Goal: Task Accomplishment & Management: Complete application form

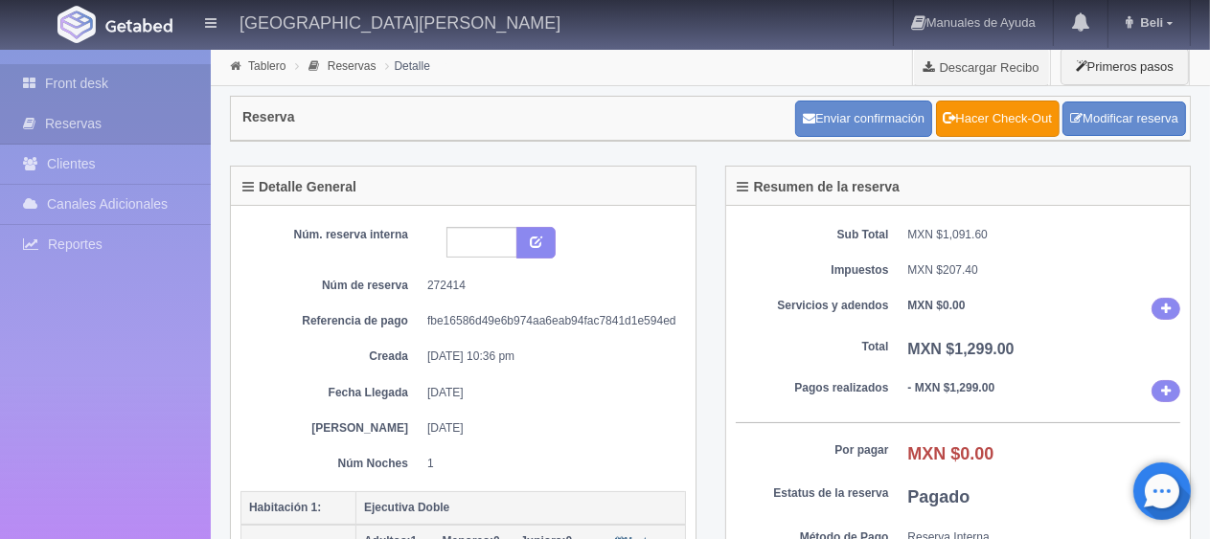
click at [142, 86] on link "Front desk" at bounding box center [105, 83] width 211 height 39
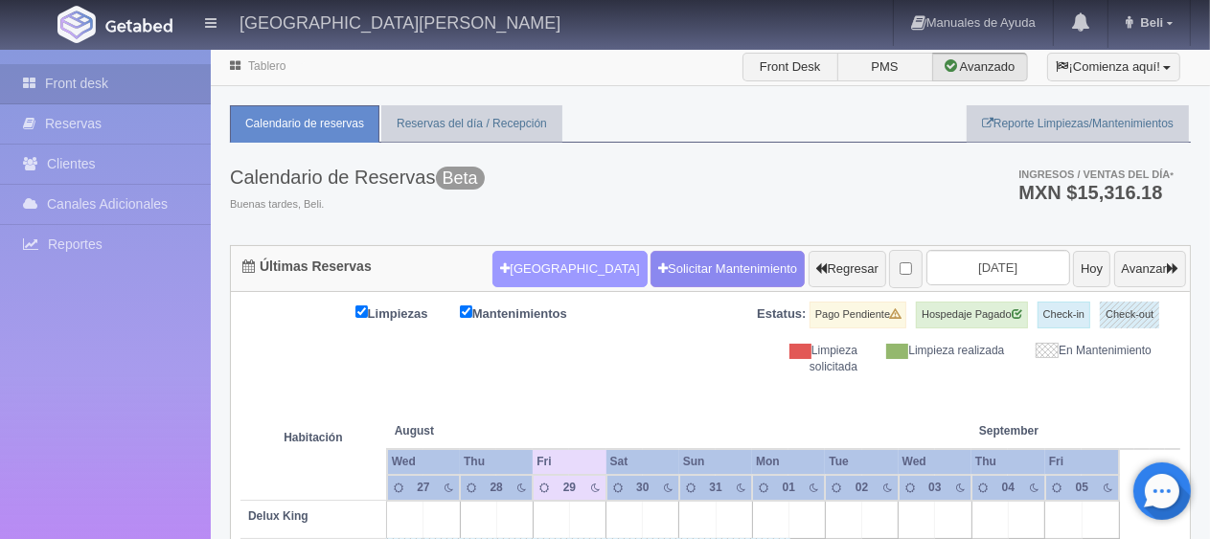
click at [552, 261] on button "[GEOGRAPHIC_DATA]" at bounding box center [569, 269] width 154 height 36
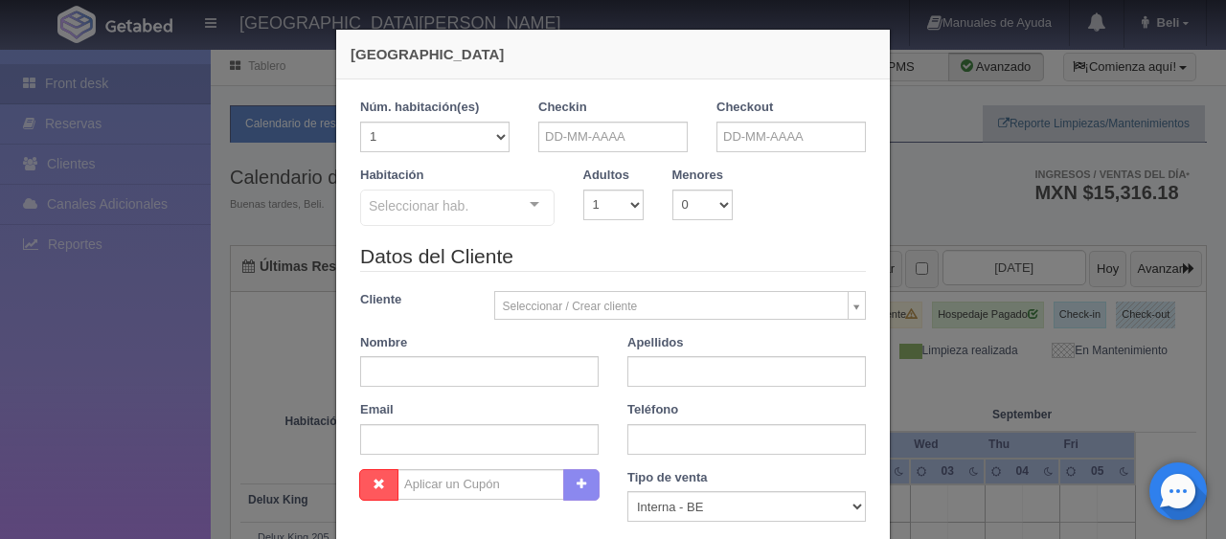
checkbox input "false"
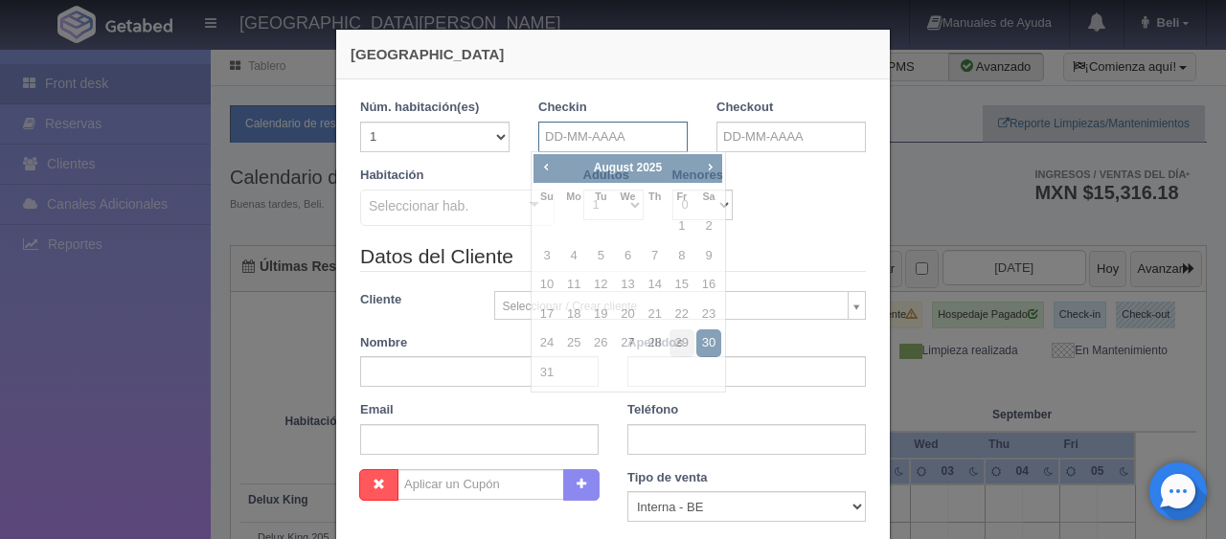
click at [644, 142] on input "text" at bounding box center [612, 137] width 149 height 31
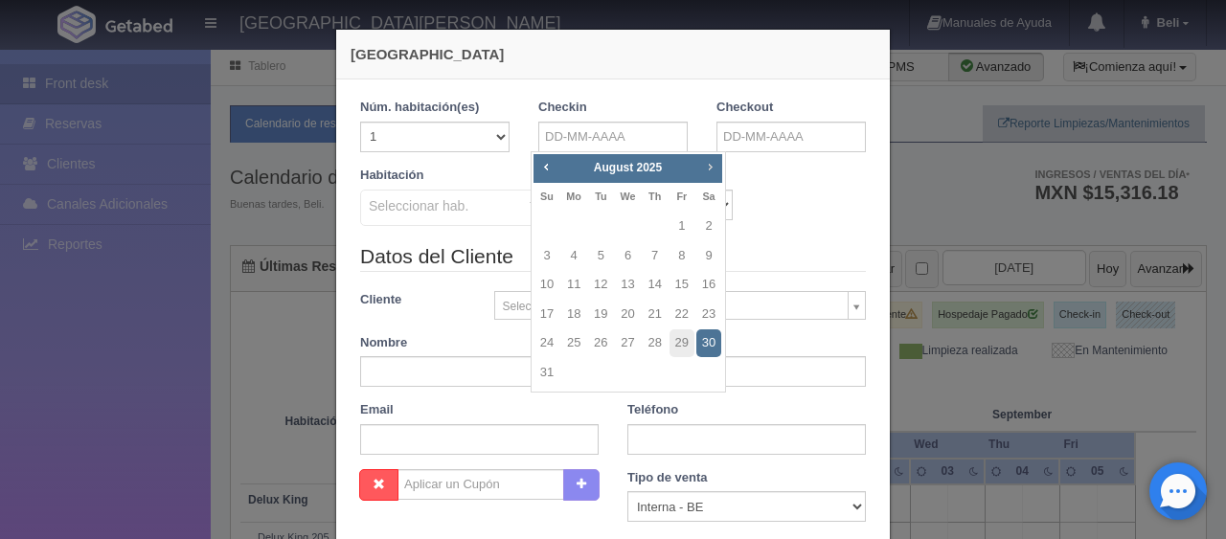
click at [714, 171] on span "Next" at bounding box center [709, 166] width 15 height 15
click at [712, 170] on span "Next" at bounding box center [709, 166] width 15 height 15
click at [711, 170] on span "Next" at bounding box center [709, 166] width 15 height 15
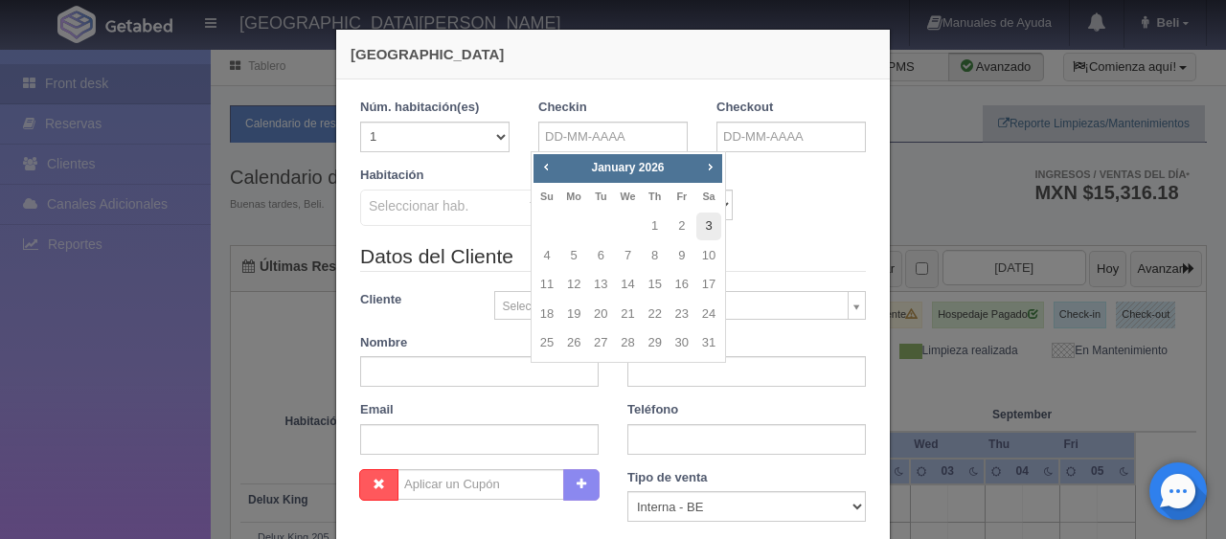
click at [703, 226] on link "3" at bounding box center [708, 227] width 25 height 28
type input "[DATE]"
checkbox input "false"
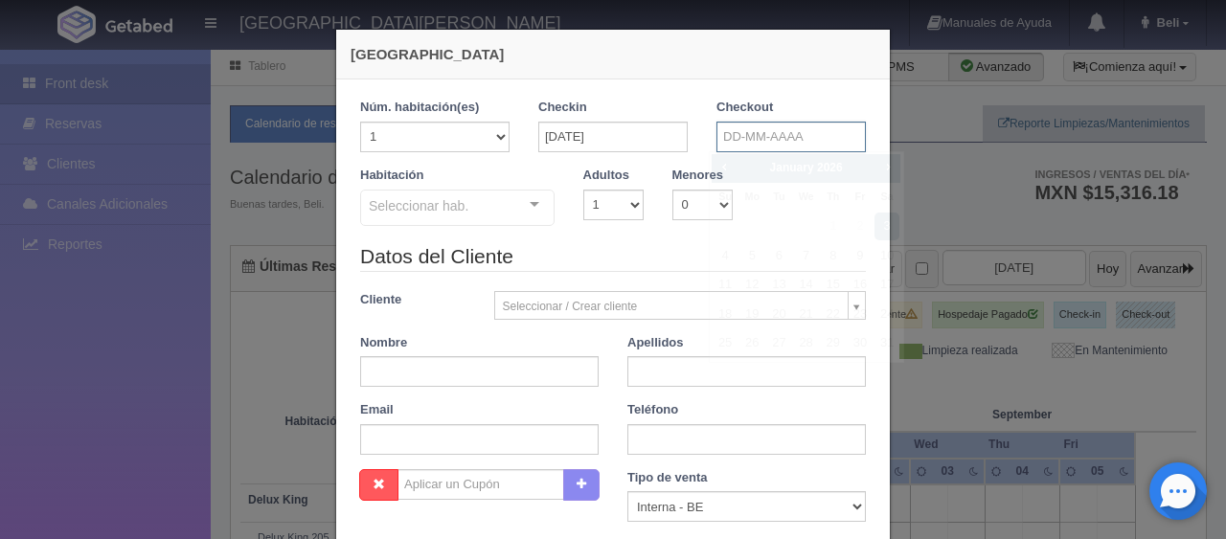
click at [762, 135] on input "text" at bounding box center [790, 137] width 149 height 31
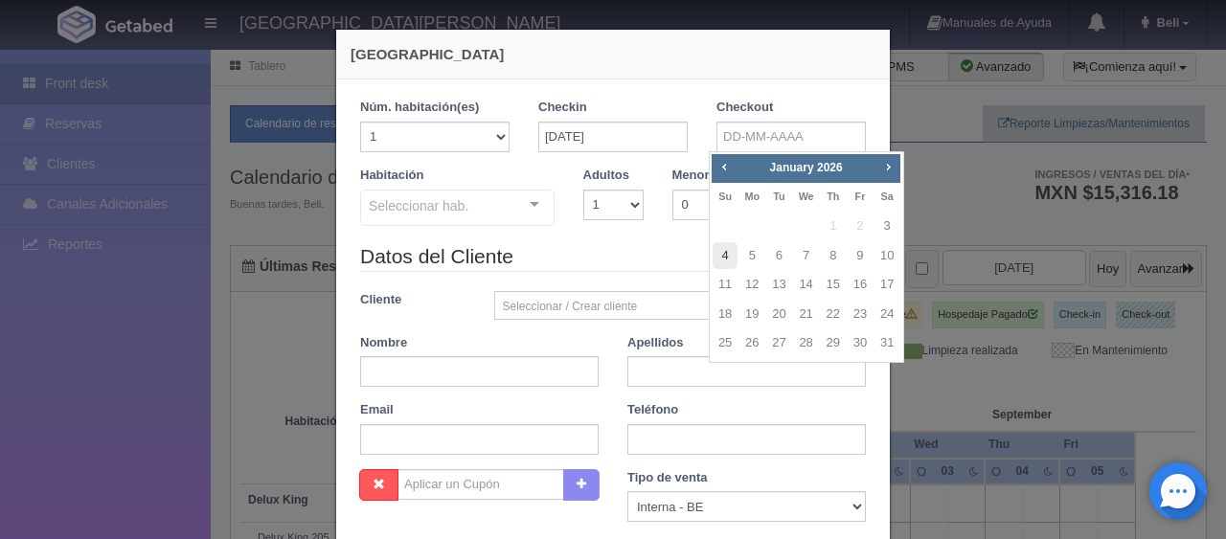
click at [724, 259] on link "4" at bounding box center [725, 256] width 25 height 28
type input "04-01-2026"
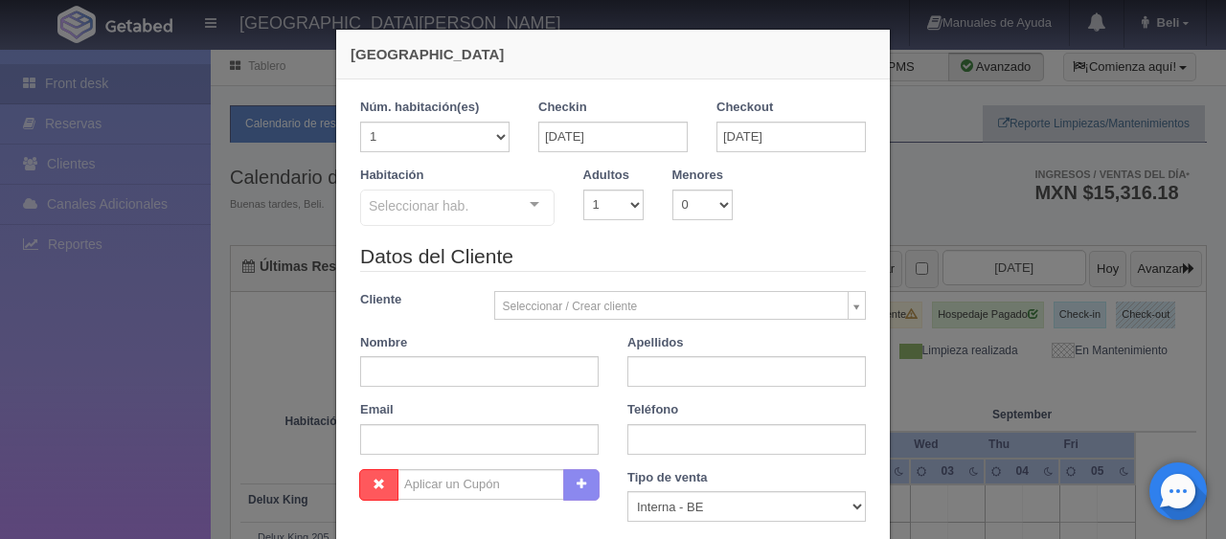
checkbox input "false"
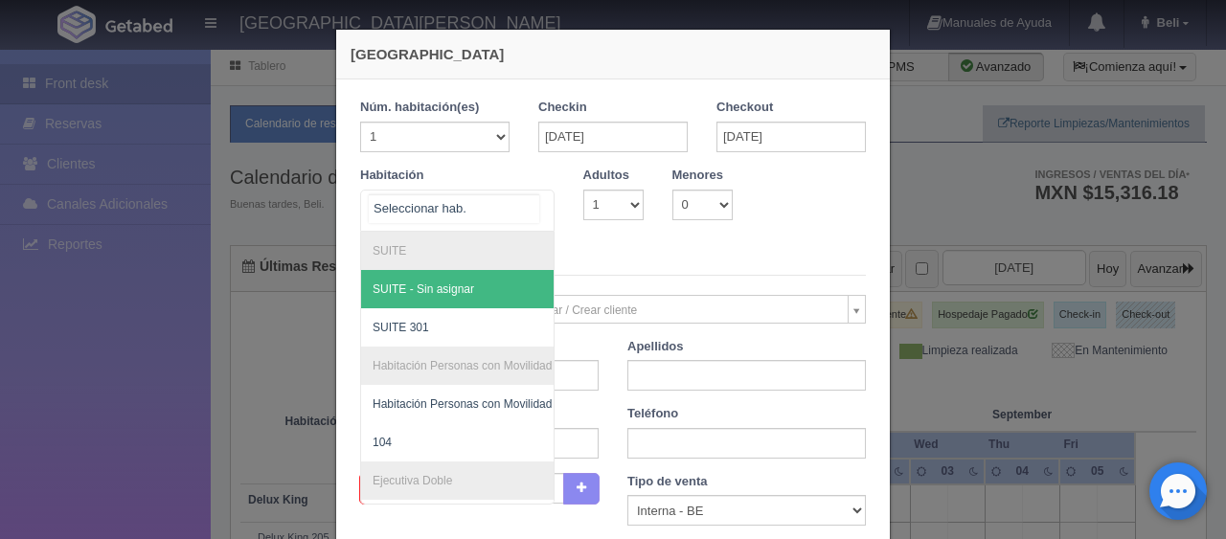
click at [498, 214] on div at bounding box center [457, 211] width 194 height 42
click at [488, 138] on select "1 2 3 4 5 6 7 8 9 10 11 12 13 14 15 16 17 18 19 20" at bounding box center [434, 137] width 149 height 31
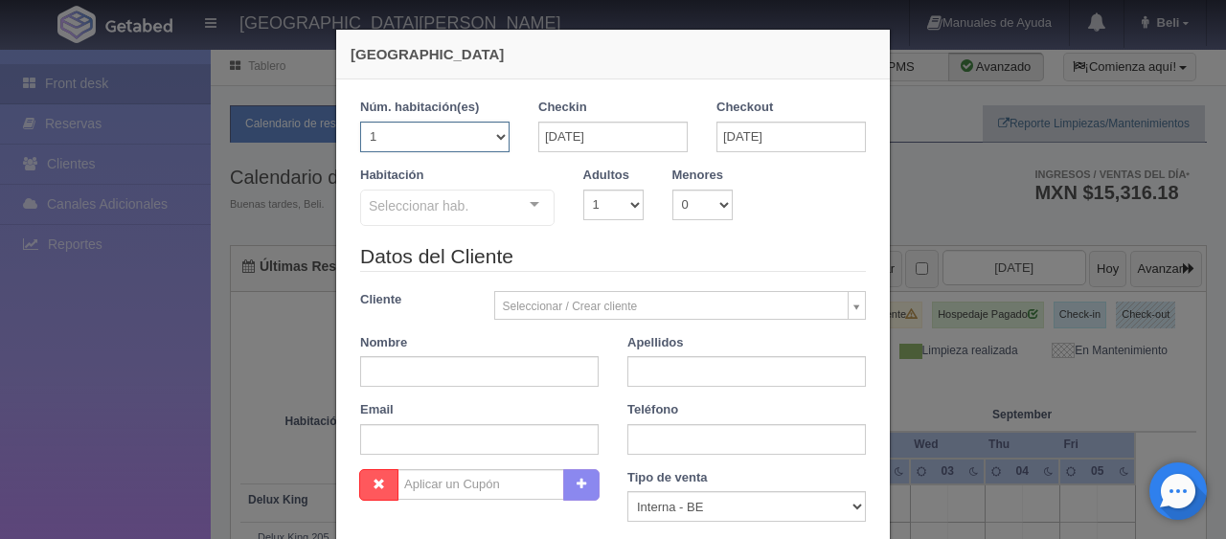
select select "4"
click at [360, 122] on select "1 2 3 4 5 6 7 8 9 10 11 12 13 14 15 16 17 18 19 20" at bounding box center [434, 137] width 149 height 31
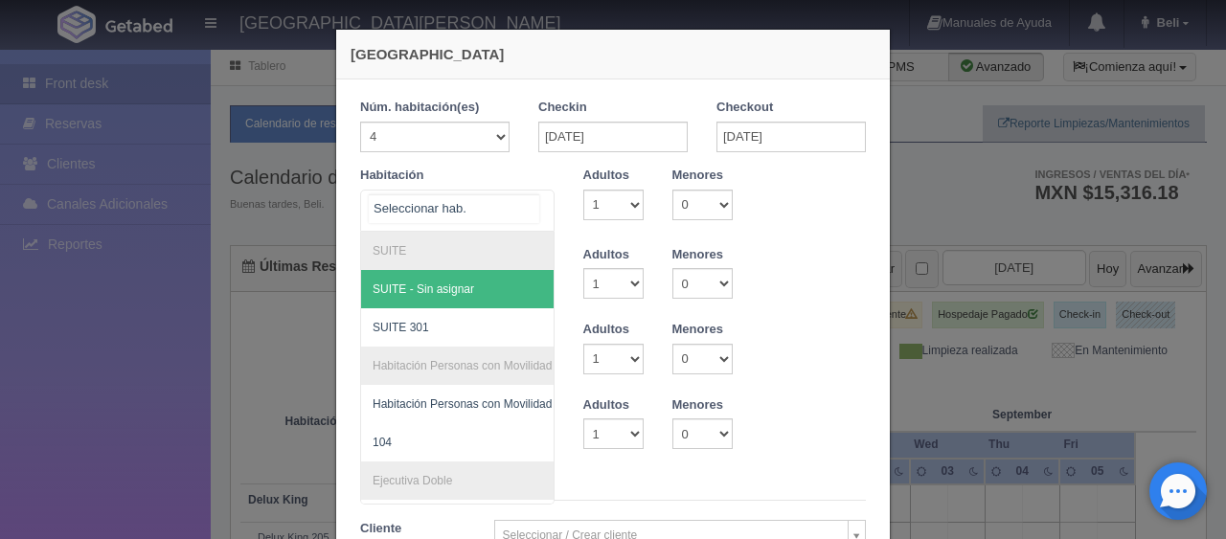
click at [506, 209] on div at bounding box center [457, 211] width 194 height 42
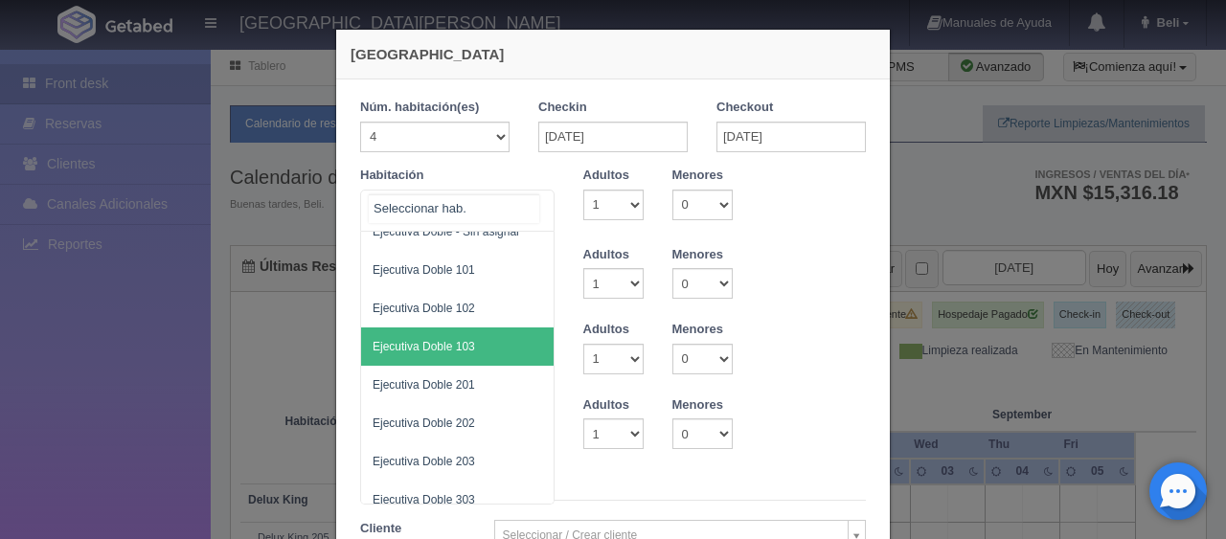
scroll to position [383, 0]
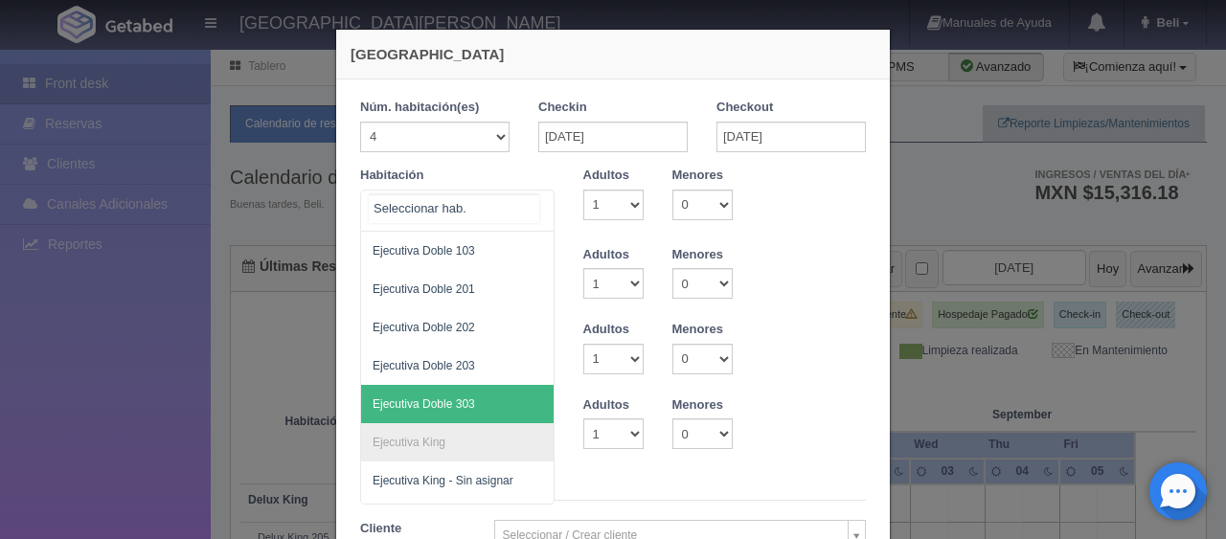
click at [456, 397] on span "Ejecutiva Doble 303" at bounding box center [424, 403] width 102 height 13
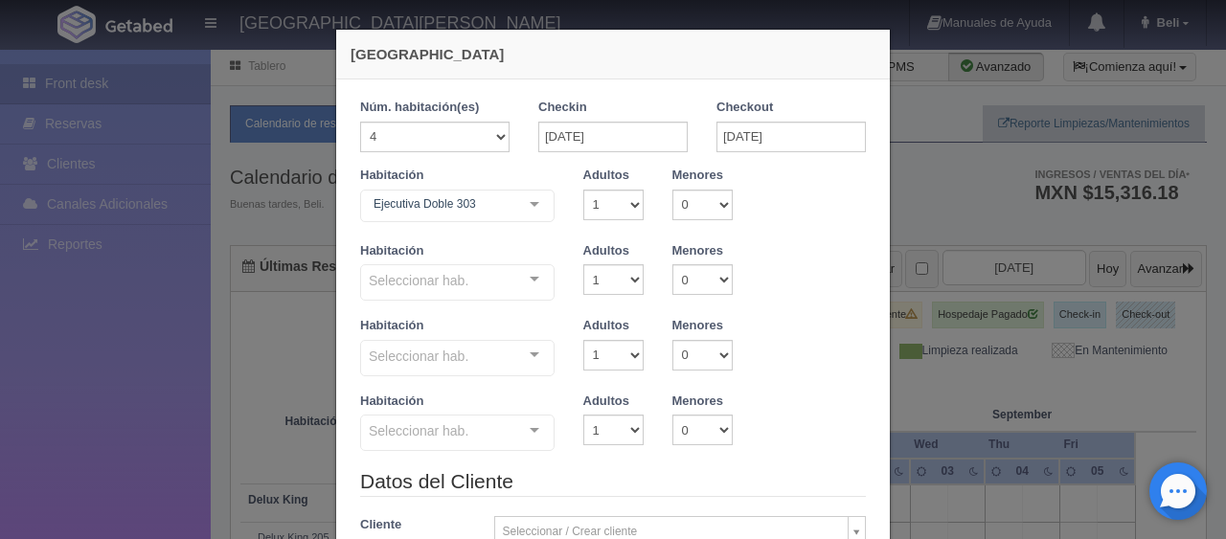
checkbox input "false"
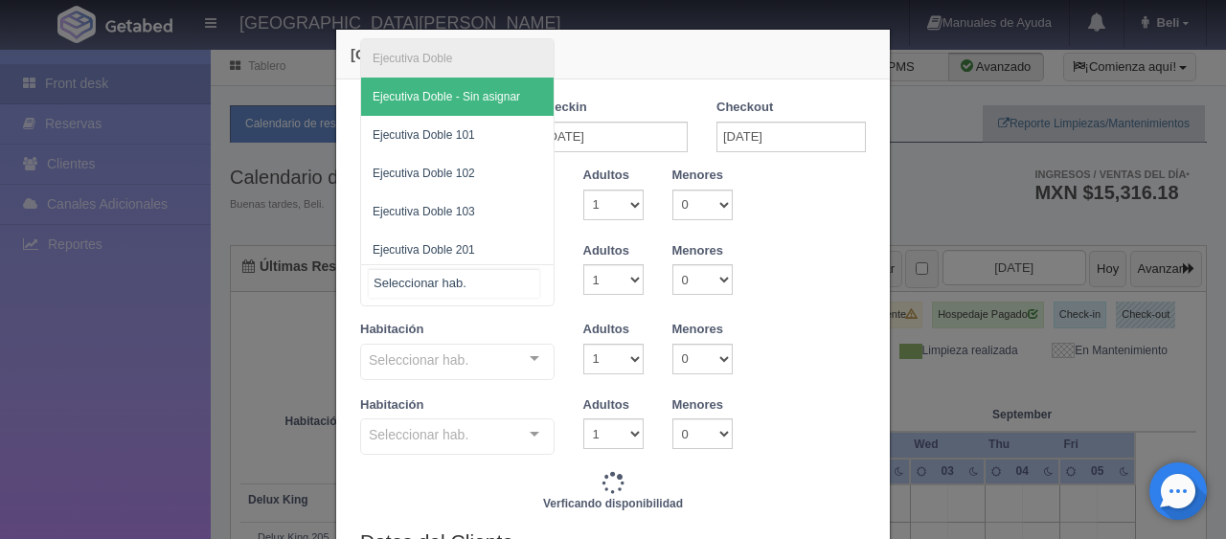
click at [476, 289] on div at bounding box center [457, 285] width 194 height 42
click at [476, 289] on input "text" at bounding box center [454, 283] width 170 height 29
type input "5196.00"
checkbox input "false"
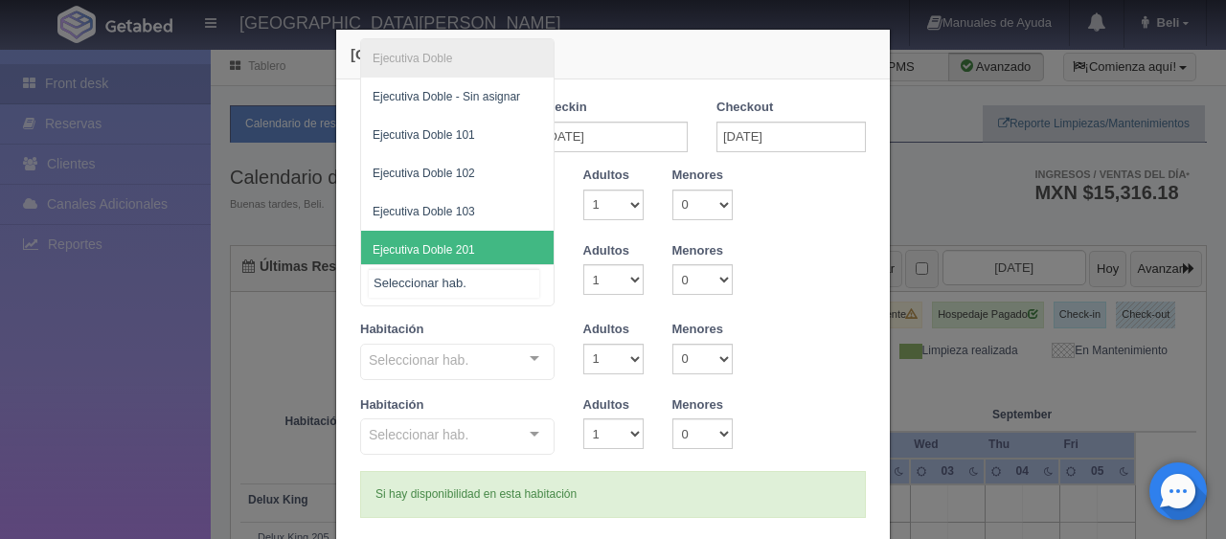
click at [479, 242] on span "Ejecutiva Doble 201" at bounding box center [457, 250] width 193 height 38
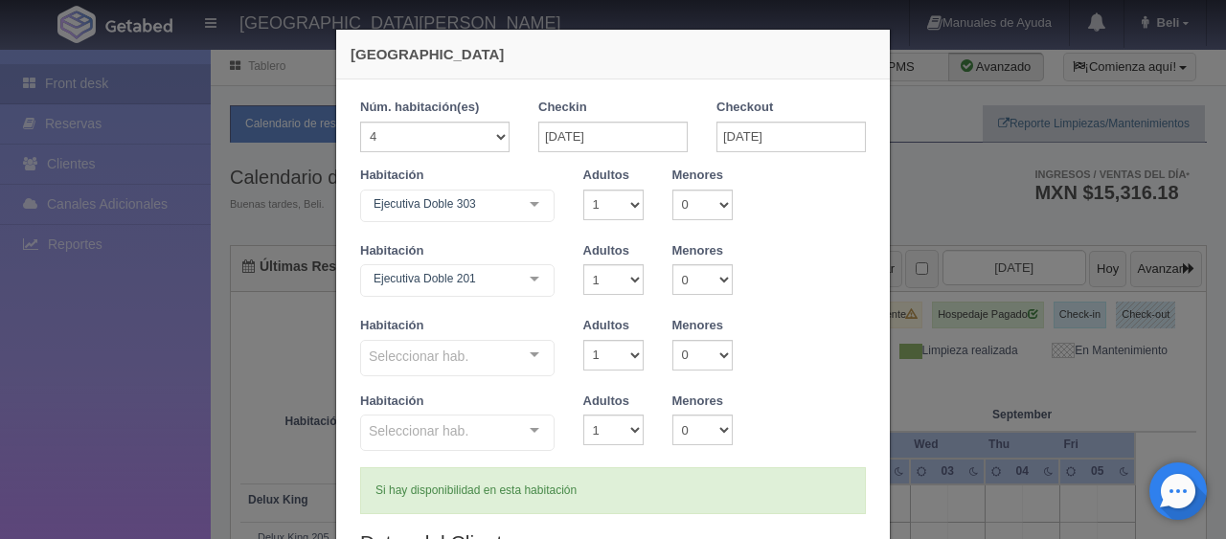
click at [481, 350] on div "Seleccionar hab." at bounding box center [457, 358] width 194 height 36
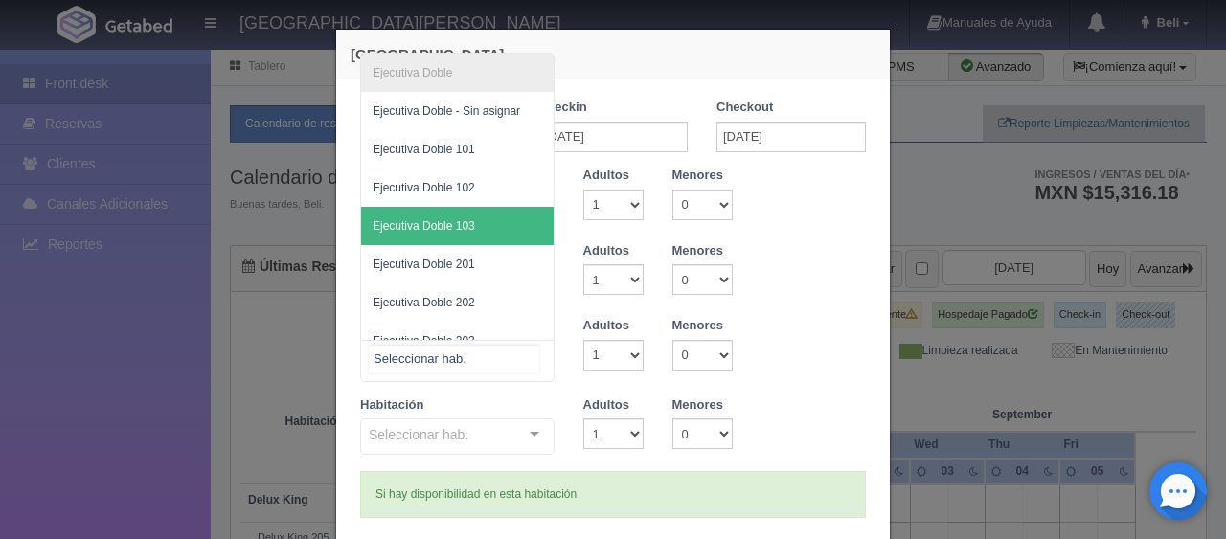
click at [482, 211] on span "Ejecutiva Doble 103" at bounding box center [457, 226] width 193 height 38
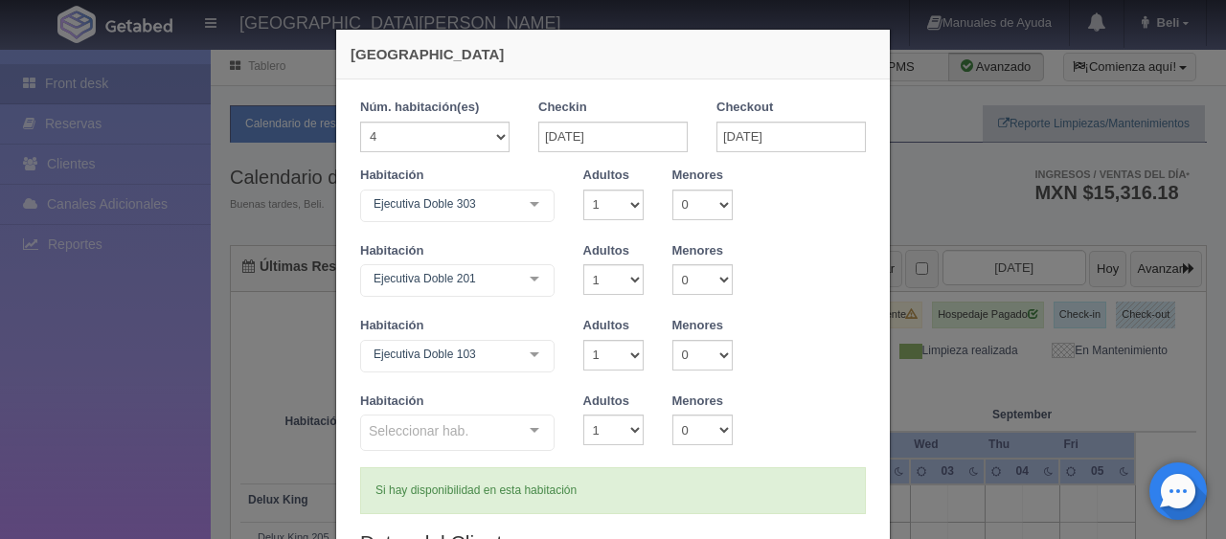
click at [495, 424] on div "Seleccionar hab." at bounding box center [457, 433] width 194 height 36
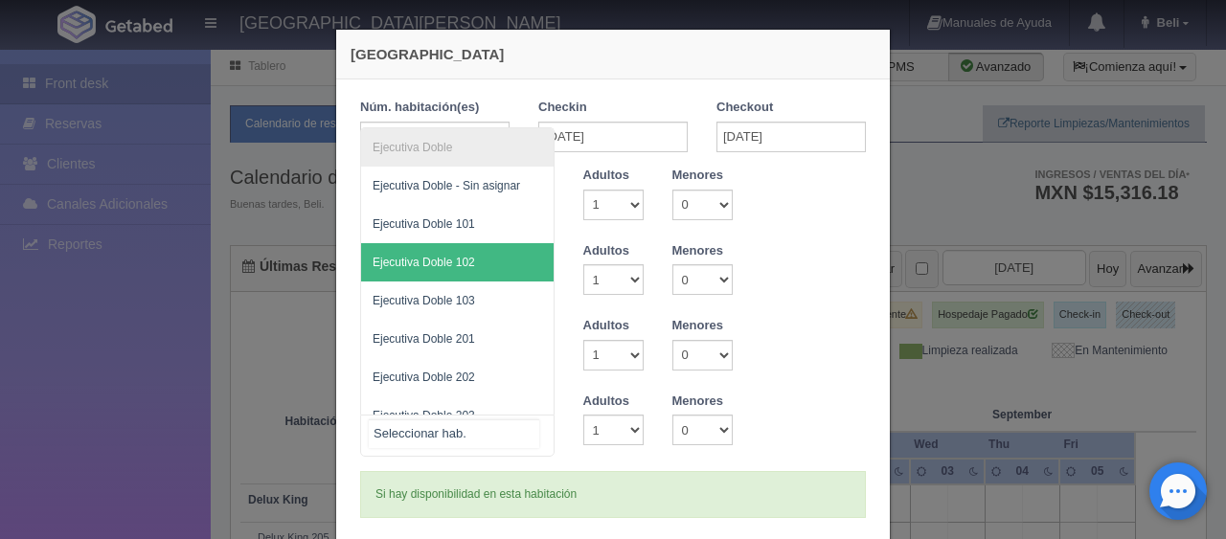
click at [488, 267] on span "Ejecutiva Doble 102" at bounding box center [457, 262] width 193 height 38
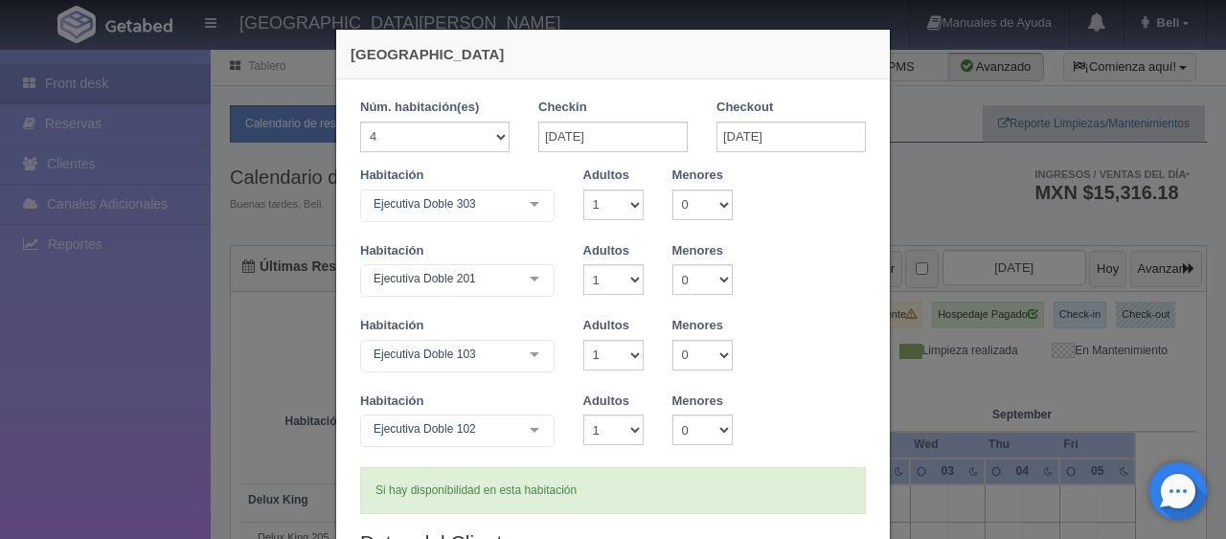
scroll to position [287, 0]
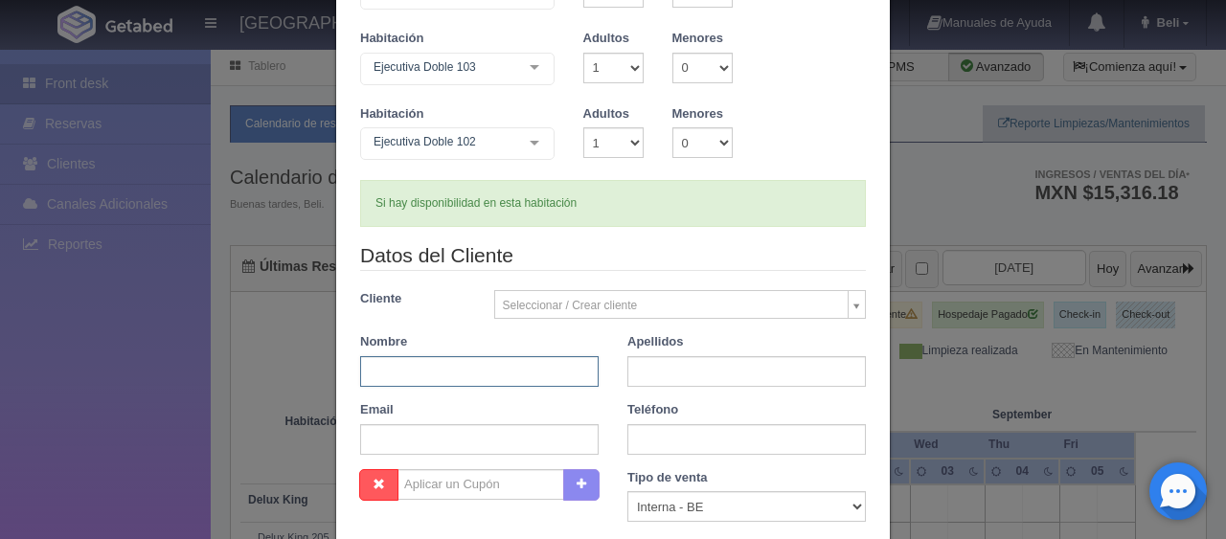
click at [494, 369] on input "text" at bounding box center [479, 371] width 238 height 31
type input "[PERSON_NAME]"
type input "."
click at [652, 418] on label "Teléfono" at bounding box center [652, 410] width 51 height 18
click at [659, 458] on div "Datos del Cliente Cliente Seleccionar / Crear cliente Nuevo Cliente Adriana Nav…" at bounding box center [613, 354] width 534 height 227
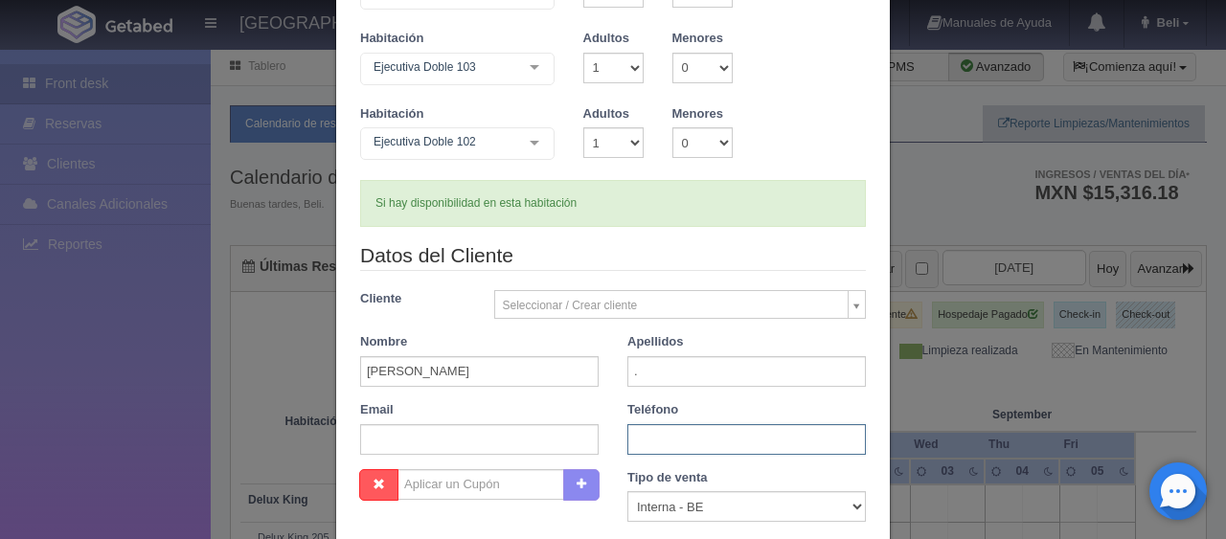
click at [666, 453] on input "text" at bounding box center [746, 439] width 238 height 31
type input "52564636667"
click at [722, 511] on select "Correo Electronico Interna - BE Llamada OTA Externa Otro WALK IN" at bounding box center [746, 506] width 238 height 31
select select "extota"
click at [627, 491] on select "Correo Electronico Interna - BE Llamada OTA Externa Otro WALK IN" at bounding box center [746, 506] width 238 height 31
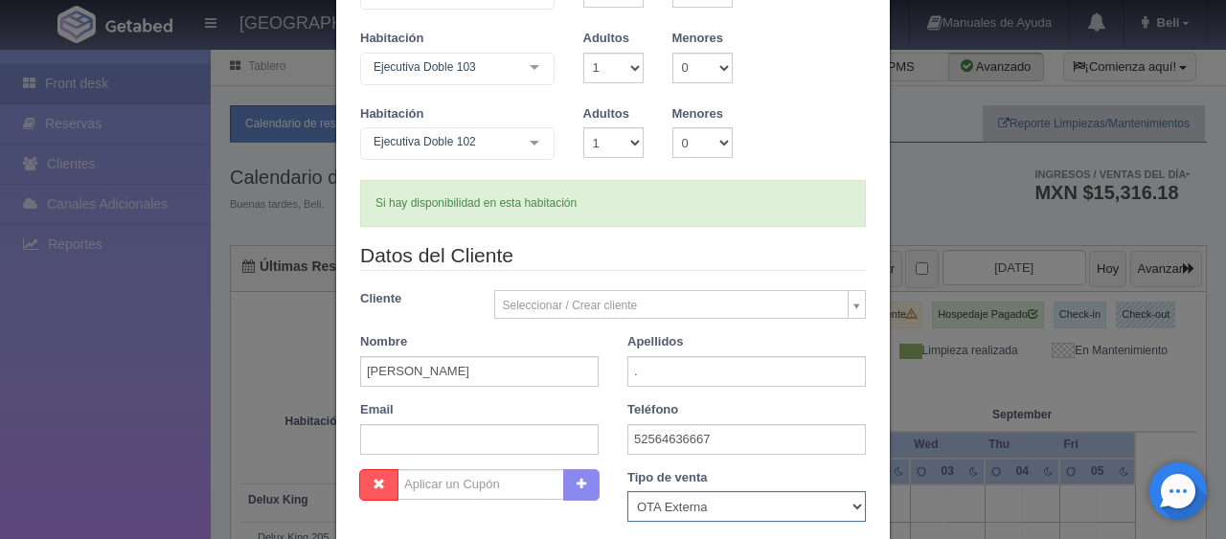
scroll to position [0, 0]
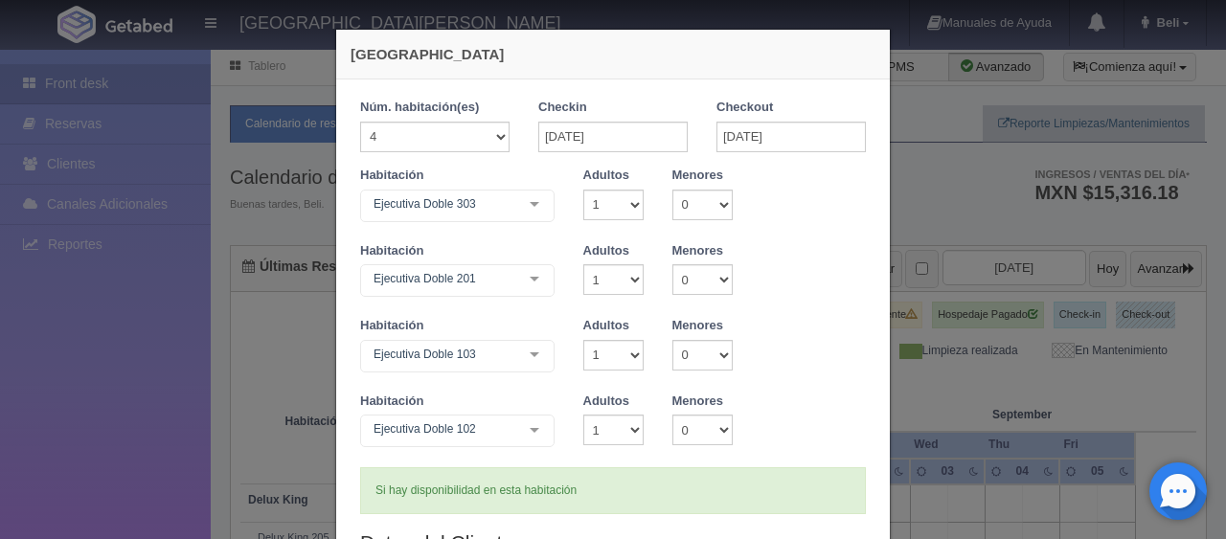
drag, startPoint x: 610, startPoint y: 225, endPoint x: 609, endPoint y: 210, distance: 15.4
click at [609, 224] on div "Habitación Ejecutiva Doble 303 SUITE SUITE - Sin asignar SUITE 301 Habitación P…" at bounding box center [613, 205] width 534 height 76
click at [610, 210] on select "1 2 3 4 5 6 7 8 9 10" at bounding box center [613, 205] width 60 height 31
select select "2"
click at [583, 190] on select "1 2 3 4 5 6 7 8 9 10" at bounding box center [613, 205] width 60 height 31
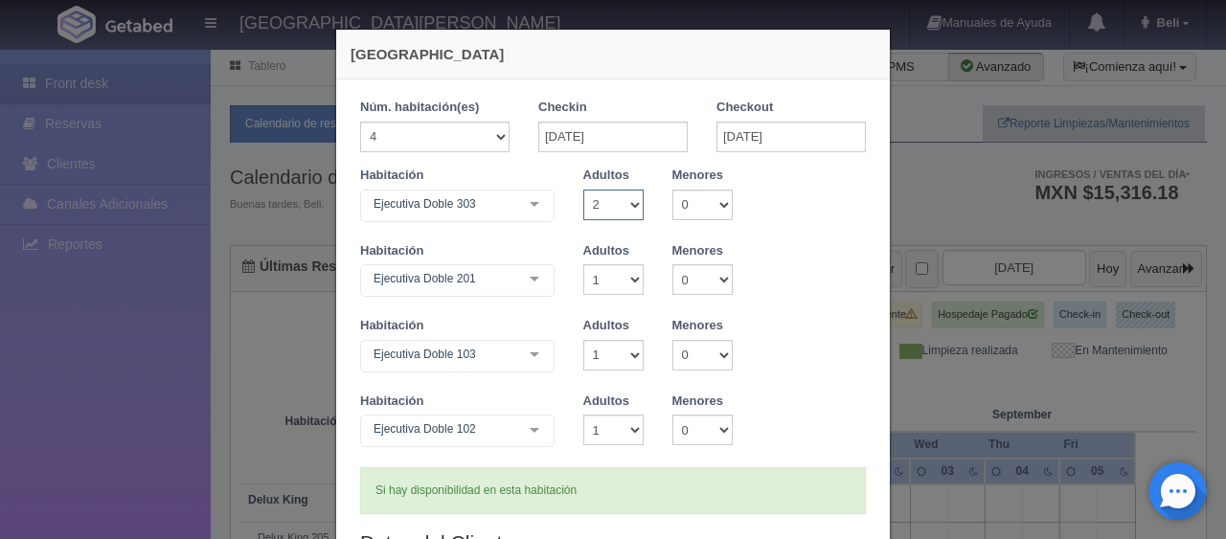
checkbox input "false"
click at [615, 271] on select "1 2 3 4 5 6 7 8 9 10" at bounding box center [613, 279] width 60 height 31
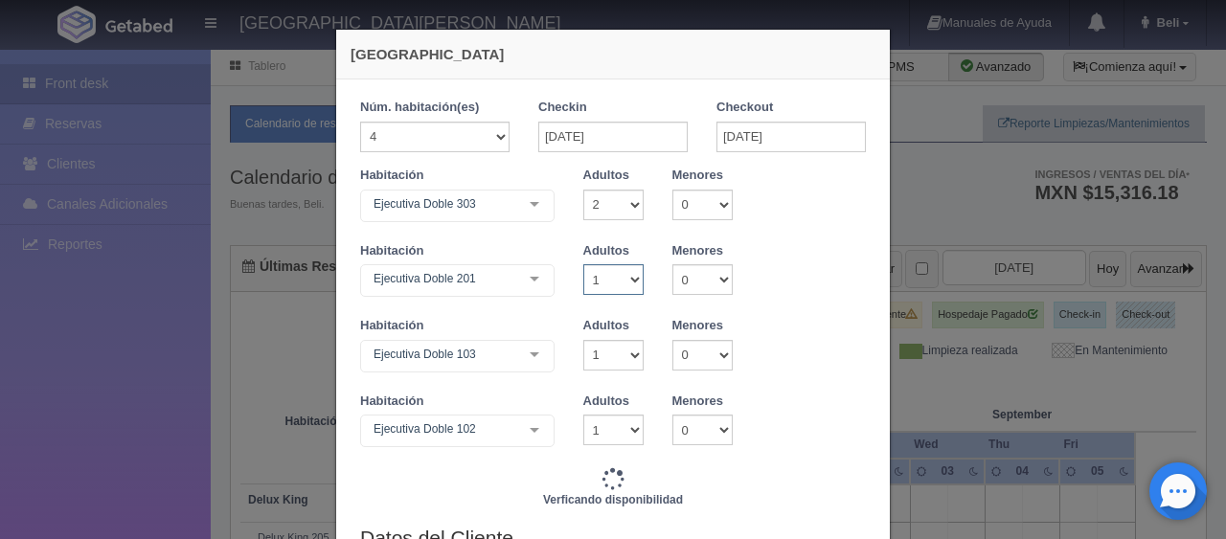
type input "5446.00"
checkbox input "false"
select select "2"
click at [583, 264] on select "1 2 3 4 5 6 7 8 9 10" at bounding box center [613, 279] width 60 height 31
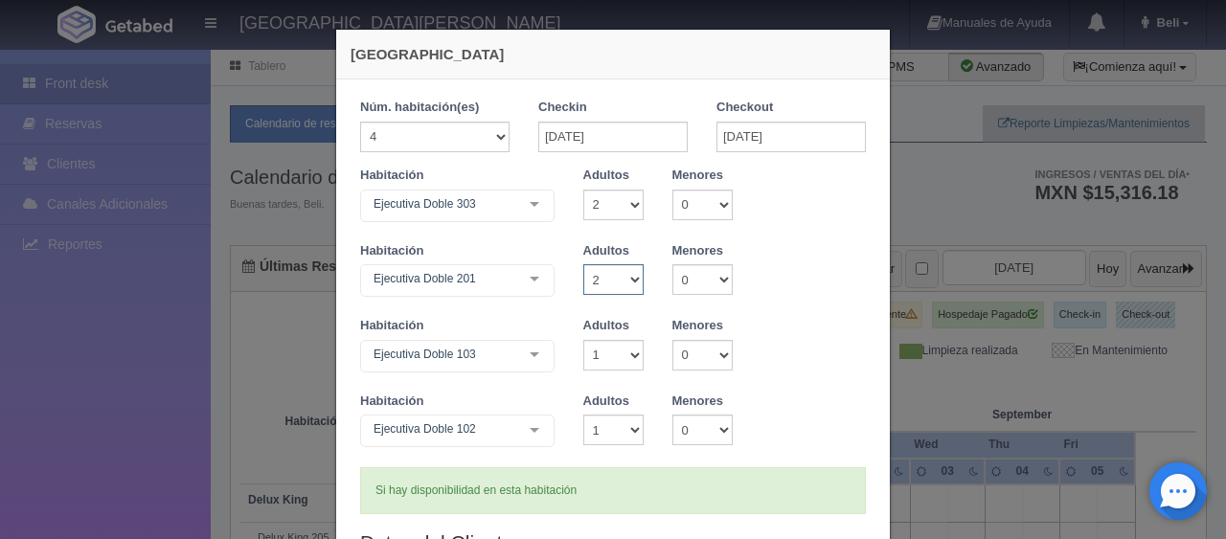
checkbox input "false"
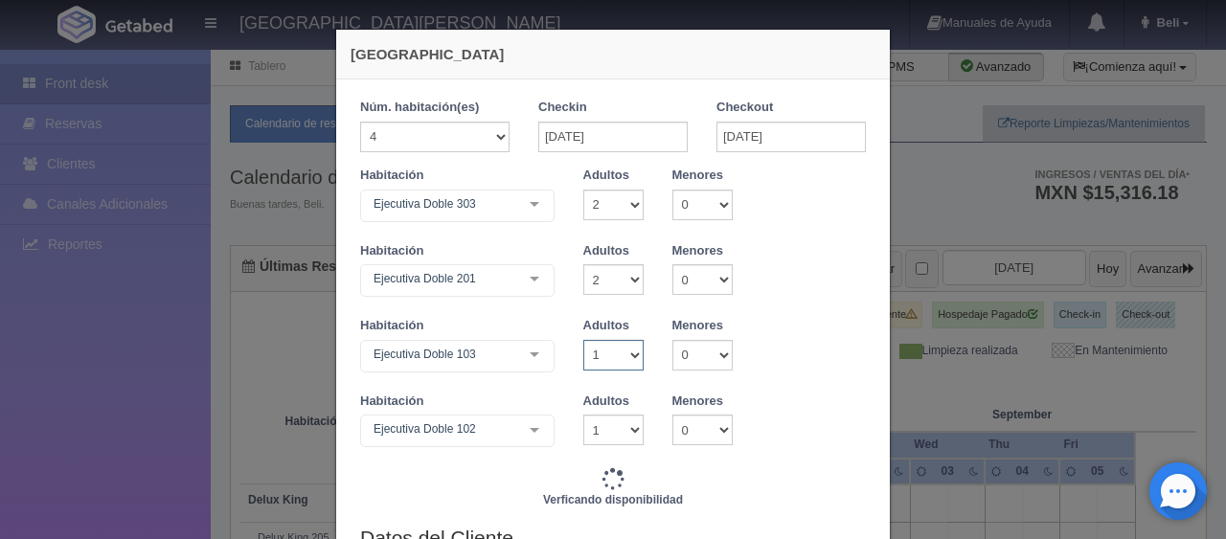
click at [605, 359] on select "1 2 3 4 5 6 7 8 9 10" at bounding box center [613, 355] width 60 height 31
type input "5696.00"
checkbox input "false"
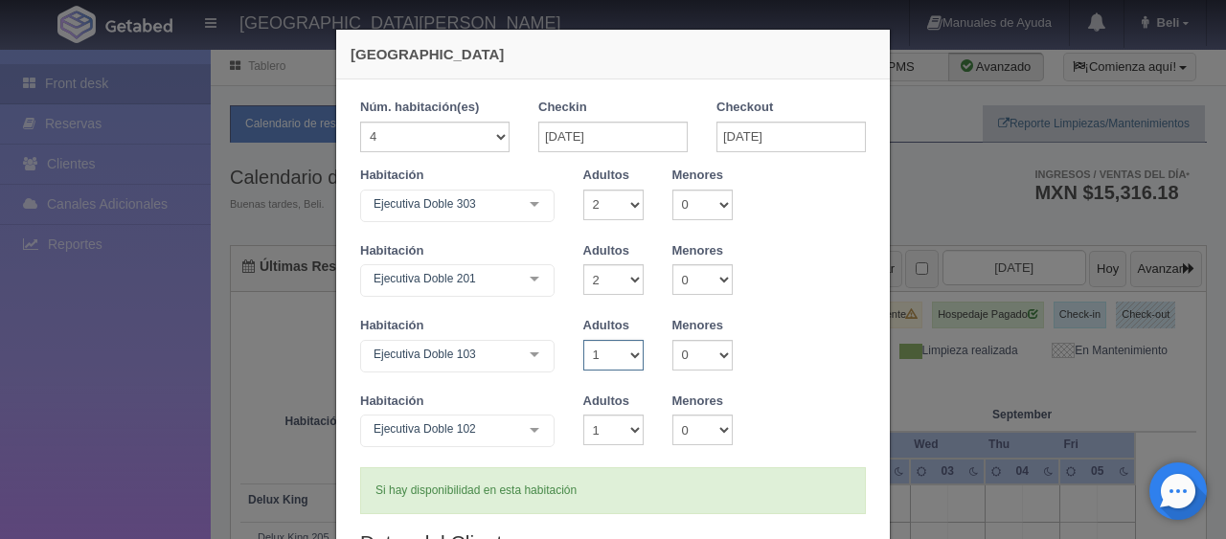
select select "2"
click at [583, 340] on select "1 2 3 4 5 6 7 8 9 10" at bounding box center [613, 355] width 60 height 31
checkbox input "false"
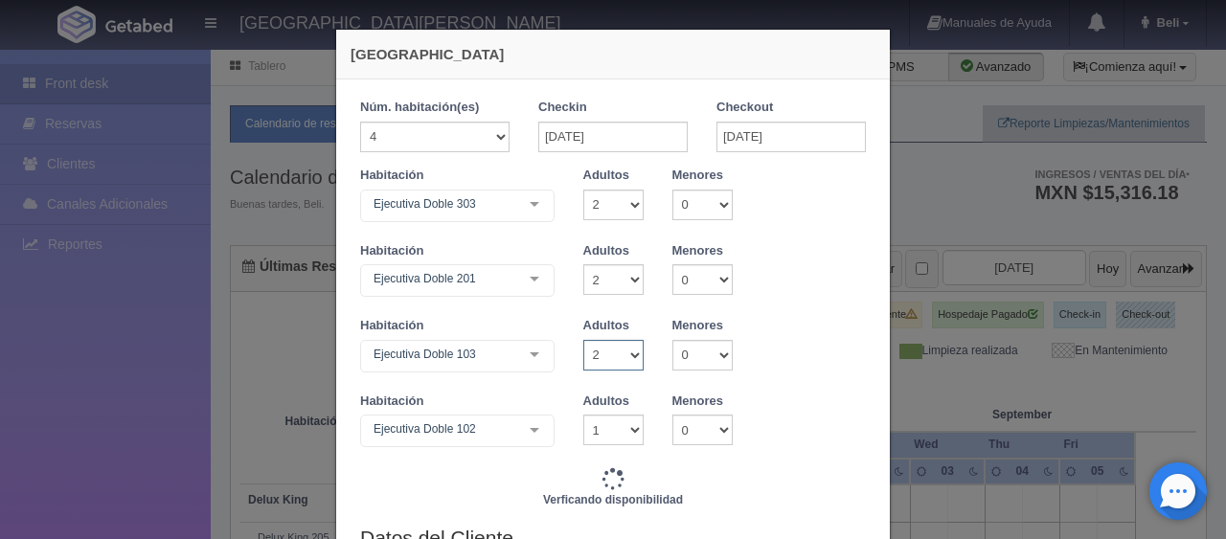
type input "5946.00"
checkbox input "false"
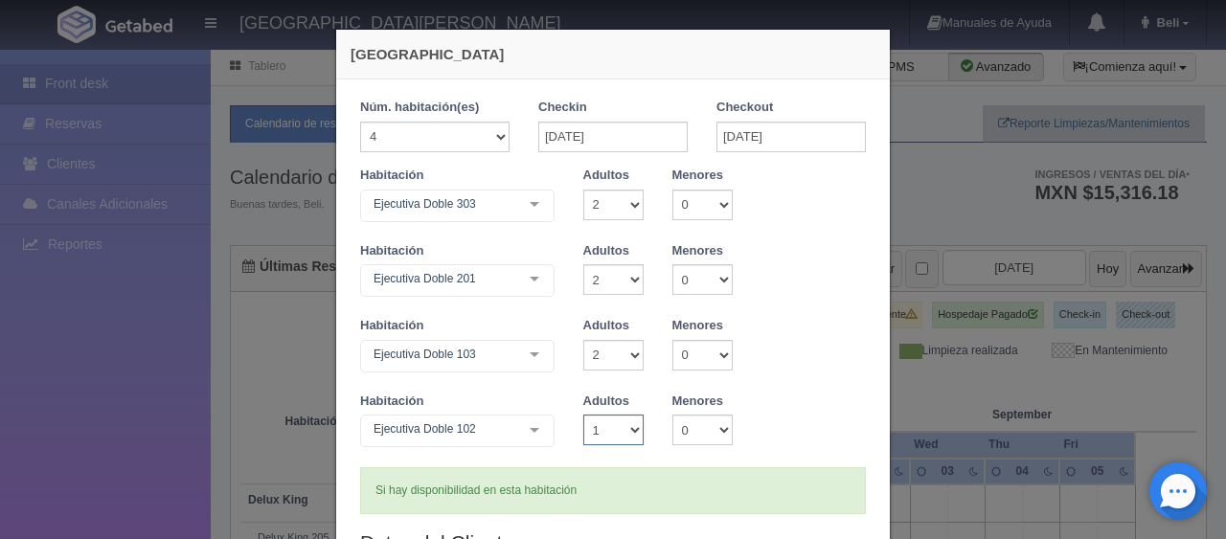
click at [605, 431] on select "1 2 3 4 5 6 7 8 9 10" at bounding box center [613, 430] width 60 height 31
click at [701, 434] on select "0 1 2 3 4 5 6 7 8 9 10" at bounding box center [702, 430] width 60 height 31
select select "1"
click at [672, 415] on select "0 1 2 3 4 5 6 7 8 9 10" at bounding box center [702, 430] width 60 height 31
checkbox input "false"
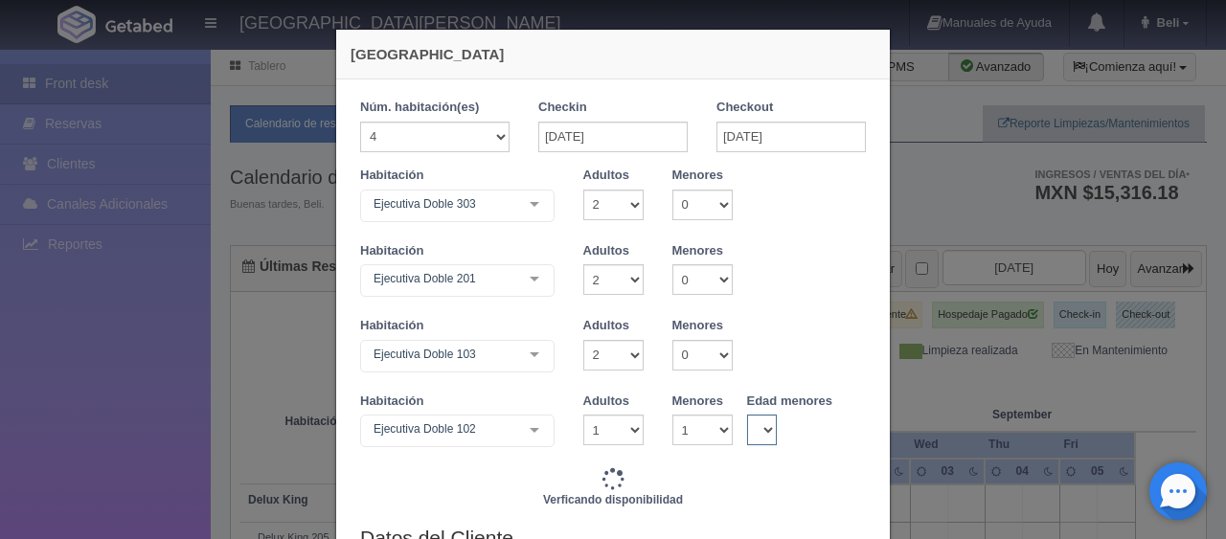
click at [755, 420] on select "0 1 2 3 4 5 6 7 8 9 10 11 12 13 14 15 16 17 18" at bounding box center [762, 430] width 31 height 31
type input "5946.00"
checkbox input "false"
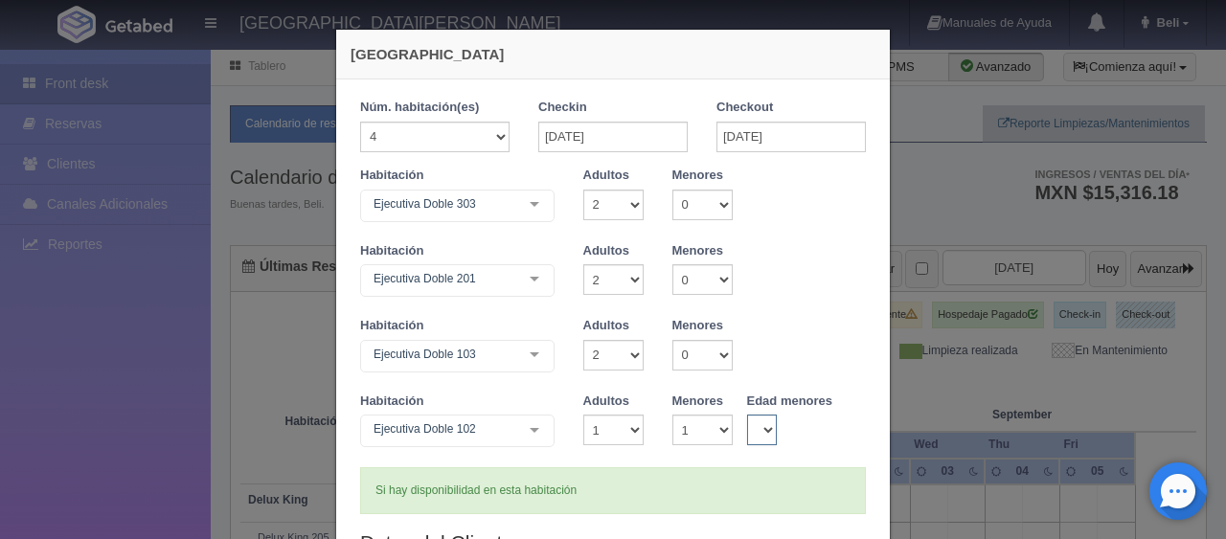
select select "16"
click at [747, 415] on select "0 1 2 3 4 5 6 7 8 9 10 11 12 13 14 15 16 17 18" at bounding box center [762, 430] width 31 height 31
checkbox input "false"
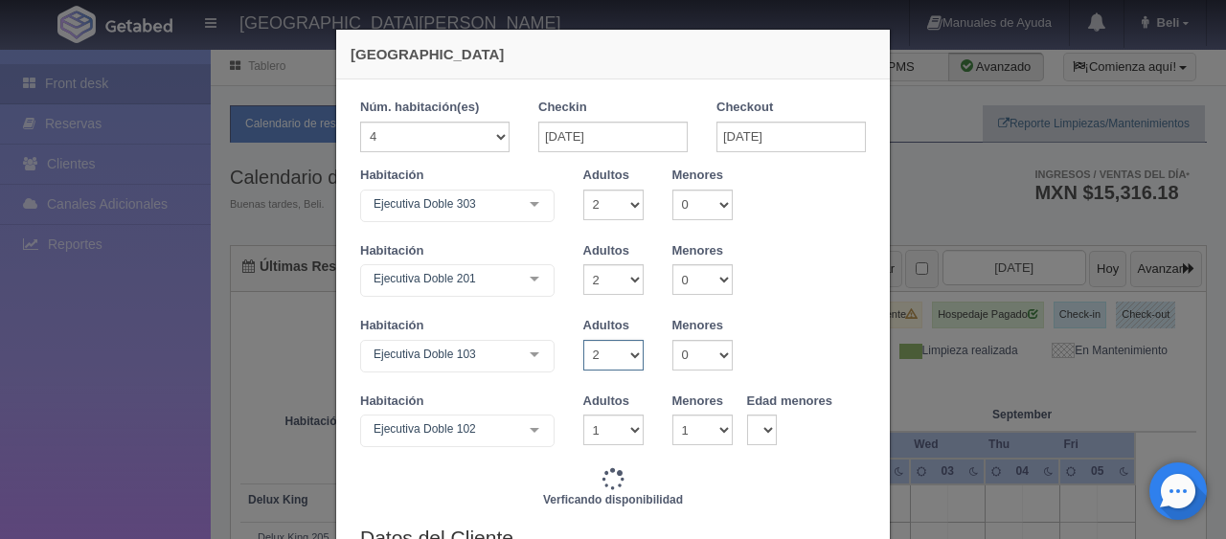
click at [624, 354] on select "1 2 3 4 5 6 7 8 9 10" at bounding box center [613, 355] width 60 height 31
type input "6196.00"
checkbox input "false"
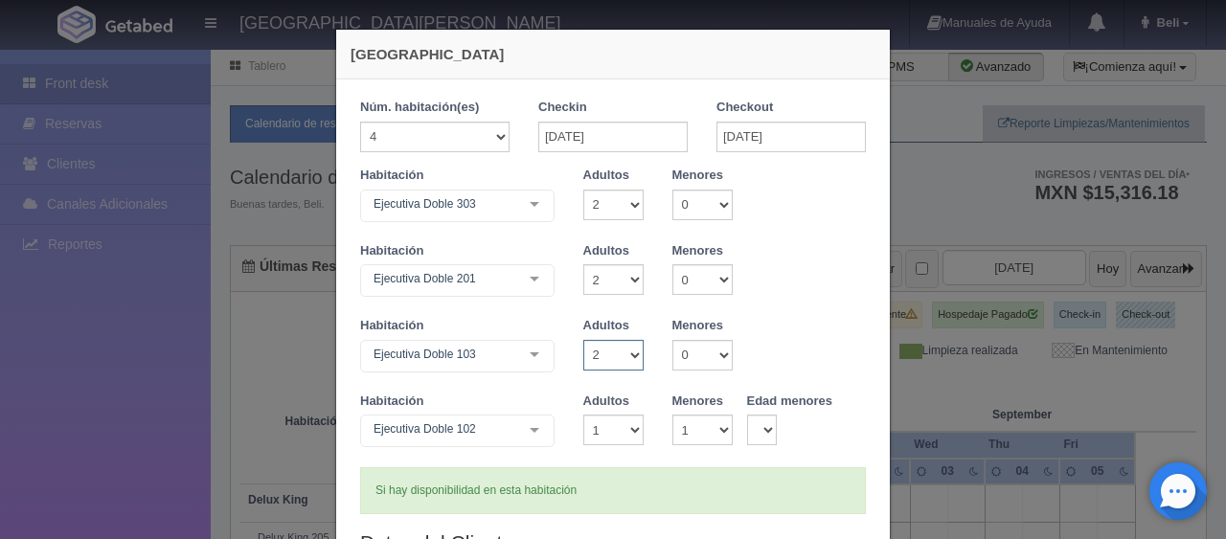
select select "1"
click at [583, 340] on select "1 2 3 4 5 6 7 8 9 10" at bounding box center [613, 355] width 60 height 31
checkbox input "false"
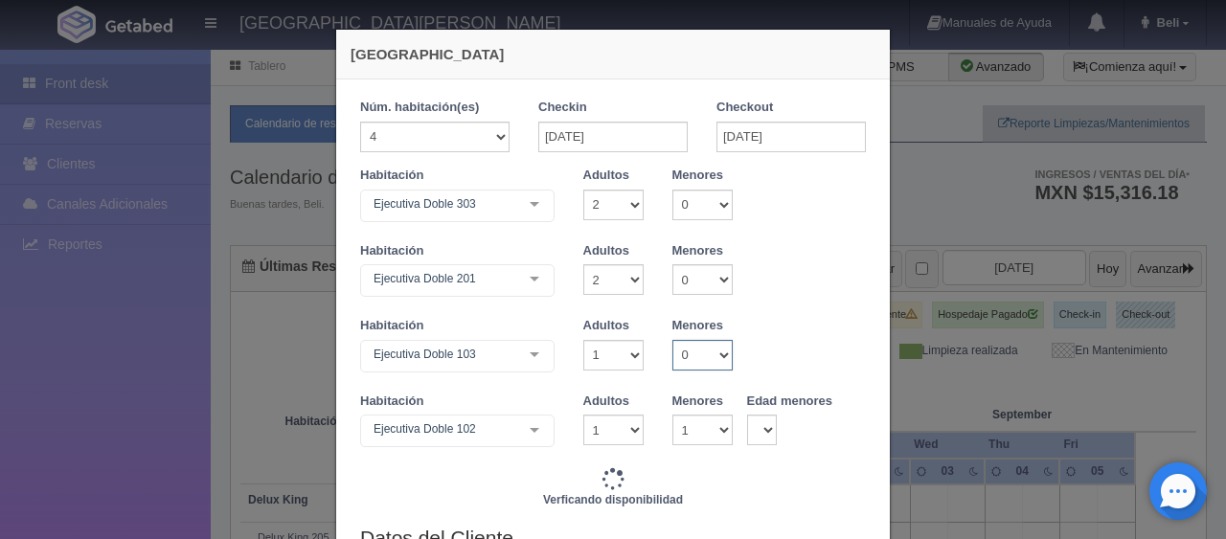
click at [674, 364] on select "0 1 2 3 4 5 6 7 8 9 10" at bounding box center [702, 355] width 60 height 31
type input "5946.00"
checkbox input "false"
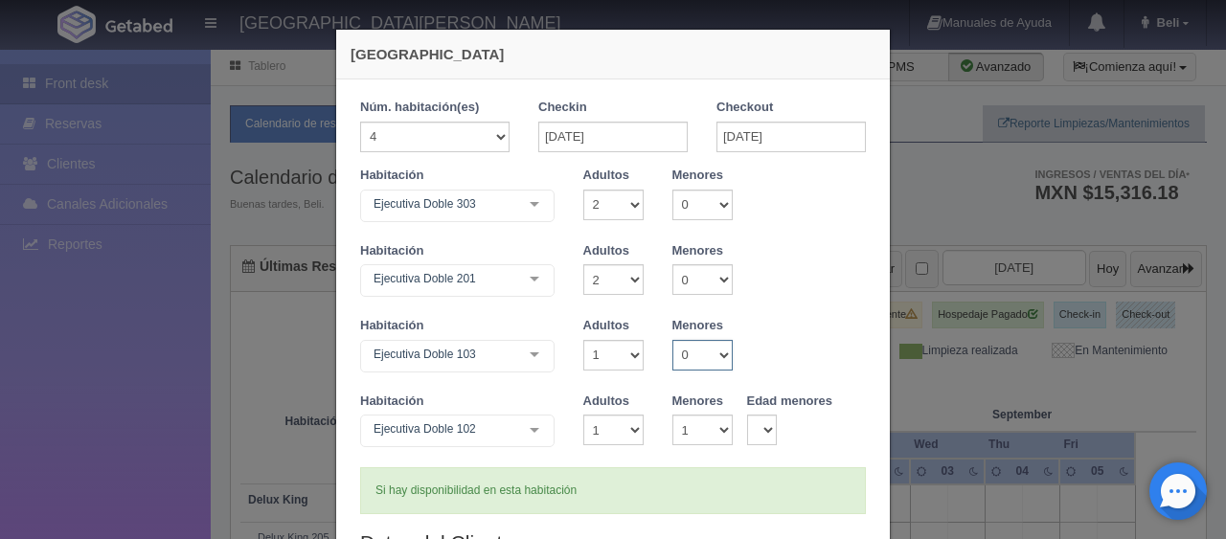
select select "1"
click at [672, 340] on select "0 1 2 3 4 5 6 7 8 9 10" at bounding box center [702, 355] width 60 height 31
checkbox input "false"
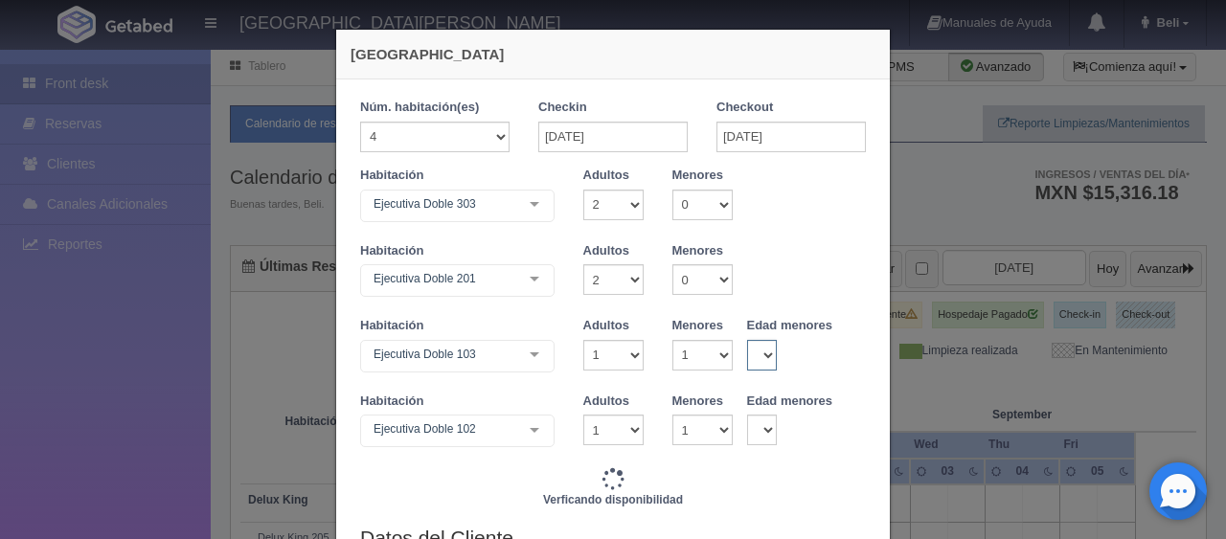
click at [754, 358] on select "0 1 2 3 4 5 6 7 8 9 10 11 12 13 14 15 16 17 18" at bounding box center [762, 355] width 31 height 31
type input "5946.00"
checkbox input "false"
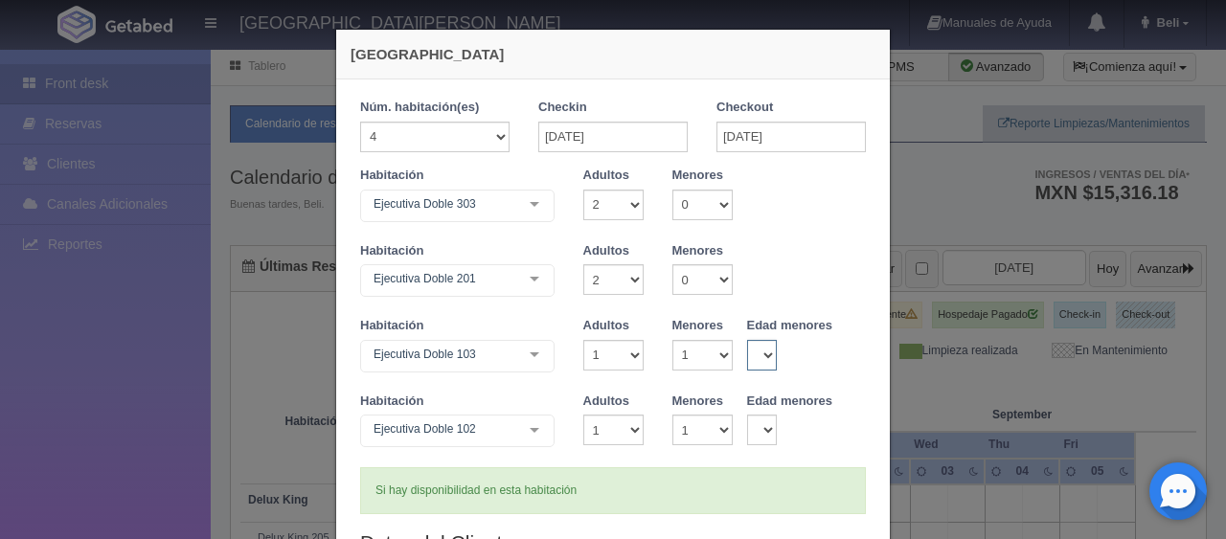
select select "10"
click at [747, 340] on select "0 1 2 3 4 5 6 7 8 9 10 11 12 13 14 15 16 17 18" at bounding box center [762, 355] width 31 height 31
checkbox input "false"
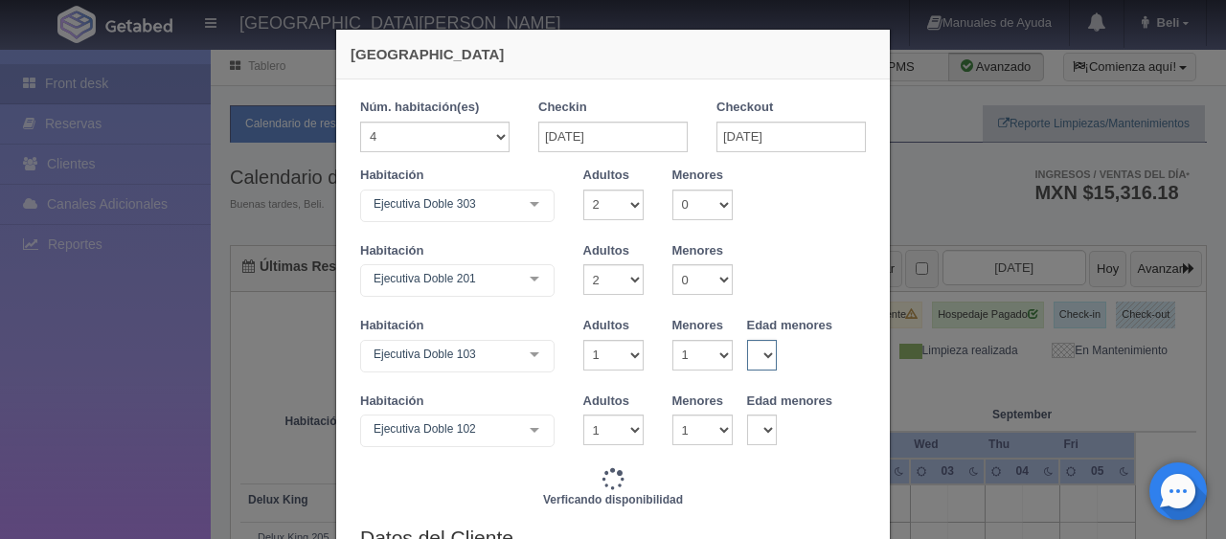
type input "6196.00"
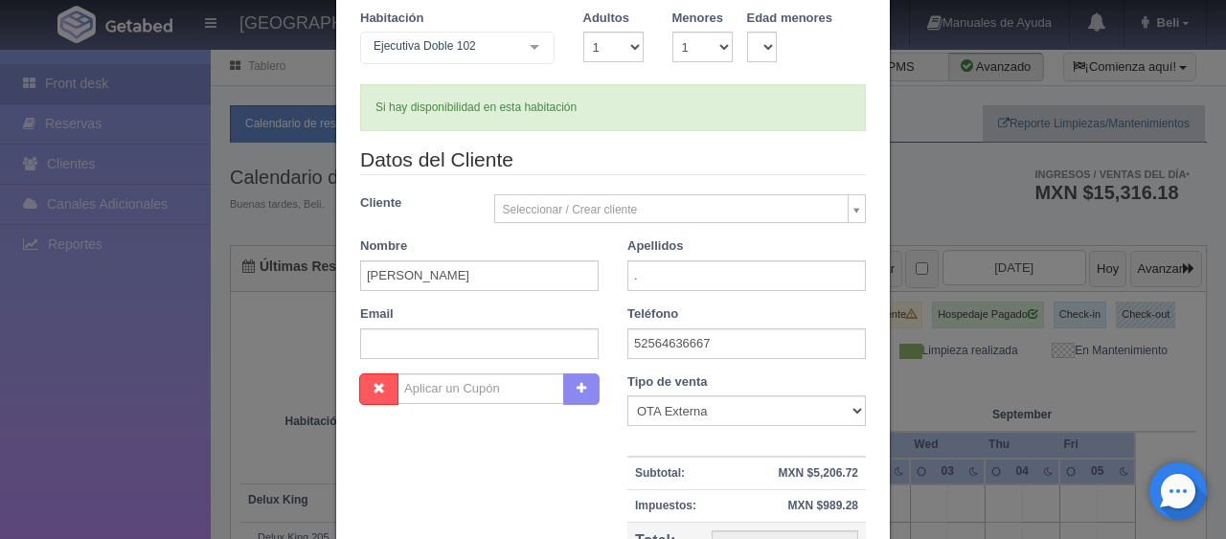
scroll to position [624, 0]
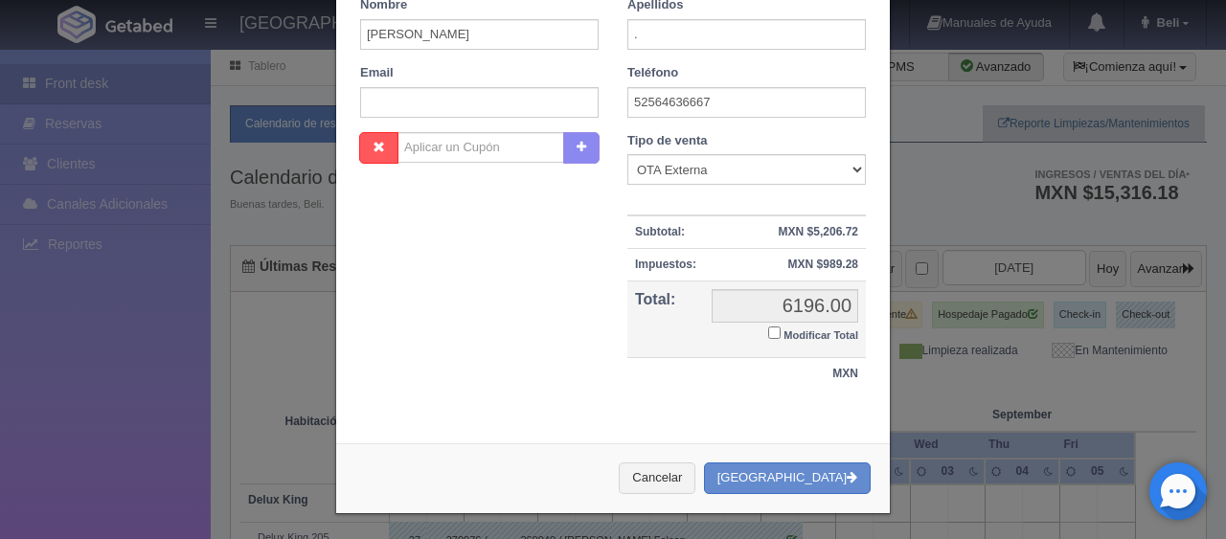
click at [770, 327] on input "Modificar Total" at bounding box center [774, 333] width 12 height 12
checkbox input "true"
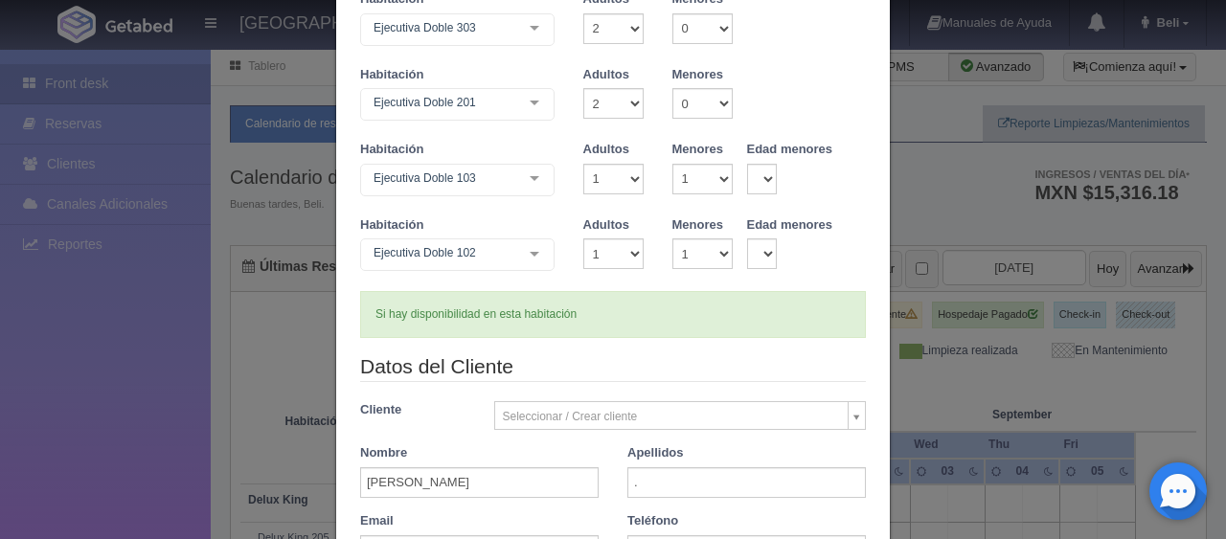
scroll to position [80, 0]
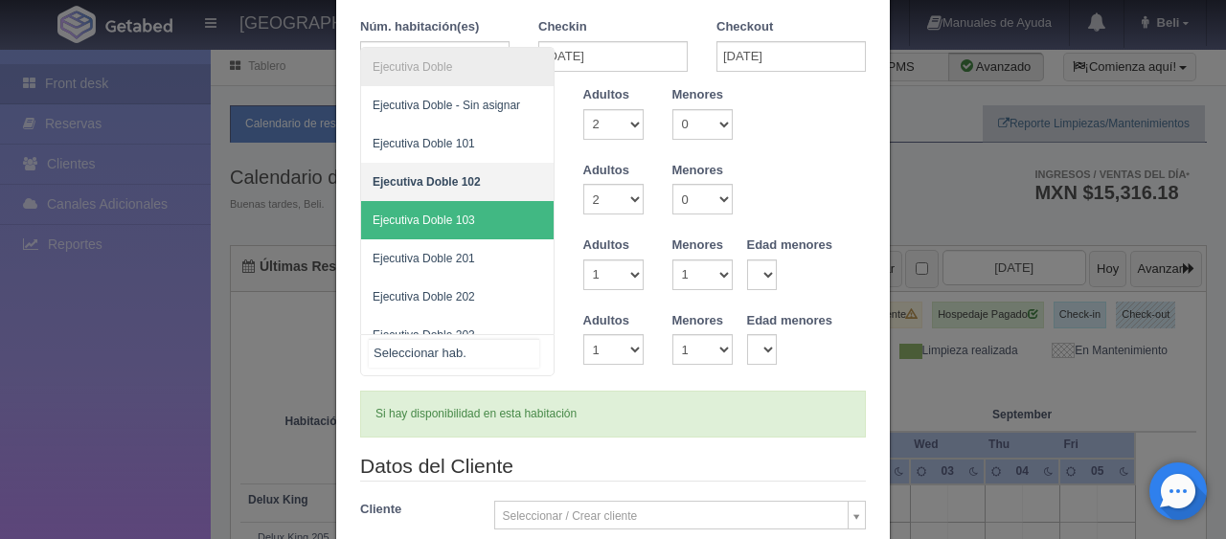
click at [513, 348] on div "Ejecutiva Doble Ejecutiva Doble - Sin asignar Ejecutiva Doble 101 Ejecutiva Dob…" at bounding box center [457, 355] width 194 height 42
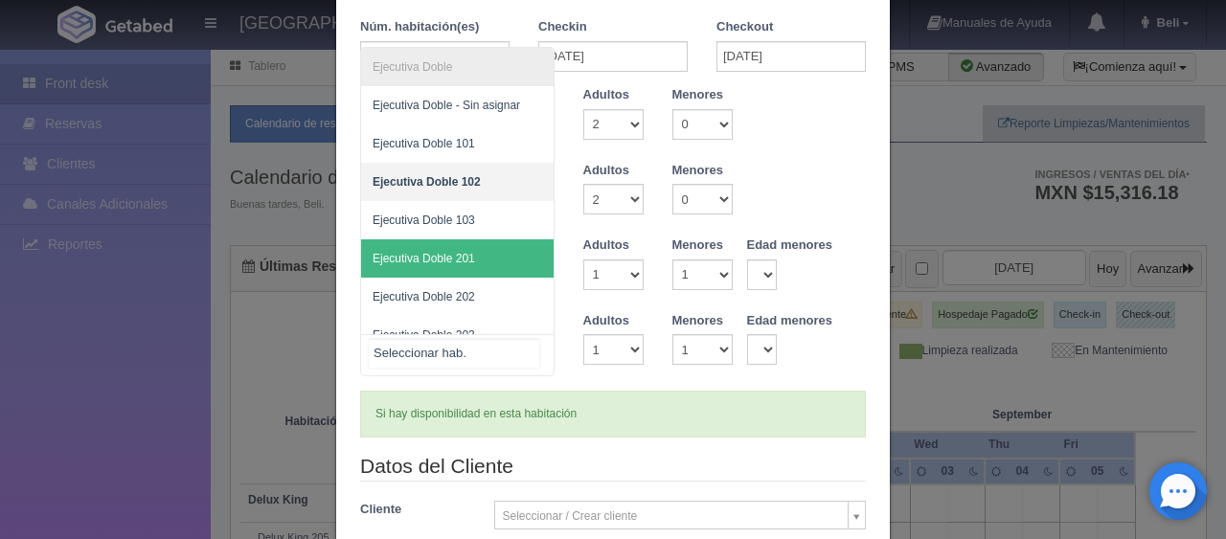
click at [506, 265] on span "Ejecutiva Doble 201" at bounding box center [457, 258] width 193 height 38
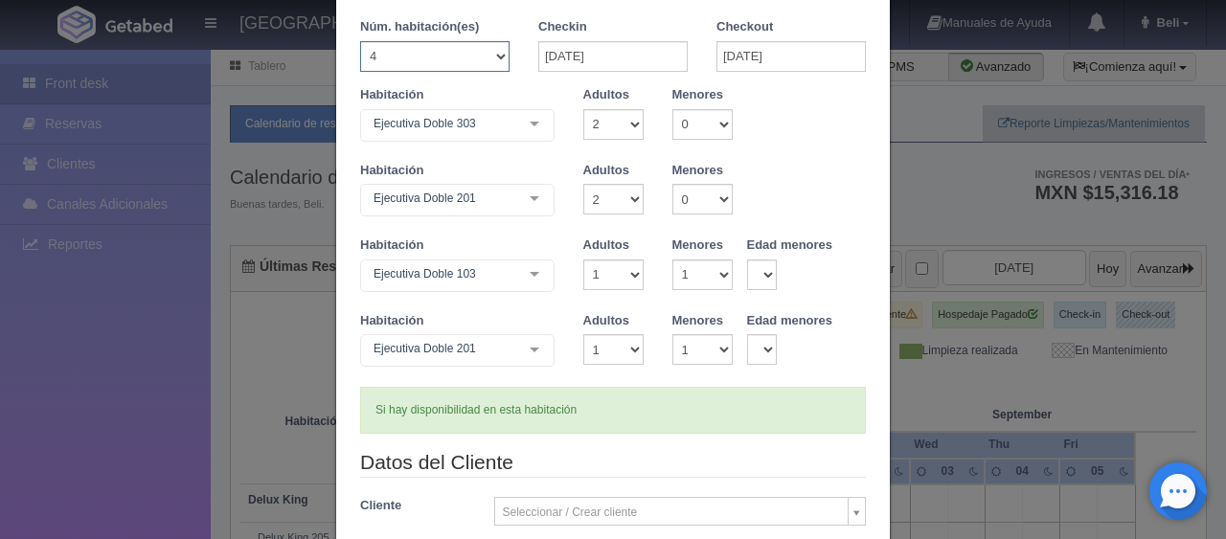
click at [485, 63] on select "1 2 3 4 5 6 7 8 9 10 11 12 13 14 15 16 17 18 19 20" at bounding box center [434, 56] width 149 height 31
select select "3"
click at [360, 41] on select "1 2 3 4 5 6 7 8 9 10 11 12 13 14 15 16 17 18 19 20" at bounding box center [434, 56] width 149 height 31
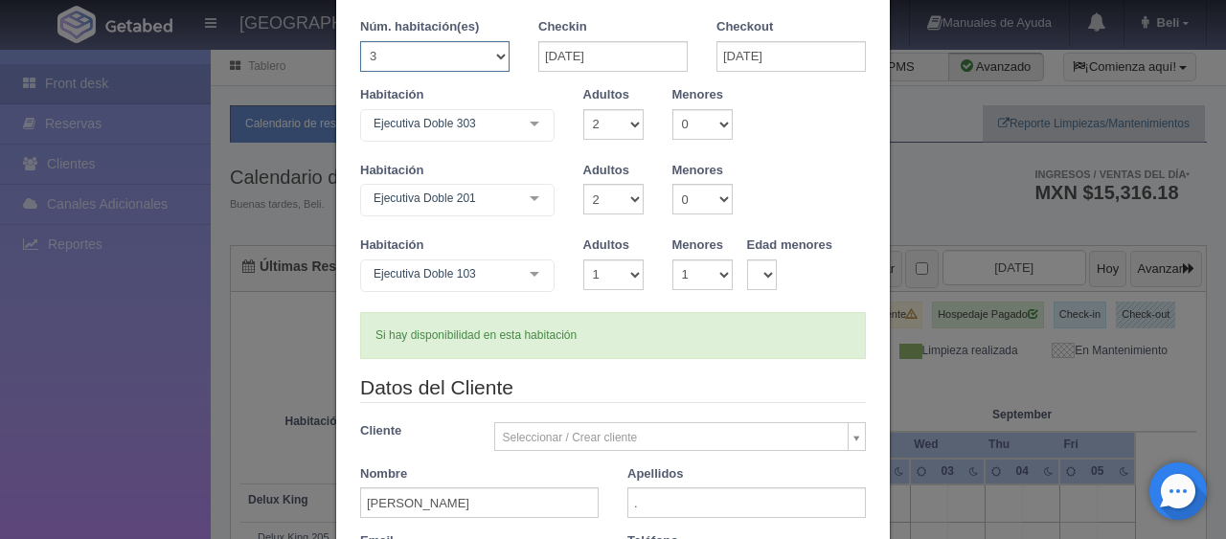
checkbox input "false"
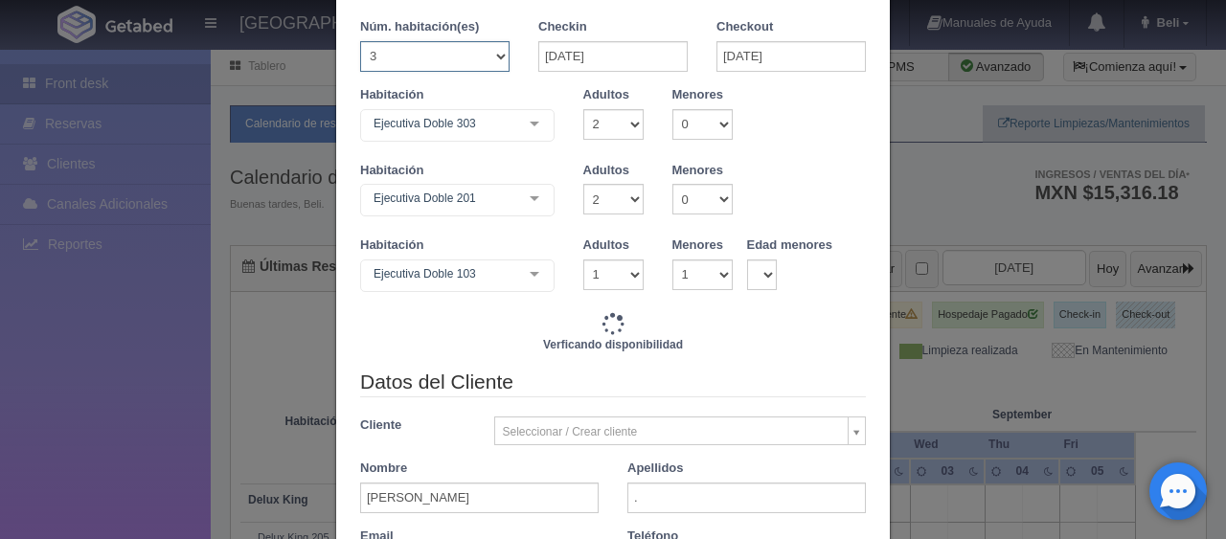
type input "4647.00"
checkbox input "false"
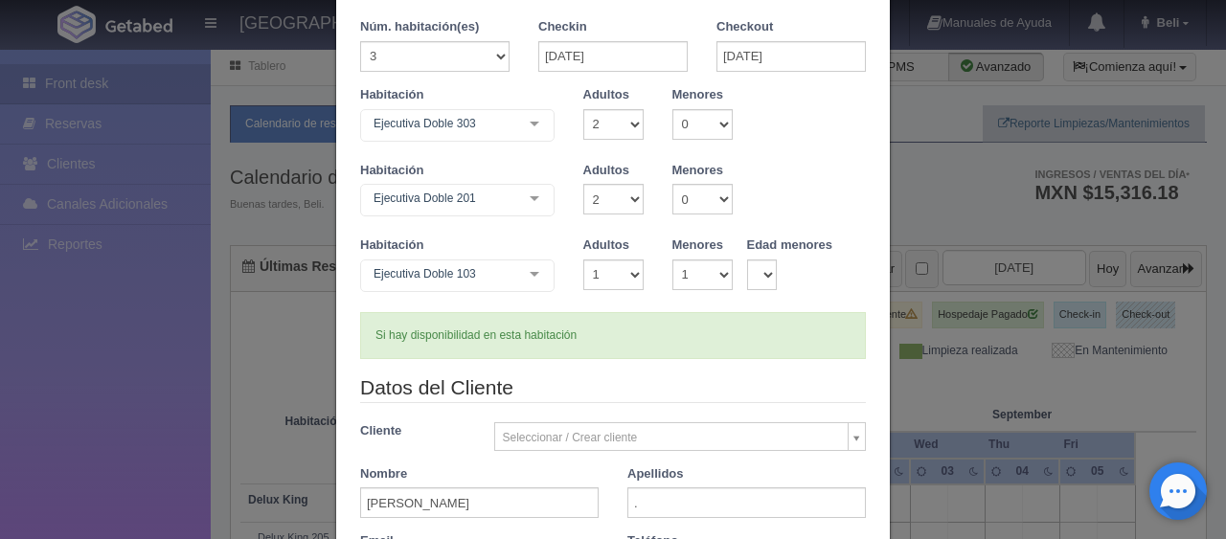
click at [441, 76] on div "Núm. habitación(es) 1 2 3 4 5 6 7 8 9 10 11 12 13 14 15 16 17 18 19 20" at bounding box center [435, 52] width 178 height 68
click at [437, 63] on select "1 2 3 4 5 6 7 8 9 10 11 12 13 14 15 16 17 18 19 20" at bounding box center [434, 56] width 149 height 31
select select "4"
click at [360, 41] on select "1 2 3 4 5 6 7 8 9 10 11 12 13 14 15 16 17 18 19 20" at bounding box center [434, 56] width 149 height 31
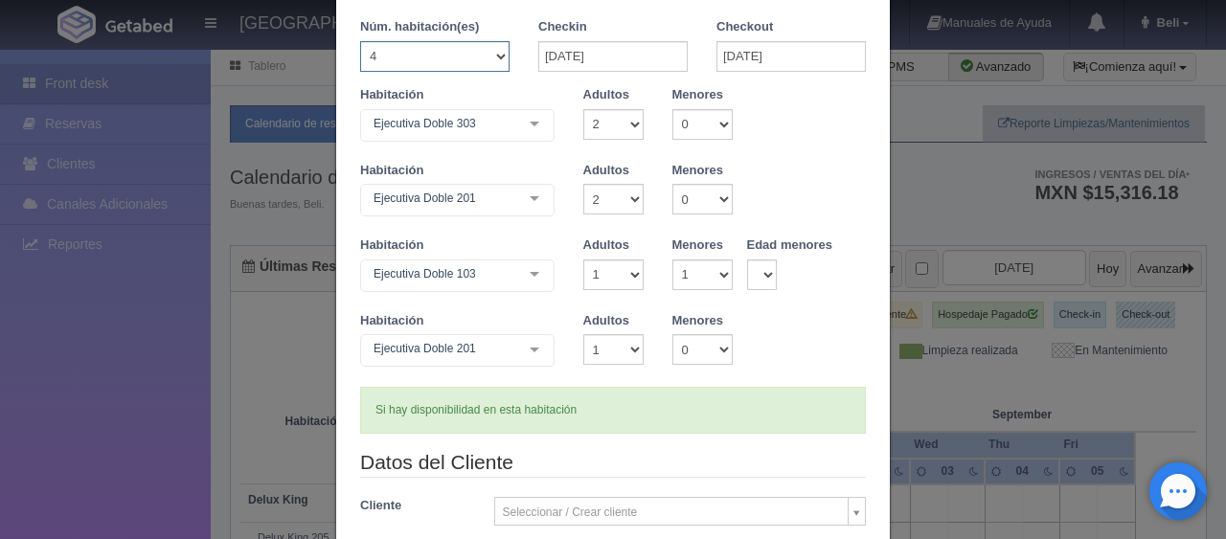
checkbox input "false"
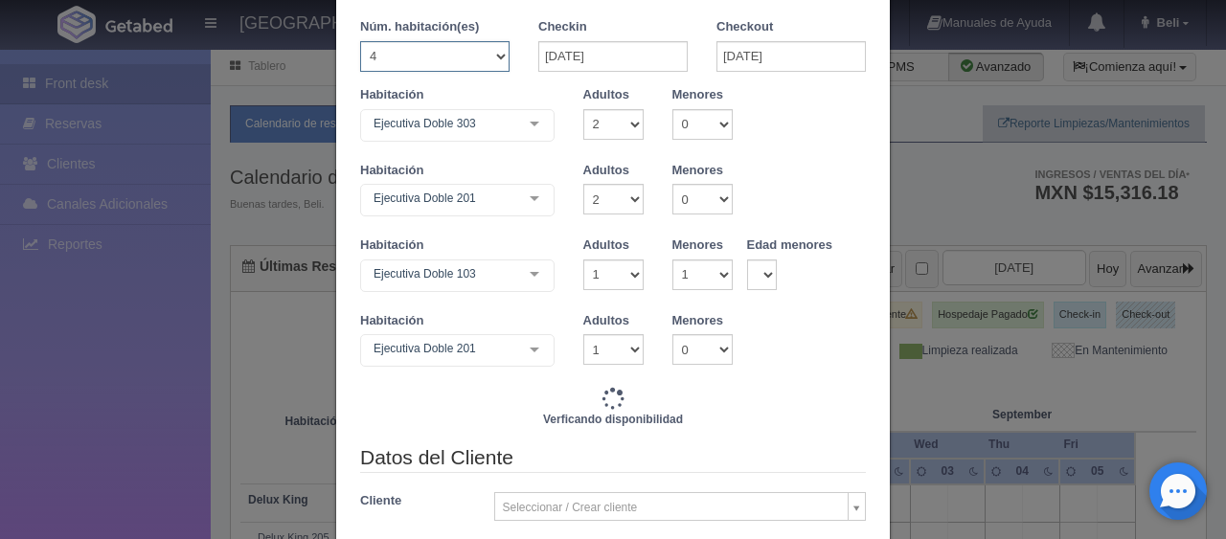
type input "5946.00"
checkbox input "false"
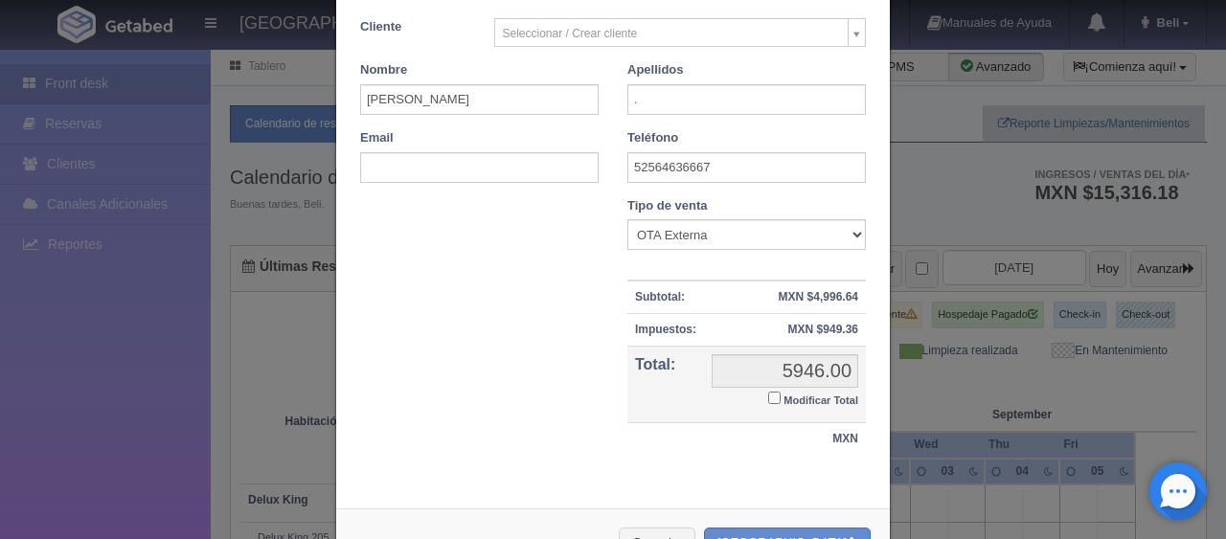
scroll to position [176, 0]
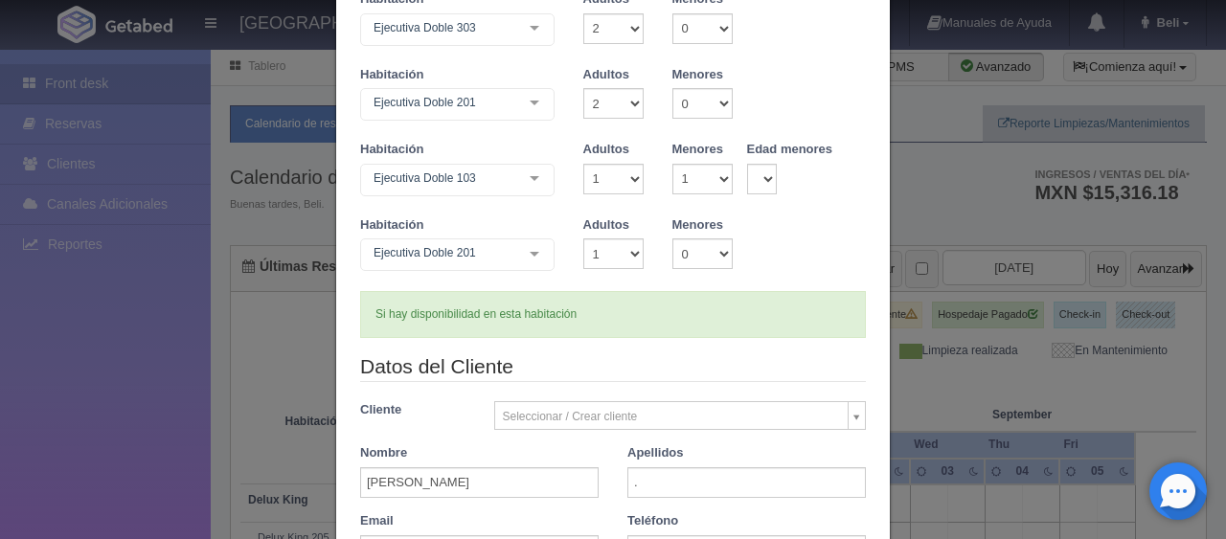
click at [713, 270] on div "Habitación Ejecutiva Doble 201 Ejecutiva Doble Ejecutiva Doble - Sin asignar Ej…" at bounding box center [613, 254] width 534 height 76
click at [713, 262] on select "0 1 2 3 4 5 6 7 8 9 10" at bounding box center [702, 253] width 60 height 31
select select "1"
click at [672, 238] on select "0 1 2 3 4 5 6 7 8 9 10" at bounding box center [702, 253] width 60 height 31
checkbox input "false"
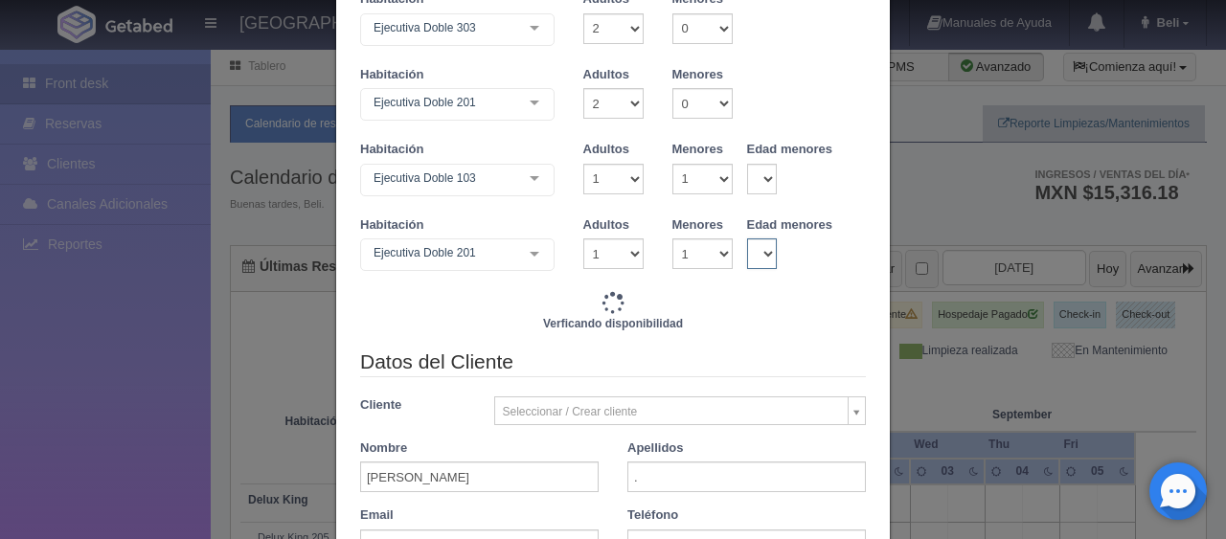
click at [754, 261] on select "0 1 2 3 4 5 6 7 8 9 10 11 12 13 14 15 16 17 18" at bounding box center [762, 253] width 31 height 31
type input "5946.00"
checkbox input "false"
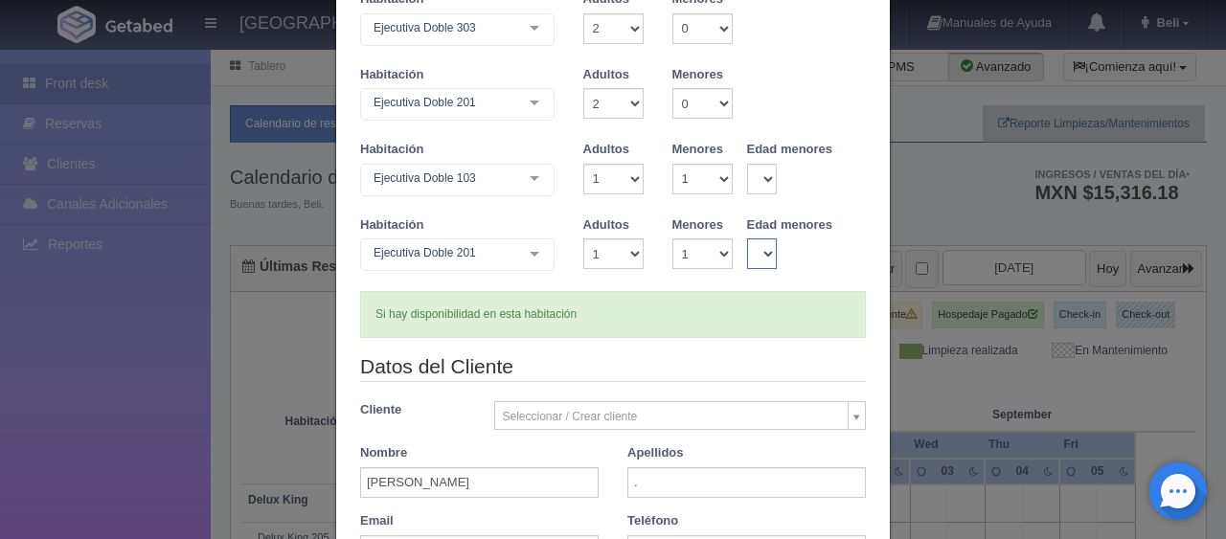
select select "16"
click at [747, 238] on select "0 1 2 3 4 5 6 7 8 9 10 11 12 13 14 15 16 17 18" at bounding box center [762, 253] width 31 height 31
checkbox input "false"
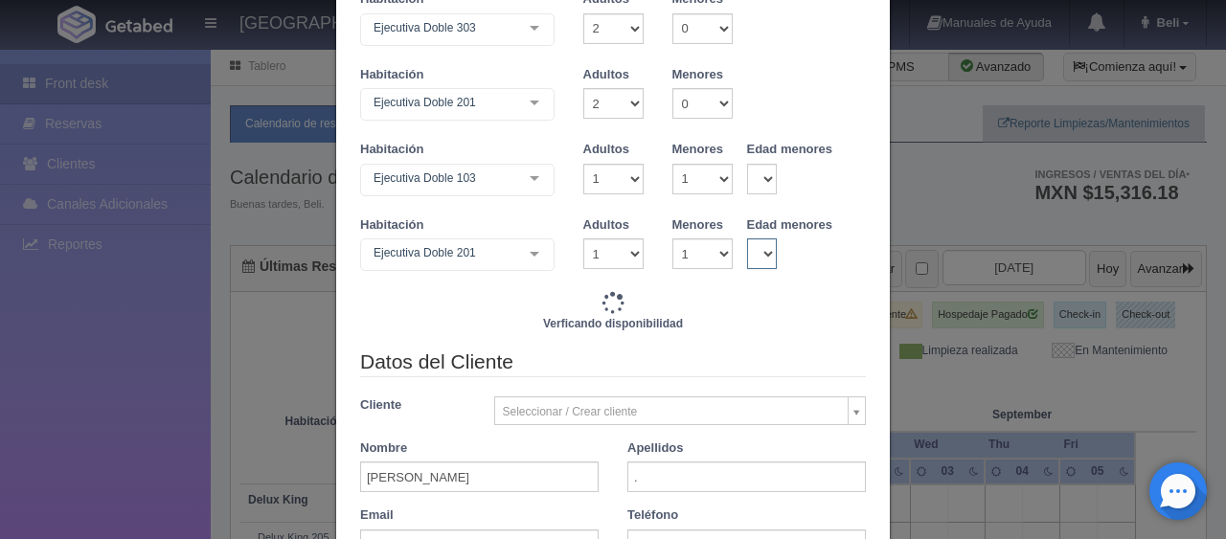
type input "6196.00"
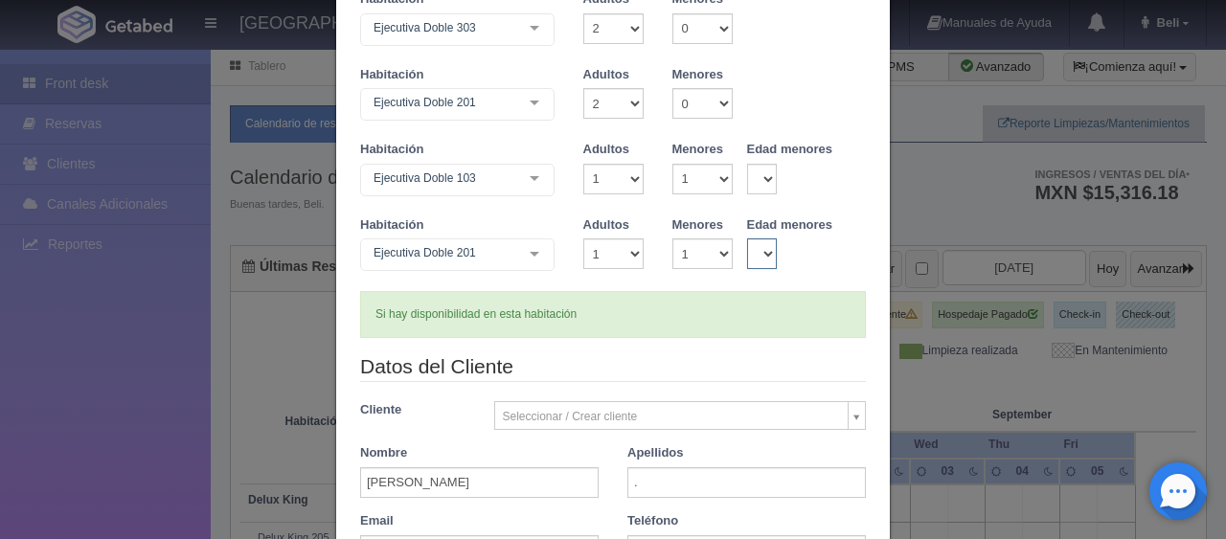
scroll to position [559, 0]
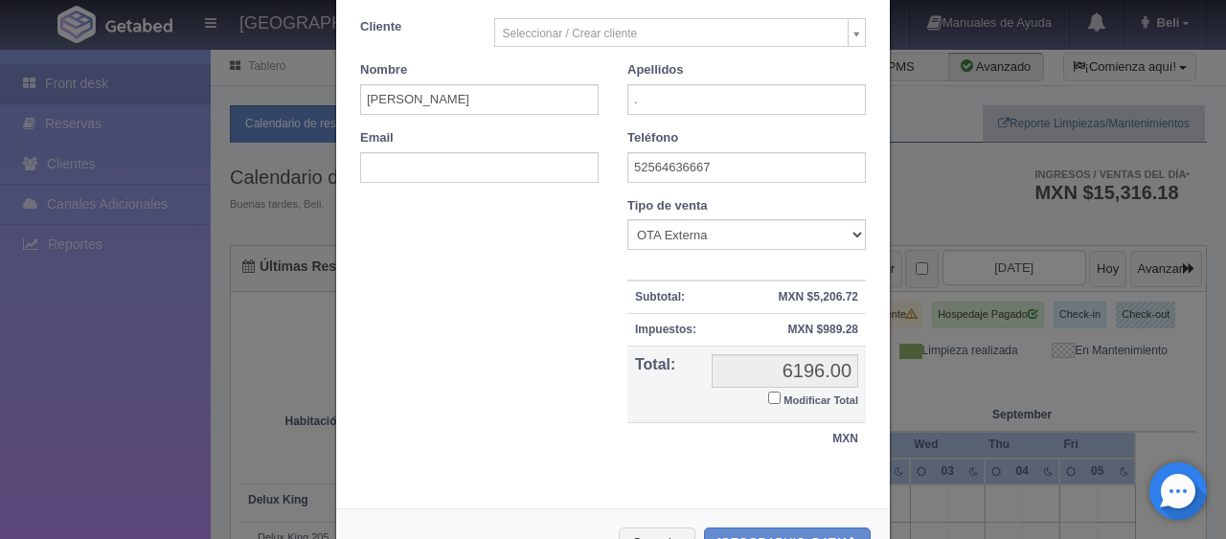
click at [768, 397] on input "Modificar Total" at bounding box center [774, 398] width 12 height 12
checkbox input "true"
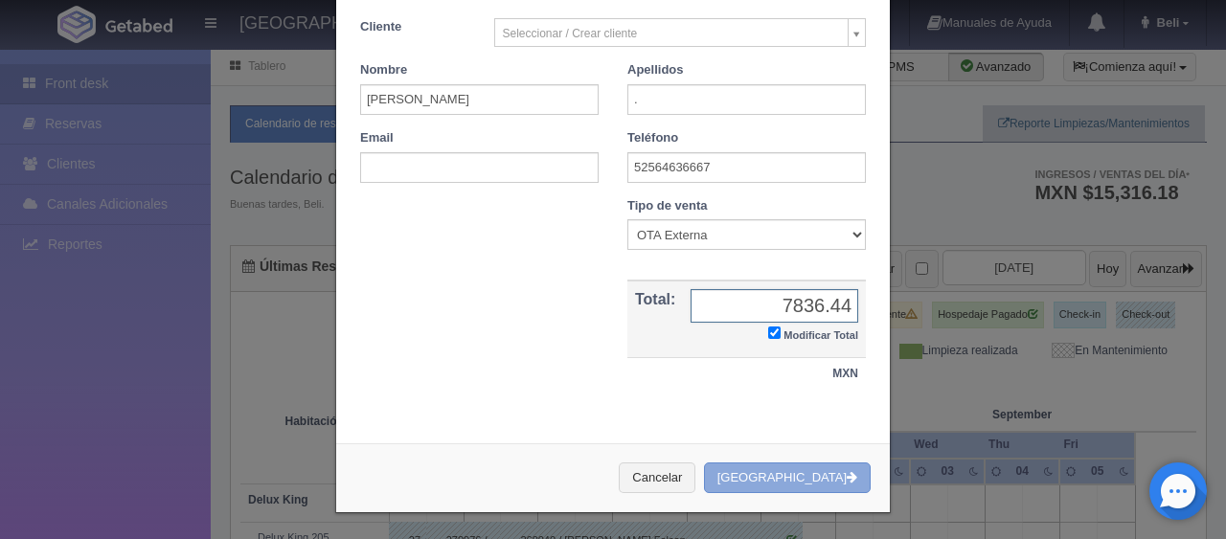
type input "7836.44"
click at [824, 473] on button "[GEOGRAPHIC_DATA]" at bounding box center [787, 479] width 167 height 32
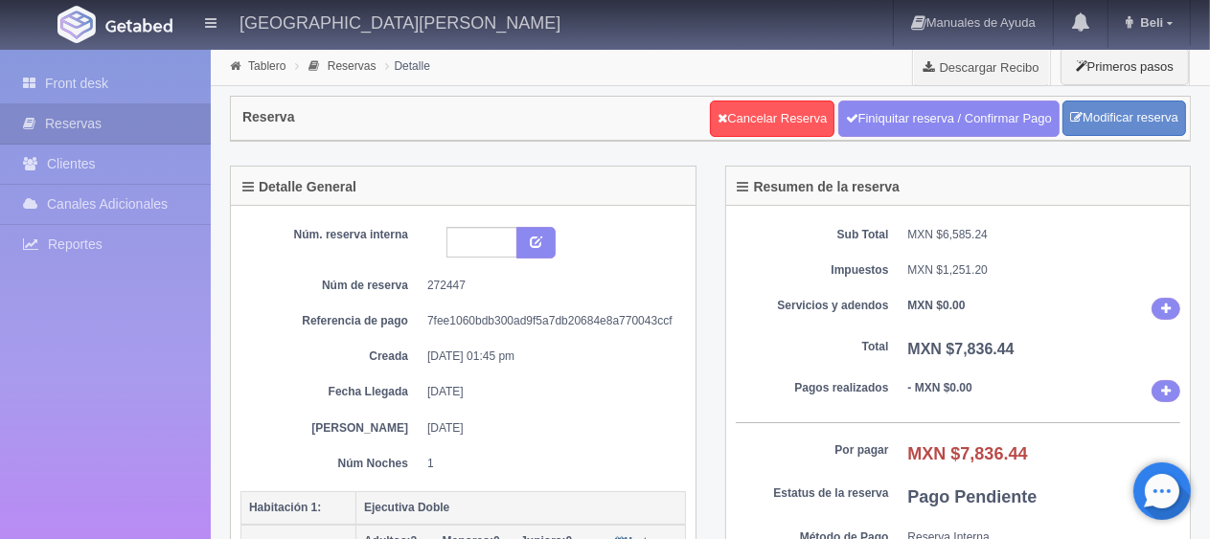
click at [715, 351] on div "Resumen de la reserva Sub Total MXN $6,585.24 Impuestos MXN $1,251.20 Servicios…" at bounding box center [958, 404] width 495 height 476
click at [86, 83] on link "Front desk" at bounding box center [105, 83] width 211 height 39
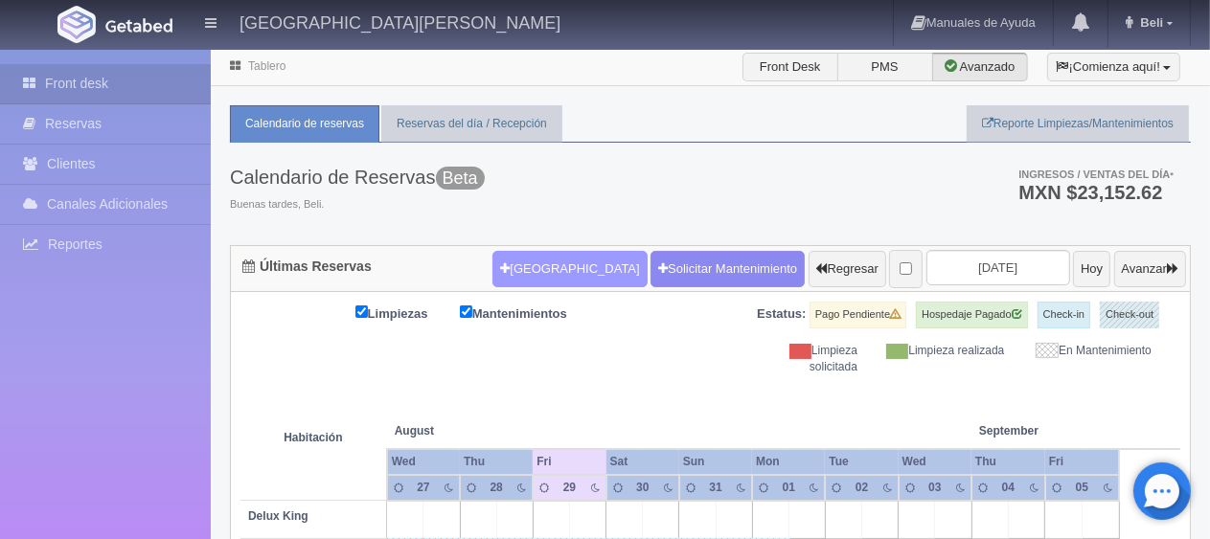
click at [521, 269] on button "[GEOGRAPHIC_DATA]" at bounding box center [569, 269] width 154 height 36
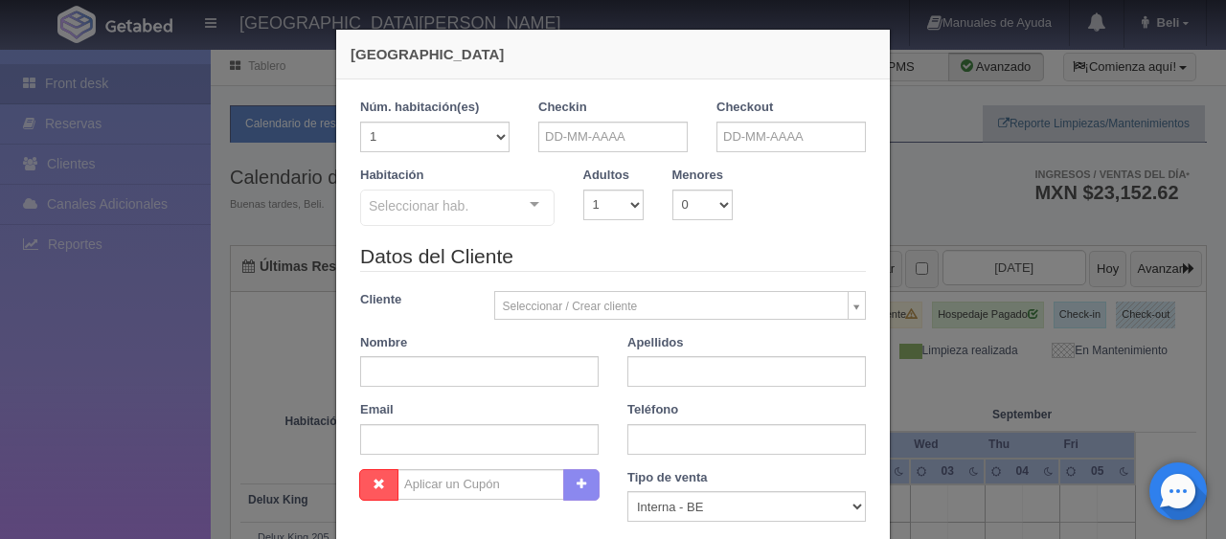
checkbox input "false"
click at [595, 136] on input "text" at bounding box center [612, 137] width 149 height 31
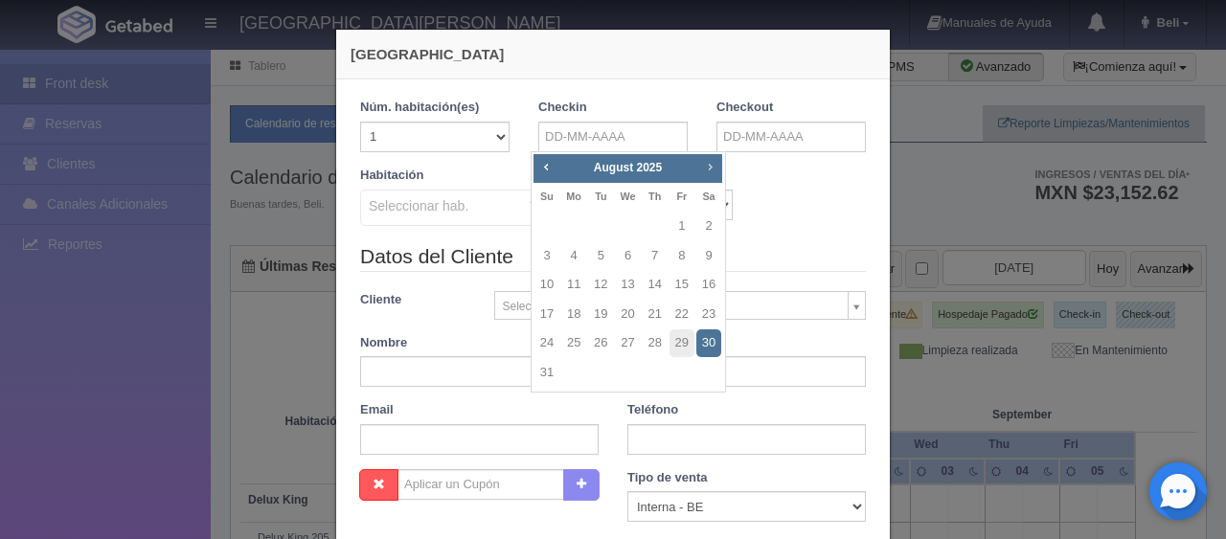
click at [705, 170] on span "Next" at bounding box center [709, 166] width 15 height 15
click at [703, 170] on span "Next" at bounding box center [709, 166] width 15 height 15
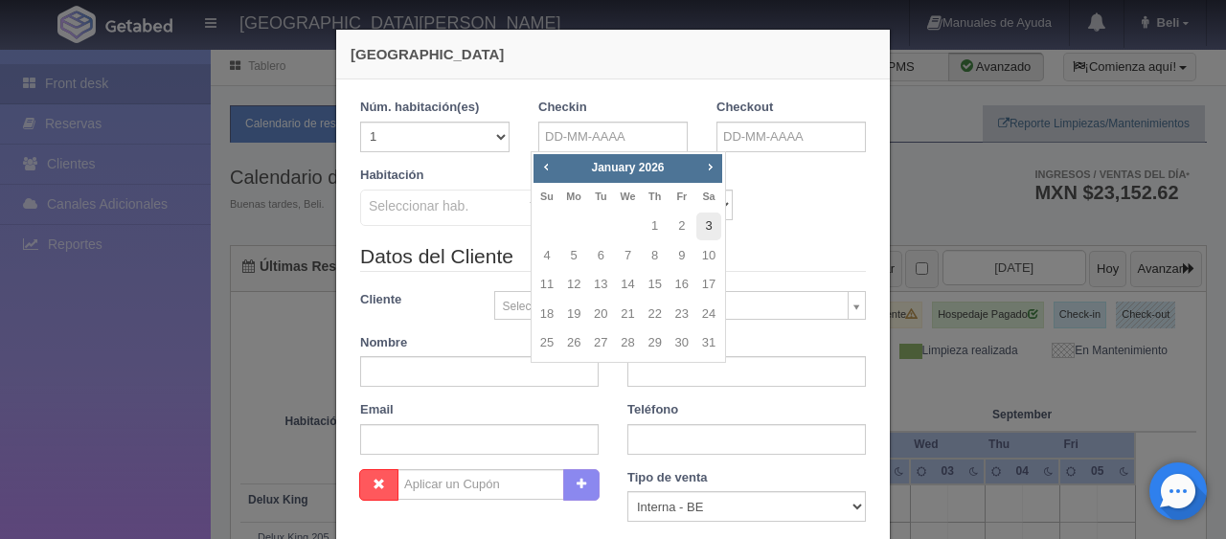
click at [701, 227] on link "3" at bounding box center [708, 227] width 25 height 28
type input "[DATE]"
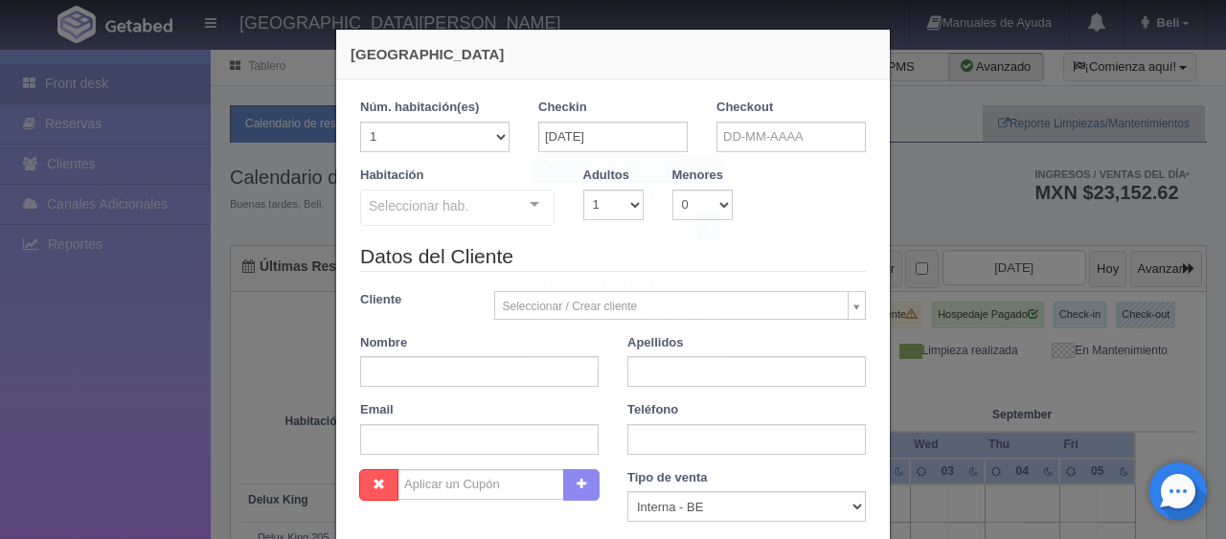
checkbox input "false"
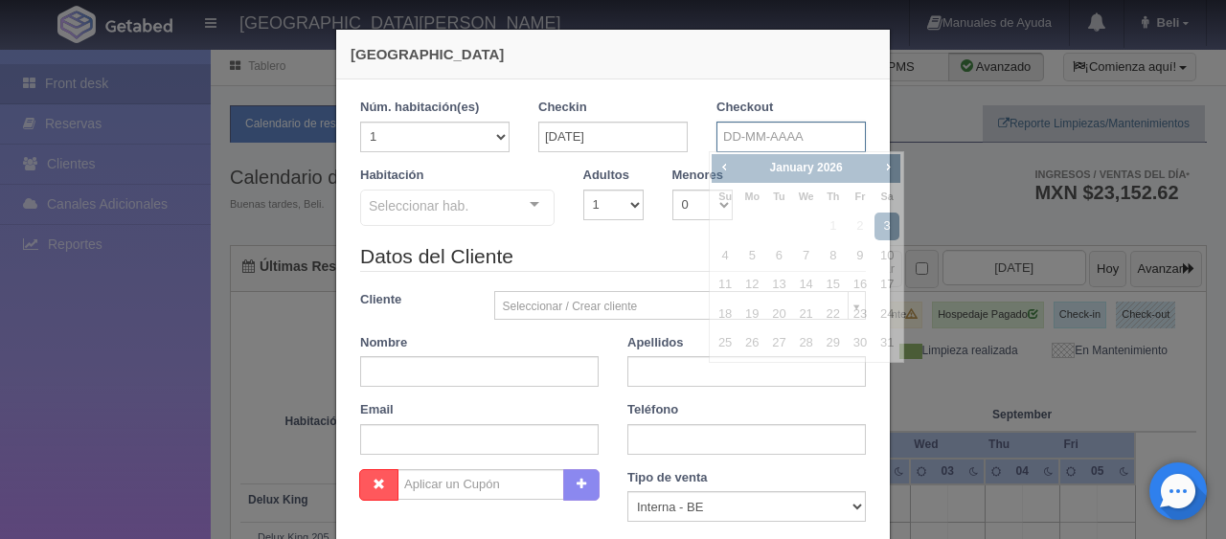
click at [735, 145] on input "text" at bounding box center [790, 137] width 149 height 31
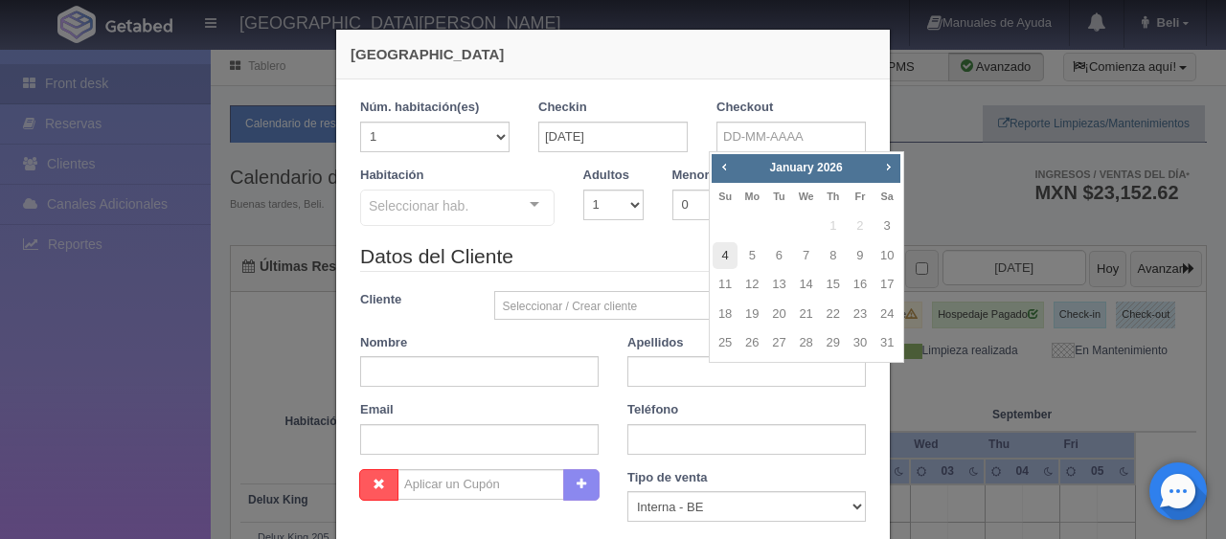
click at [724, 259] on link "4" at bounding box center [725, 256] width 25 height 28
type input "[DATE]"
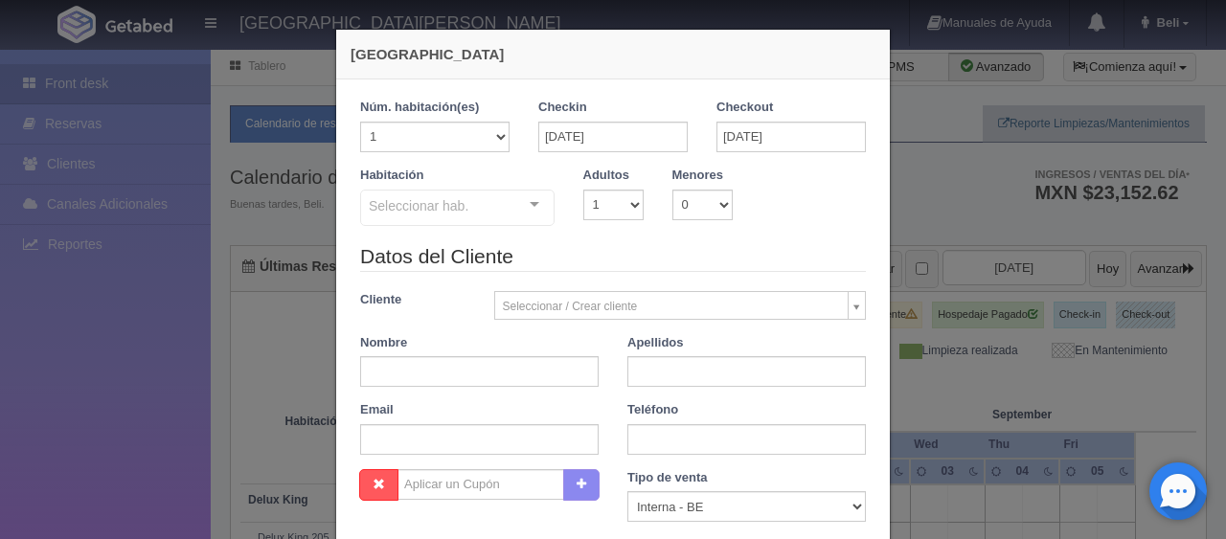
click at [461, 209] on div "Seleccionar hab." at bounding box center [457, 208] width 194 height 36
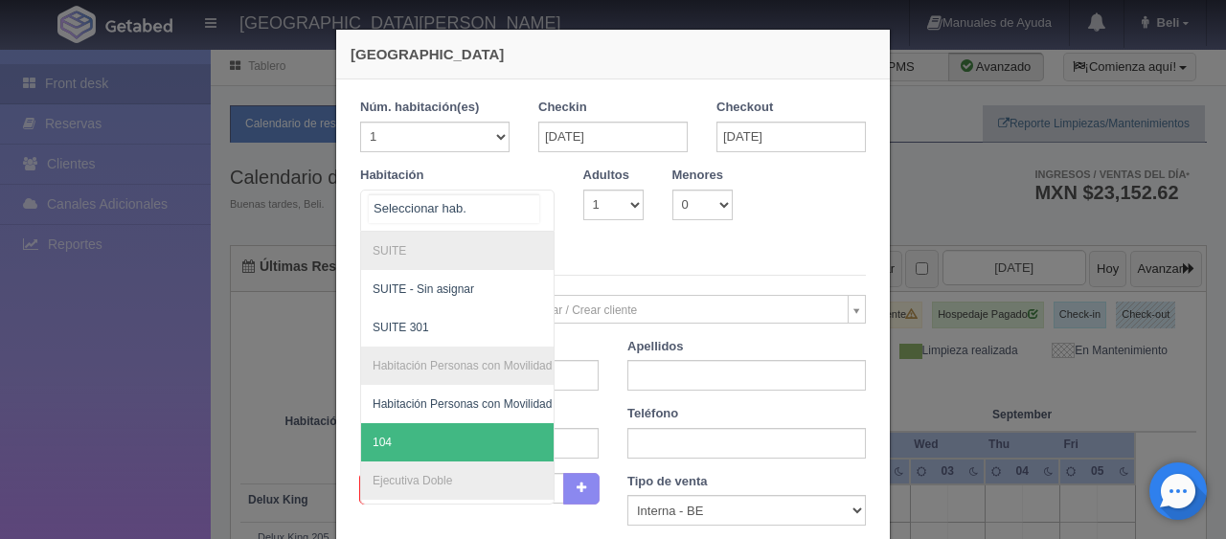
click at [436, 436] on span "104" at bounding box center [522, 442] width 322 height 38
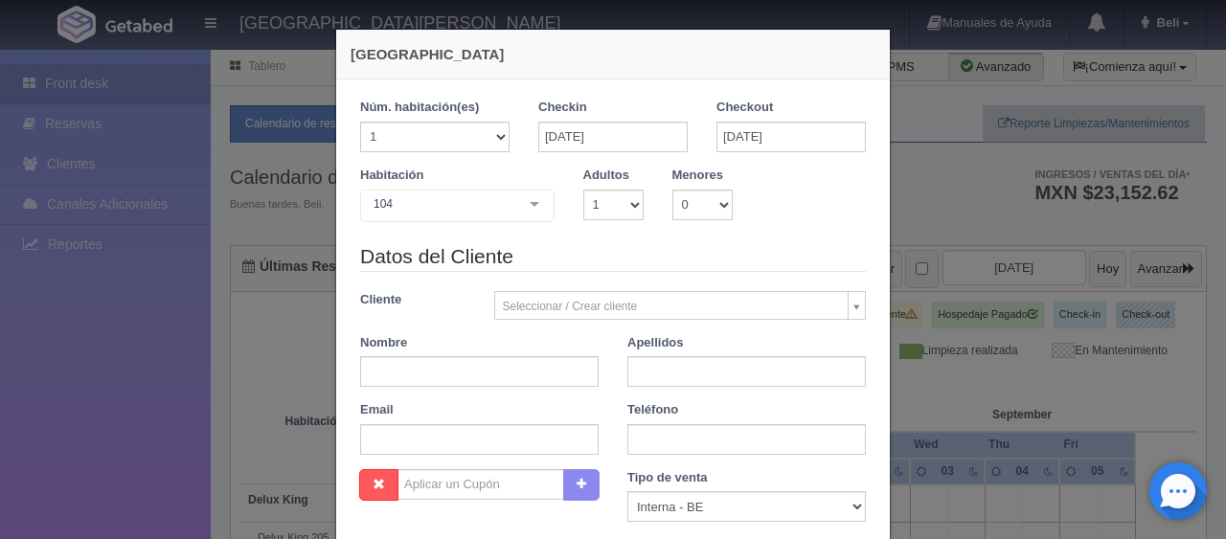
checkbox input "false"
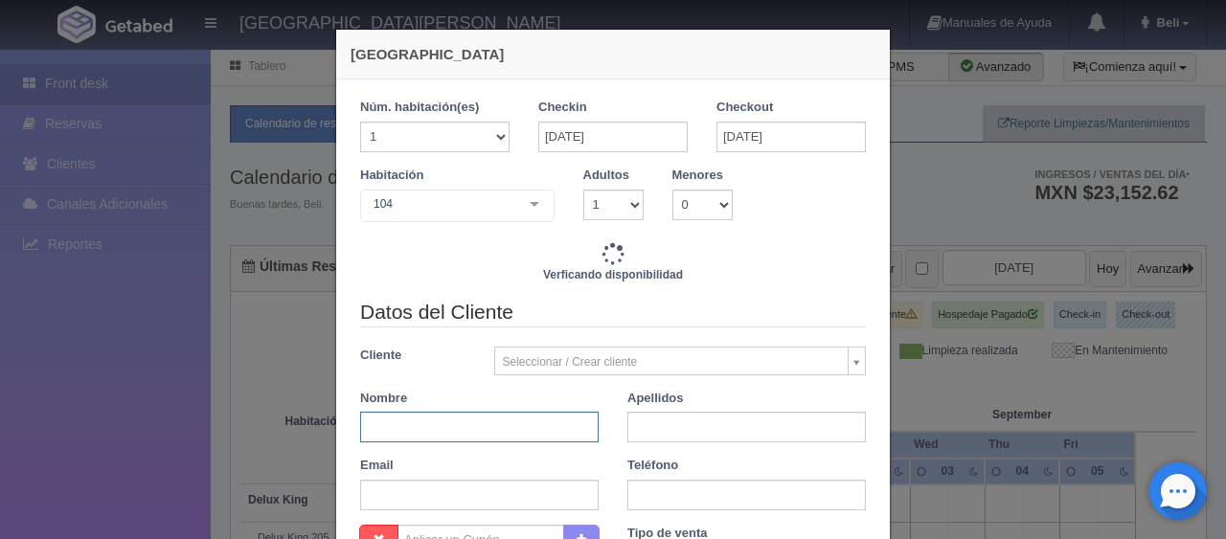
click at [457, 419] on input "text" at bounding box center [479, 427] width 238 height 31
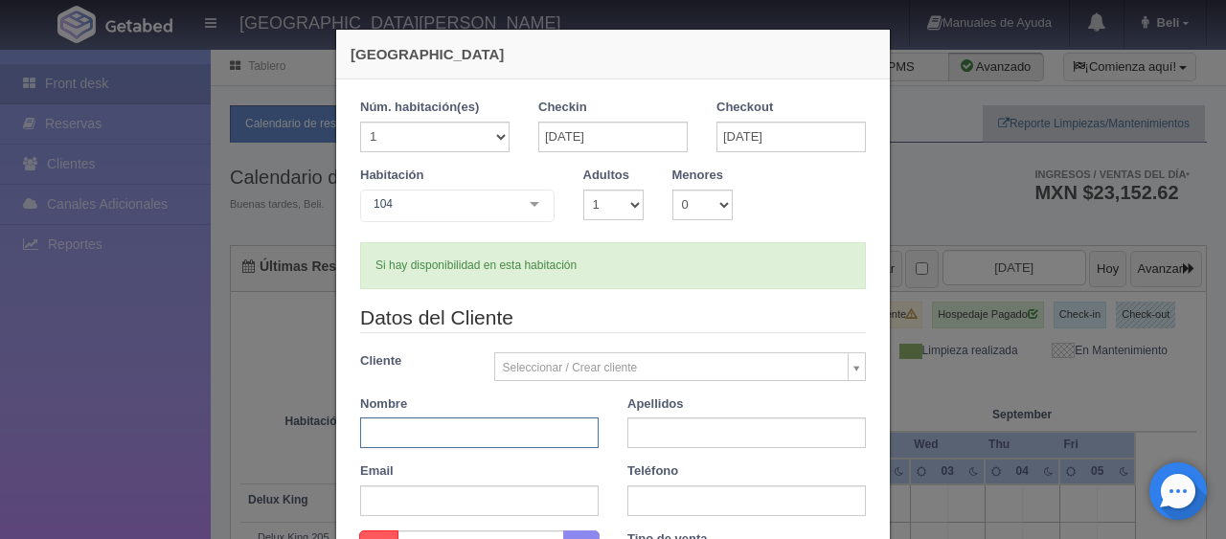
type input "1299.00"
checkbox input "false"
type input "Edgar Leyva"
click at [771, 423] on input "text" at bounding box center [746, 433] width 238 height 31
type input "."
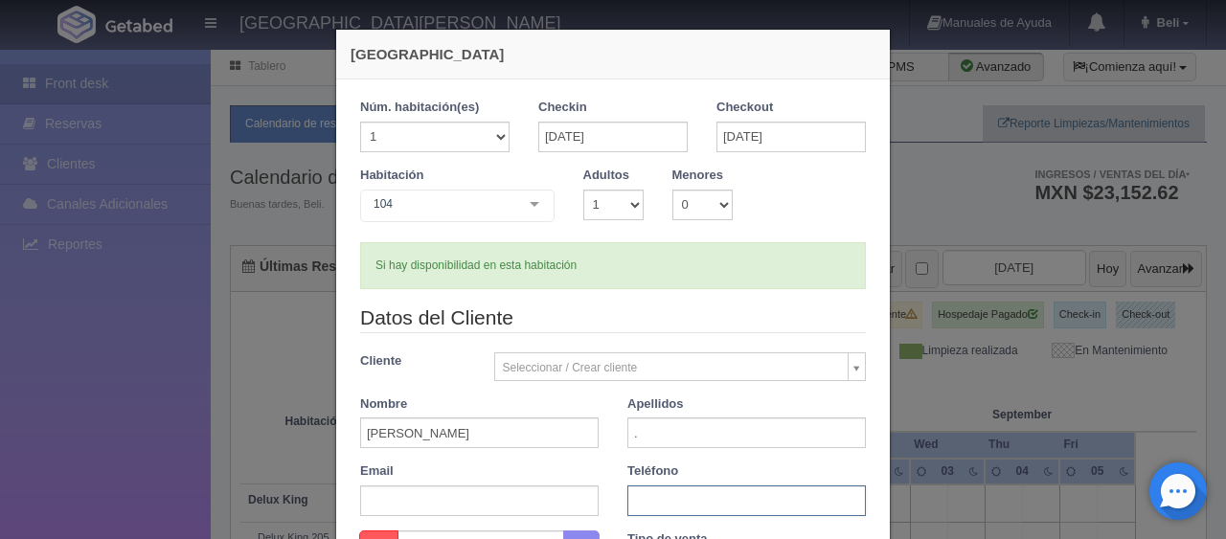
click at [682, 504] on input "text" at bounding box center [746, 501] width 238 height 31
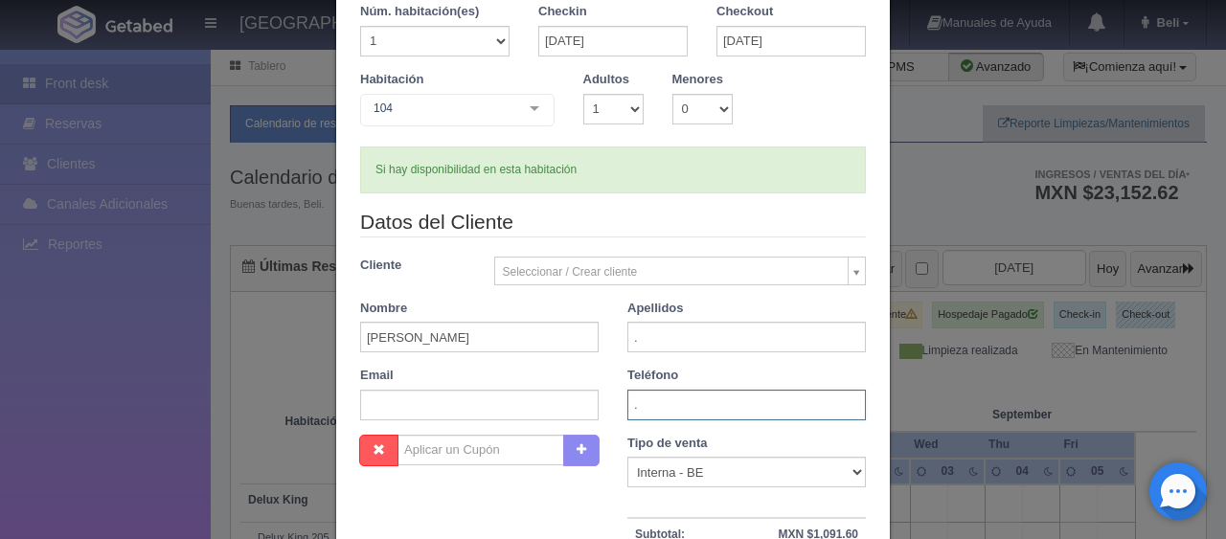
type input "."
click at [708, 481] on select "Correo Electronico Interna - BE Llamada OTA Externa Otro WALK IN" at bounding box center [746, 472] width 238 height 31
select select "extota"
click at [627, 457] on select "Correo Electronico Interna - BE Llamada OTA Externa Otro WALK IN" at bounding box center [746, 472] width 238 height 31
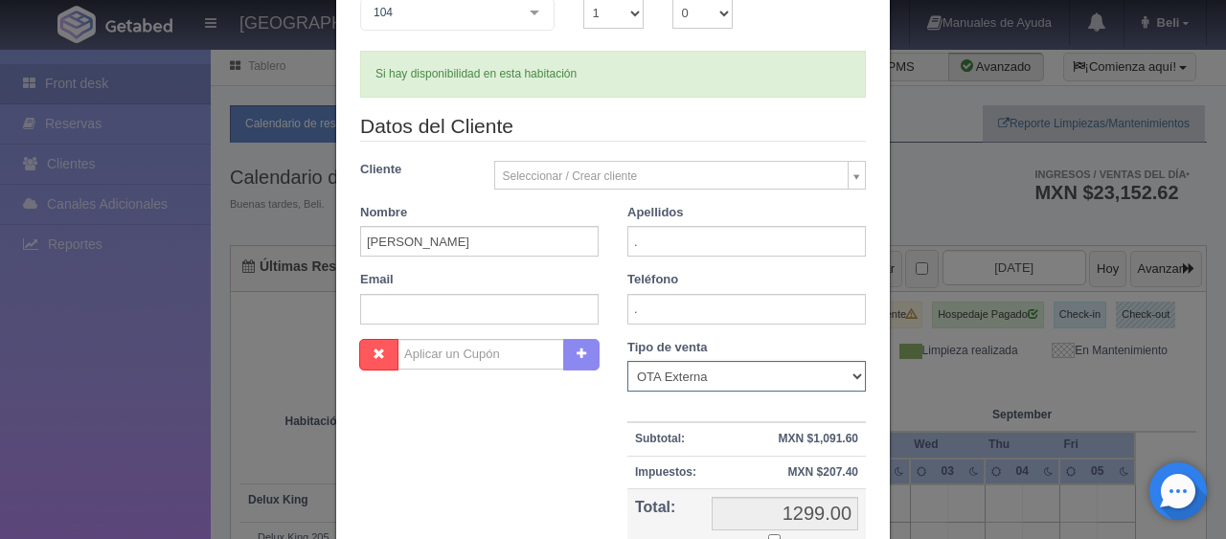
scroll to position [383, 0]
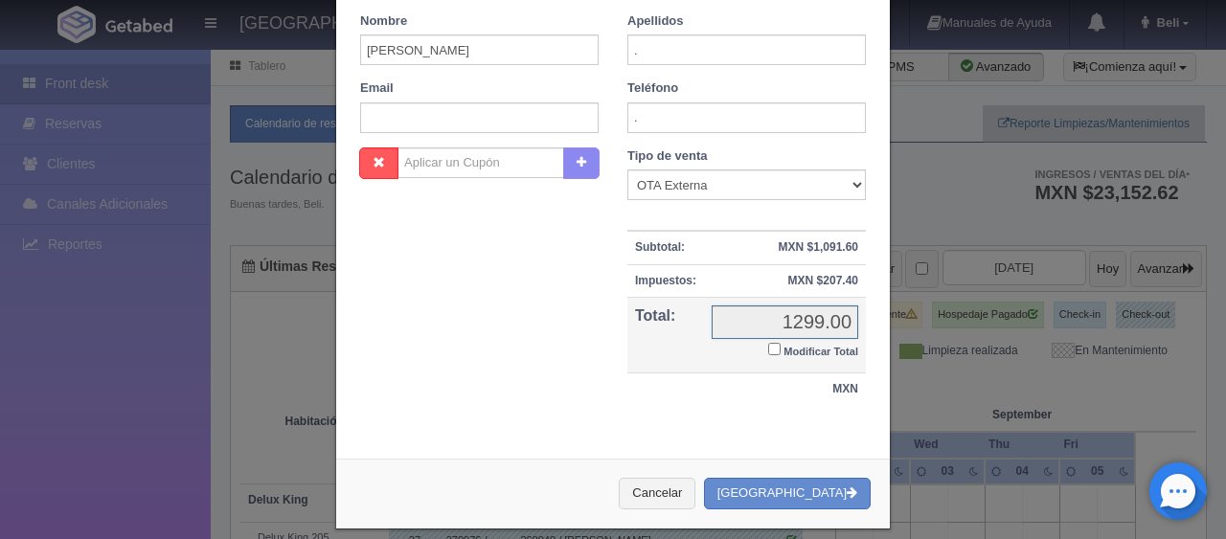
click at [772, 335] on input "1299.00" at bounding box center [785, 323] width 147 height 34
click at [772, 348] on label "Modificar Total" at bounding box center [813, 350] width 90 height 22
click at [772, 348] on input "Modificar Total" at bounding box center [774, 349] width 12 height 12
checkbox input "true"
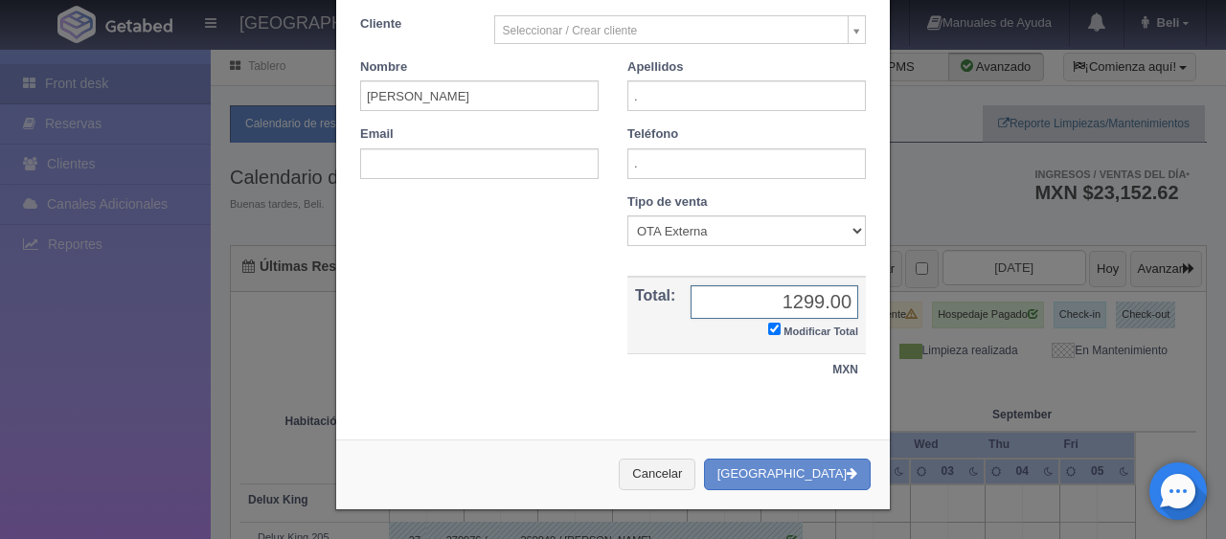
scroll to position [333, 0]
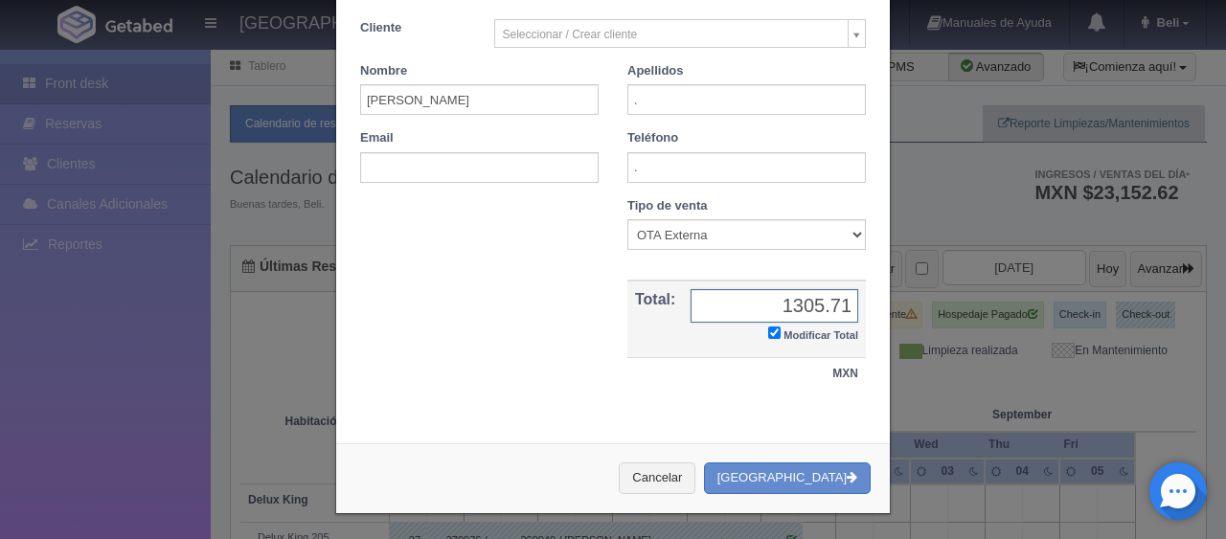
type input "1305.71"
click at [815, 469] on button "[GEOGRAPHIC_DATA]" at bounding box center [787, 479] width 167 height 32
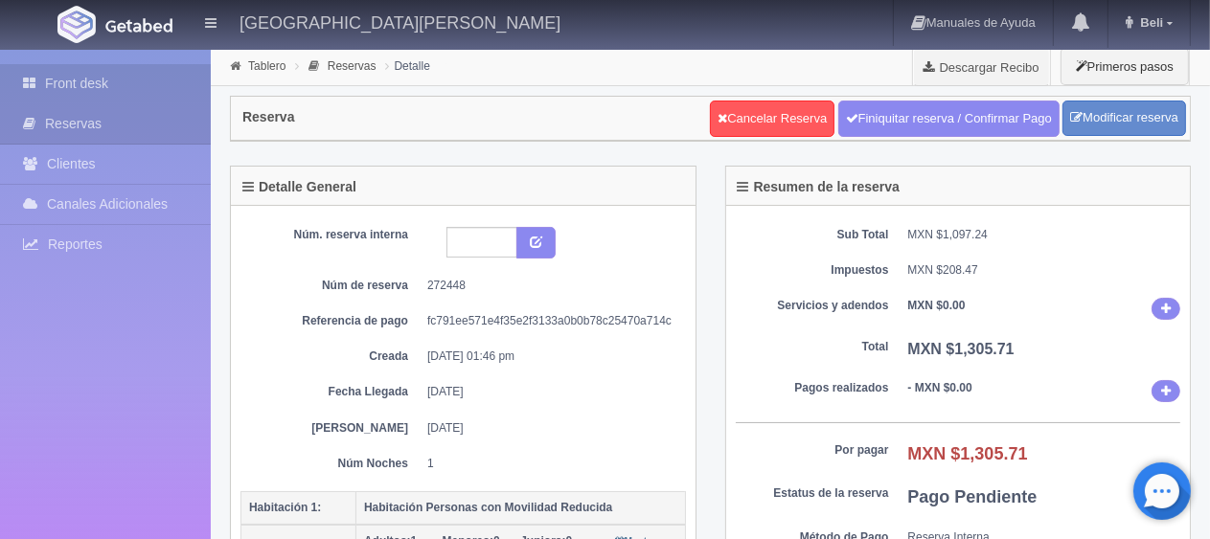
click at [109, 81] on link "Front desk" at bounding box center [105, 83] width 211 height 39
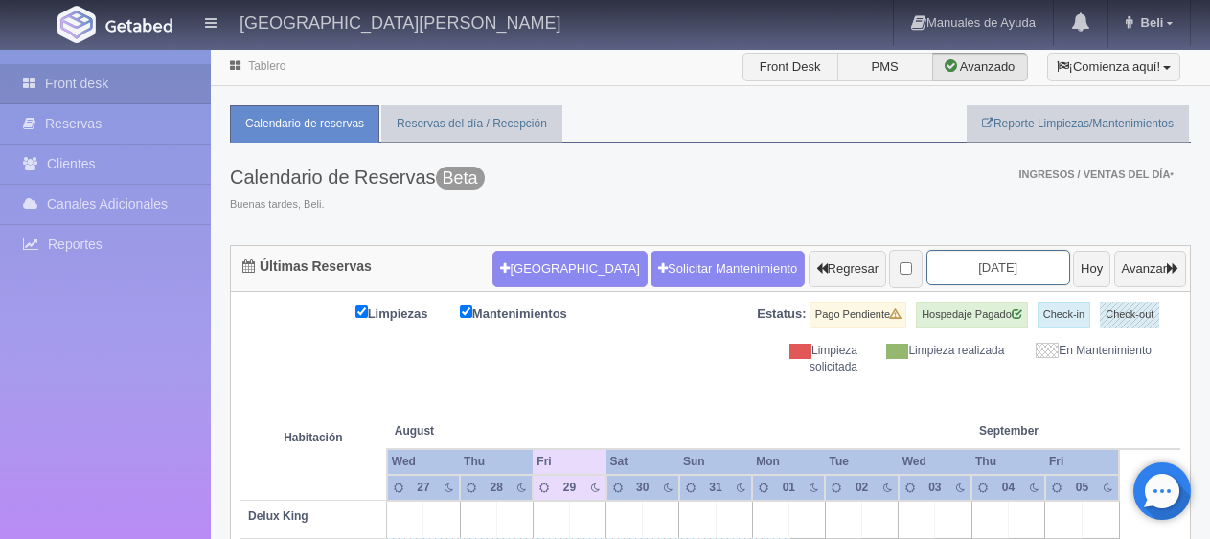
click at [926, 269] on input "2025-08-29" at bounding box center [998, 267] width 144 height 35
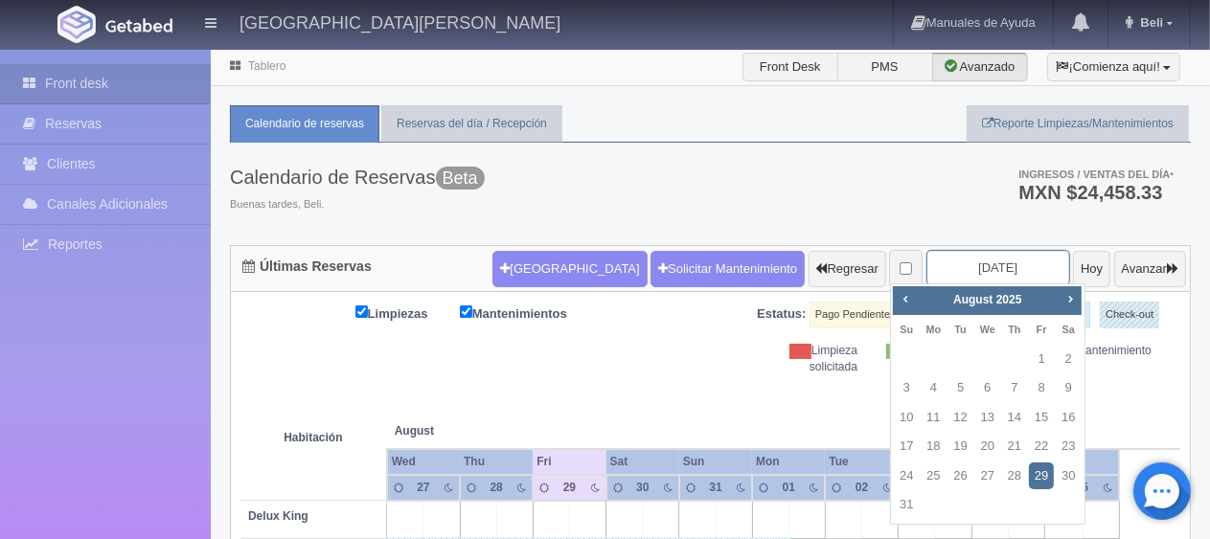
click at [951, 261] on input "2025-08-29" at bounding box center [998, 267] width 144 height 35
click at [1077, 299] on span "Next" at bounding box center [1069, 298] width 15 height 15
click at [1073, 299] on span "Next" at bounding box center [1069, 298] width 15 height 15
click at [1068, 299] on span "Next" at bounding box center [1069, 298] width 15 height 15
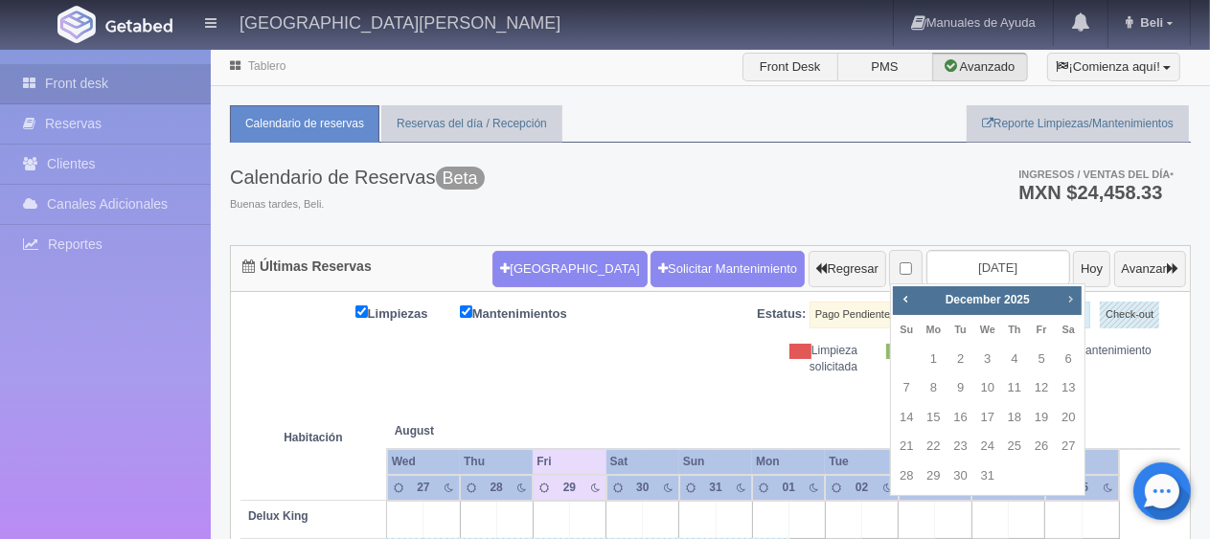
click at [1067, 299] on span "Next" at bounding box center [1069, 298] width 15 height 15
click at [1057, 354] on link "3" at bounding box center [1067, 360] width 25 height 28
type input "[DATE]"
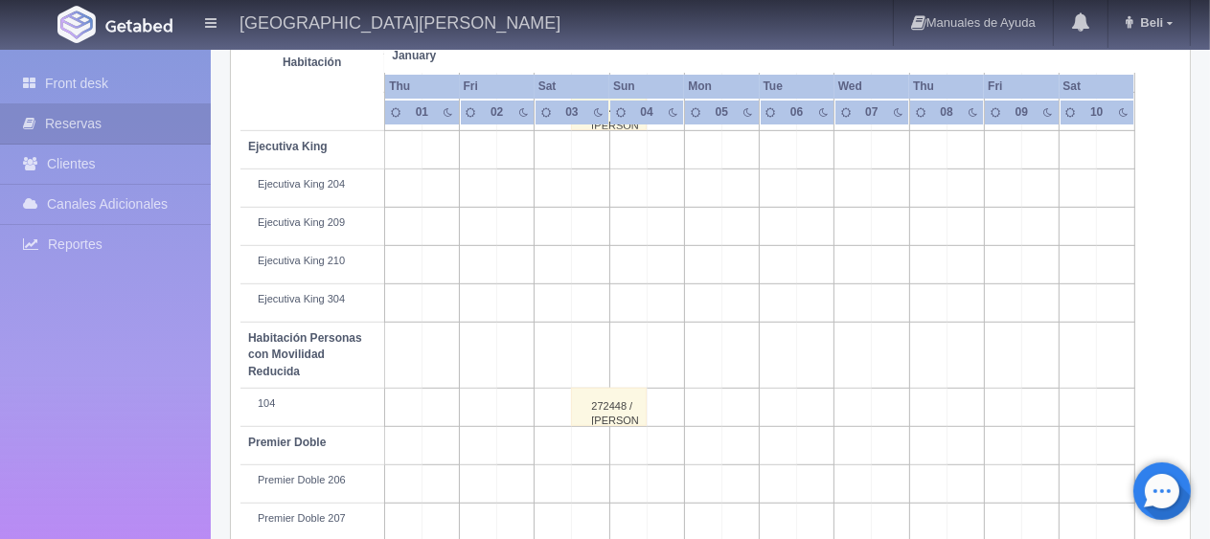
scroll to position [638, 0]
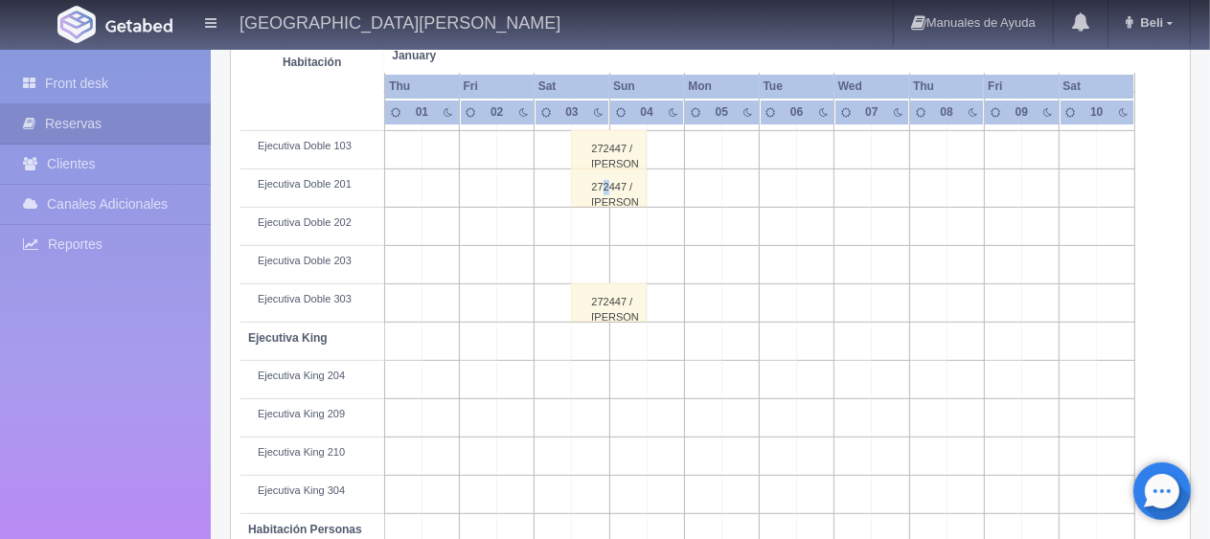
click at [605, 191] on div "272447 / [PERSON_NAME] ." at bounding box center [609, 188] width 76 height 38
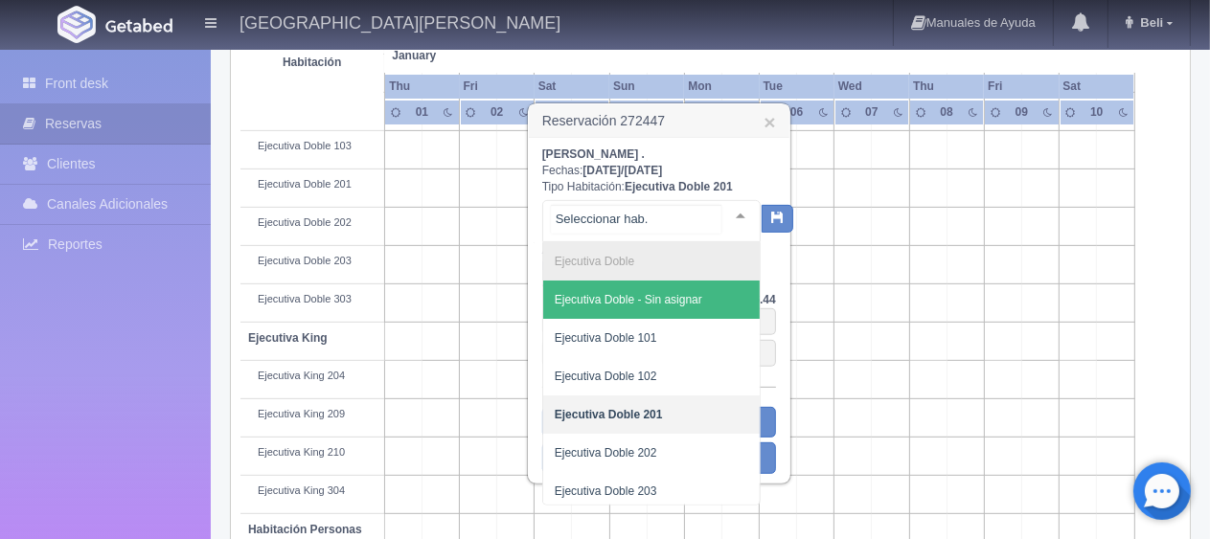
click at [721, 215] on div at bounding box center [740, 215] width 38 height 29
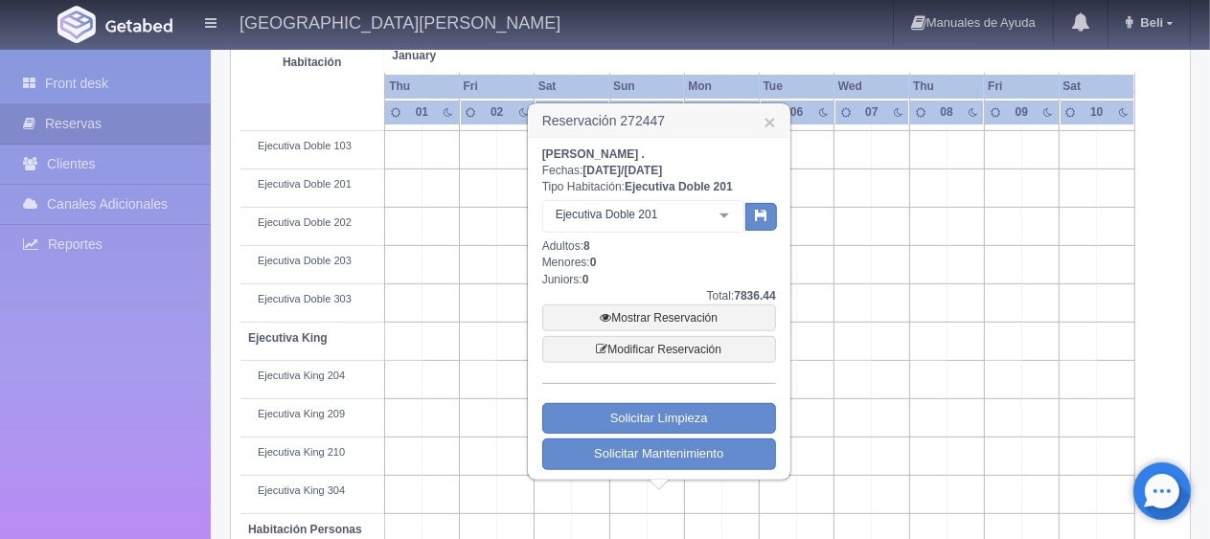
drag, startPoint x: 905, startPoint y: 389, endPoint x: 895, endPoint y: 384, distance: 10.7
click at [902, 389] on td at bounding box center [890, 380] width 37 height 38
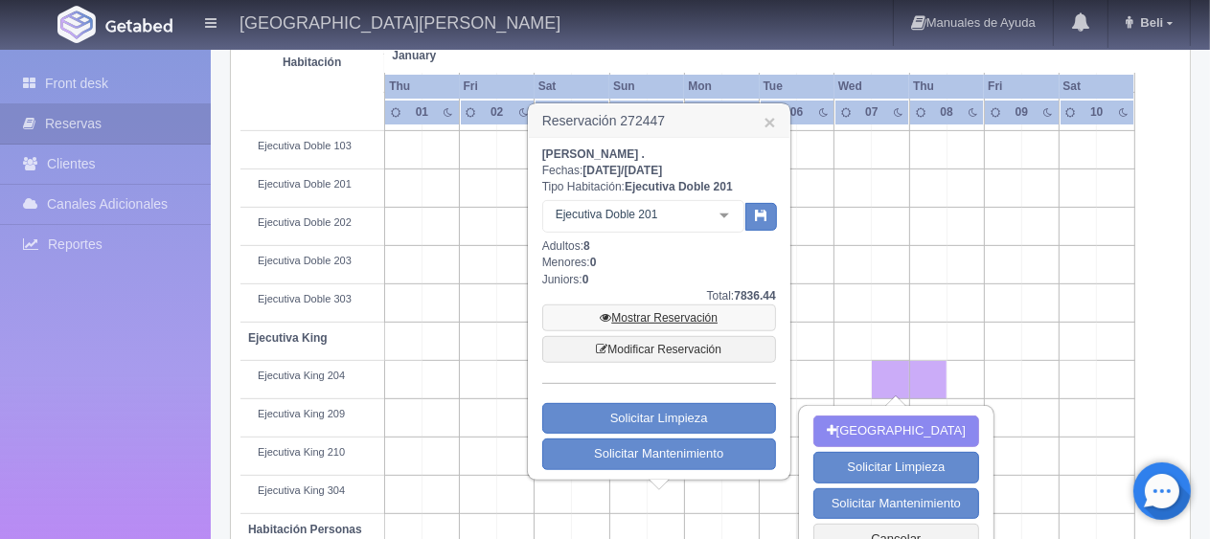
click at [676, 323] on link "Mostrar Reservación" at bounding box center [659, 318] width 234 height 27
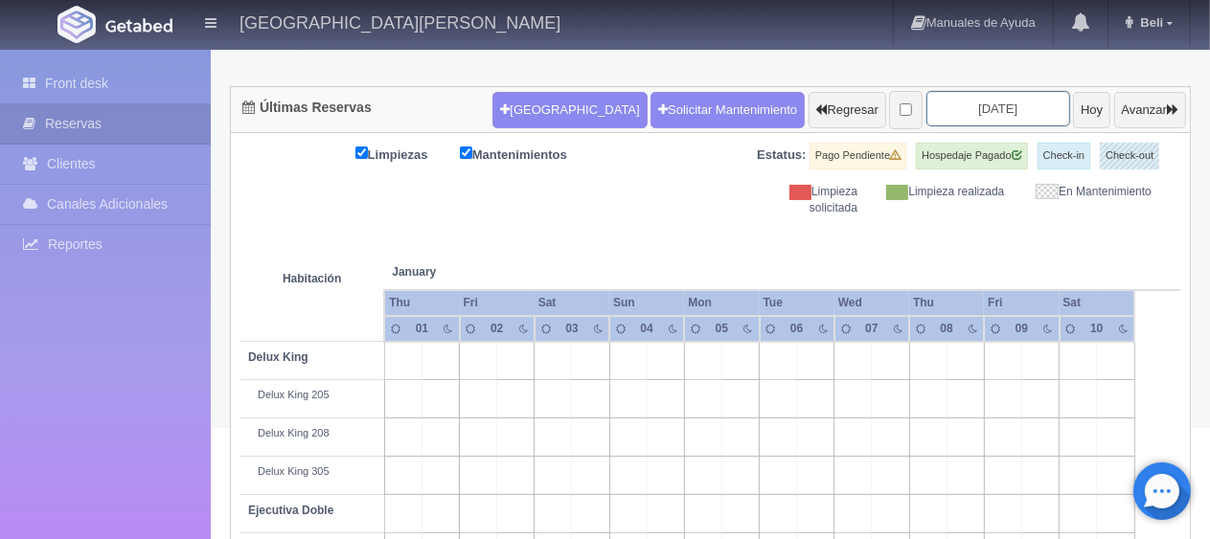
click at [953, 114] on input "[DATE]" at bounding box center [998, 108] width 144 height 35
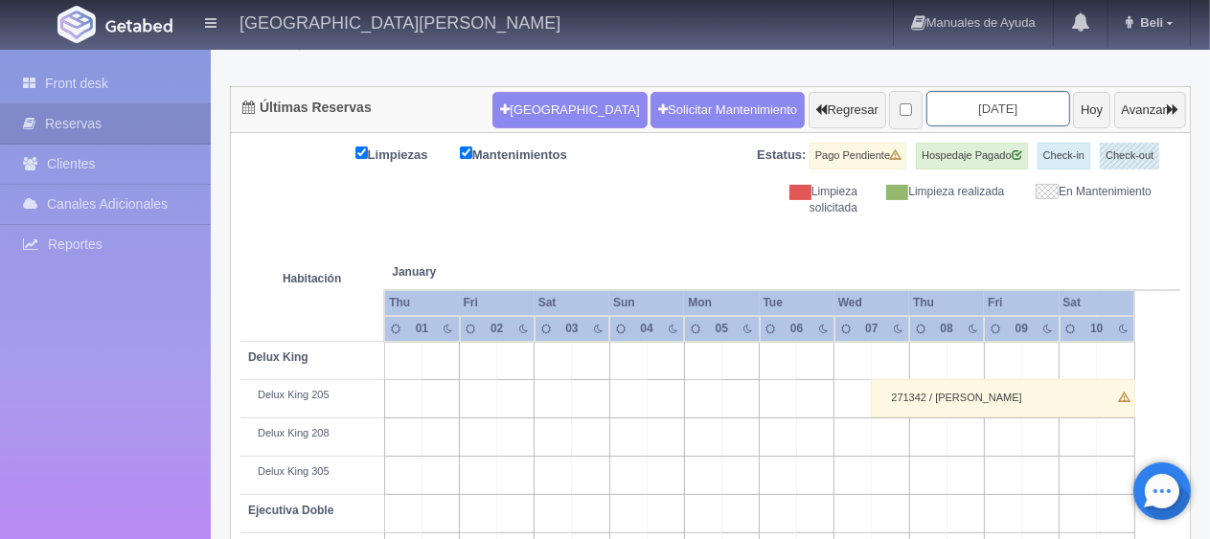
scroll to position [159, 0]
click at [984, 113] on input "[DATE]" at bounding box center [998, 108] width 144 height 35
click at [978, 113] on input "[DATE]" at bounding box center [998, 108] width 144 height 35
click at [950, 107] on input "[DATE]" at bounding box center [998, 108] width 144 height 35
click at [977, 109] on input "[DATE]" at bounding box center [998, 108] width 144 height 35
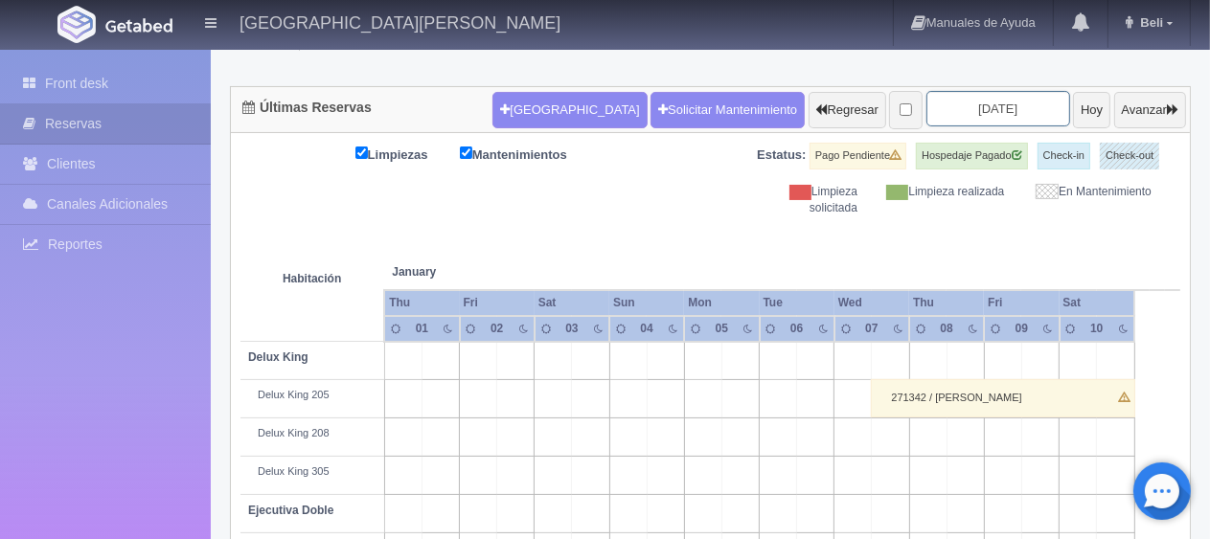
click at [996, 106] on input "[DATE]" at bounding box center [998, 108] width 144 height 35
click at [937, 116] on input "[DATE]" at bounding box center [998, 108] width 144 height 35
click at [1000, 99] on input "[DATE]" at bounding box center [998, 108] width 144 height 35
drag, startPoint x: 1019, startPoint y: 113, endPoint x: 987, endPoint y: 161, distance: 57.4
click at [1015, 114] on input "[DATE]" at bounding box center [998, 108] width 144 height 35
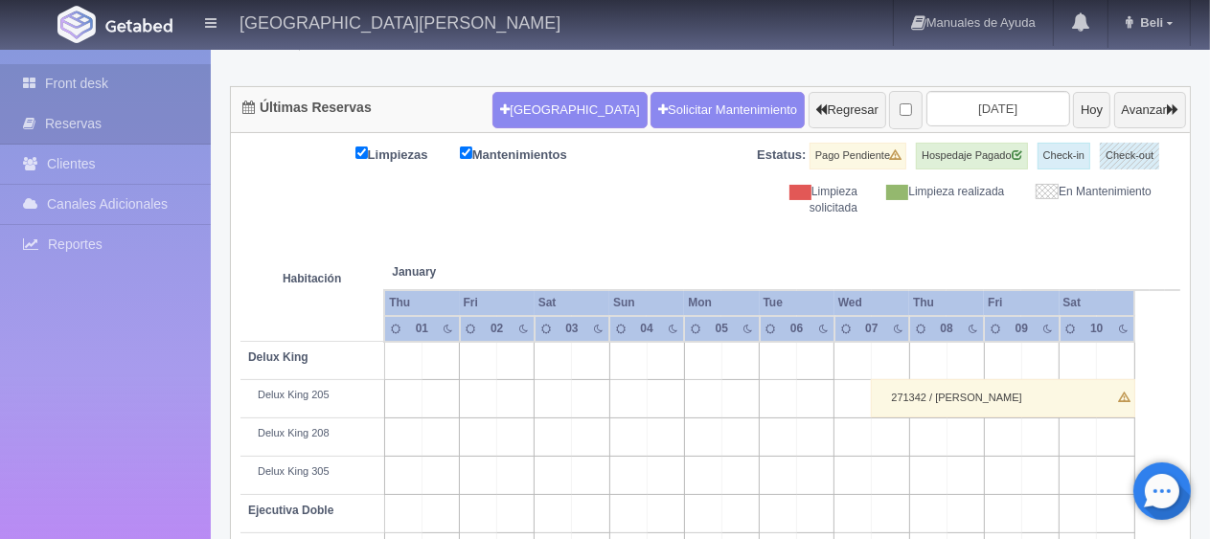
click at [157, 84] on link "Front desk" at bounding box center [105, 83] width 211 height 39
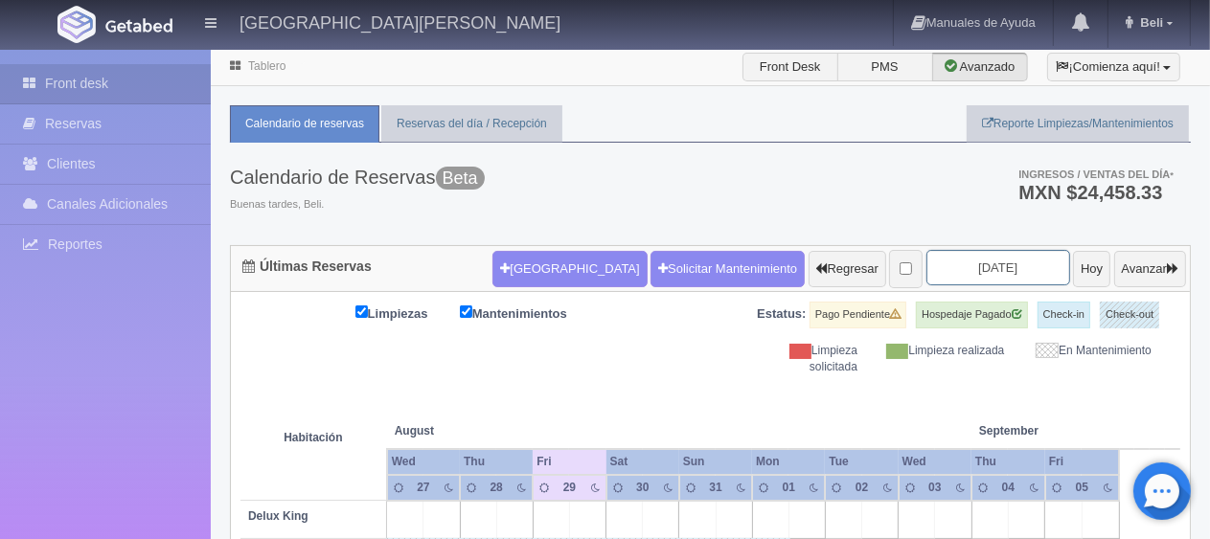
click at [949, 274] on input "[DATE]" at bounding box center [998, 267] width 144 height 35
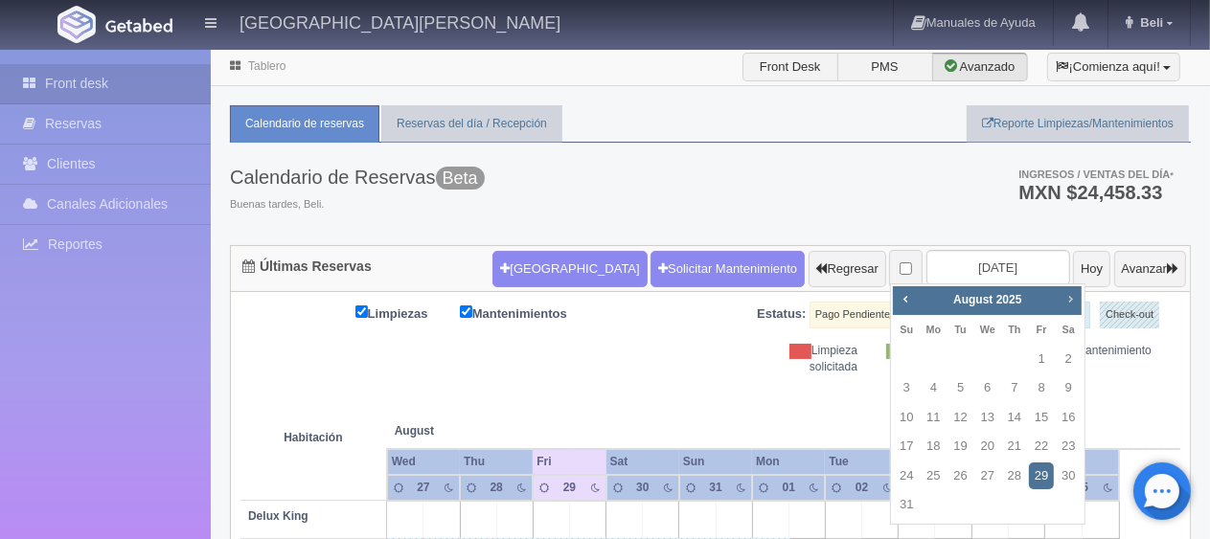
click at [1074, 299] on span "Next" at bounding box center [1069, 298] width 15 height 15
click at [1073, 299] on span "Next" at bounding box center [1069, 298] width 15 height 15
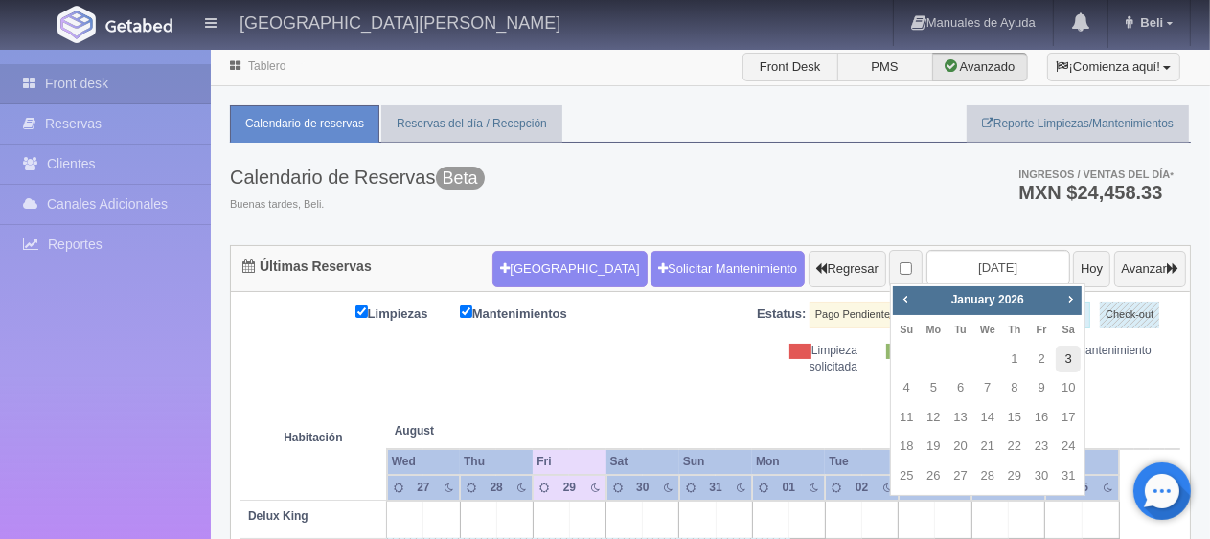
click at [1066, 358] on link "3" at bounding box center [1067, 360] width 25 height 28
type input "[DATE]"
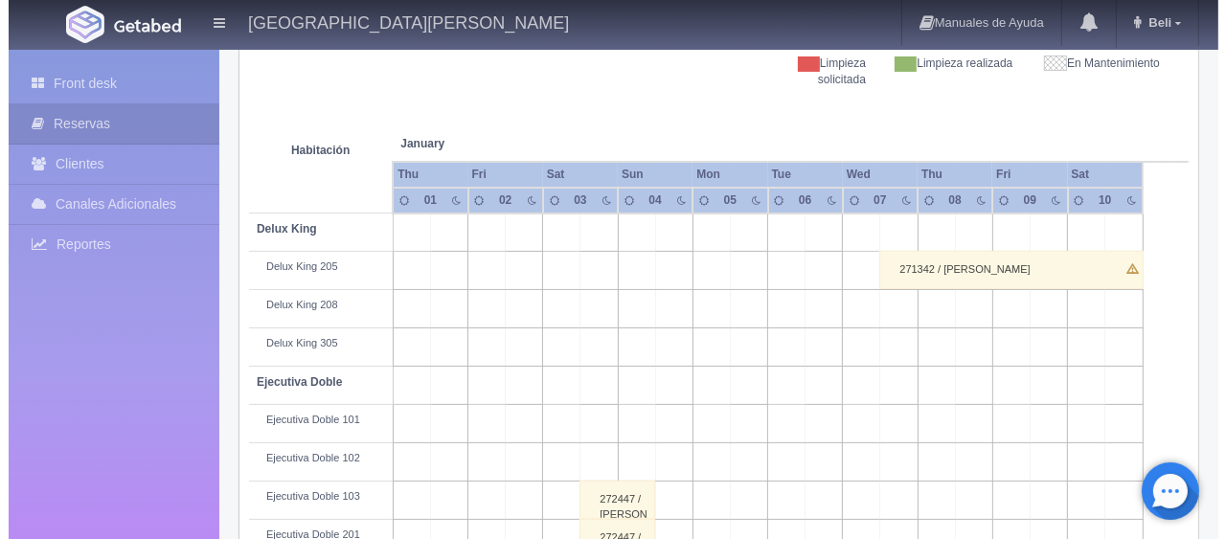
scroll to position [479, 0]
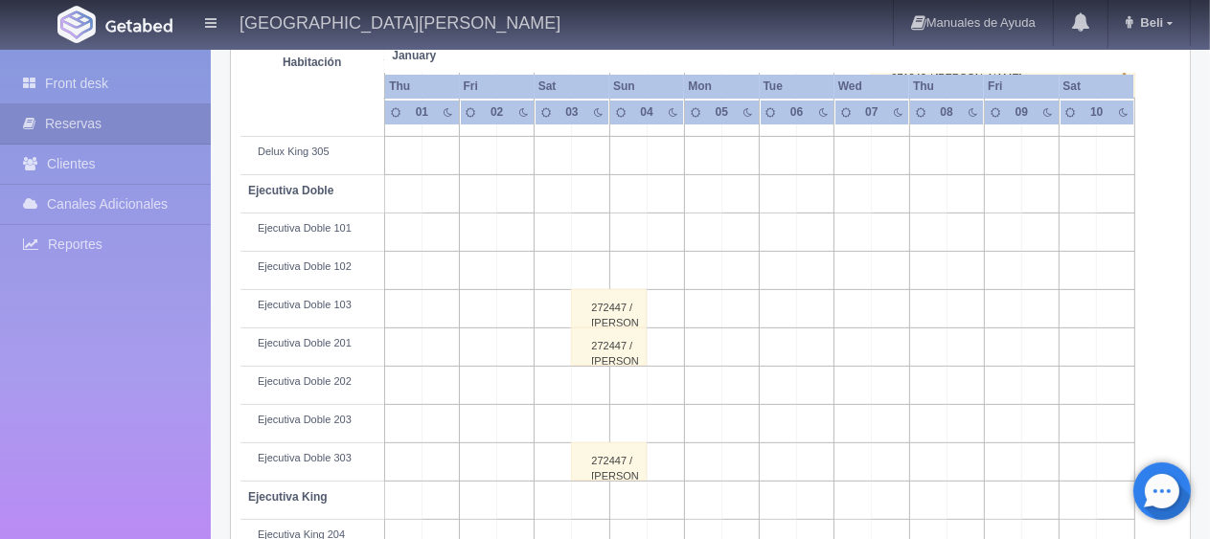
click at [601, 380] on td at bounding box center [590, 386] width 37 height 38
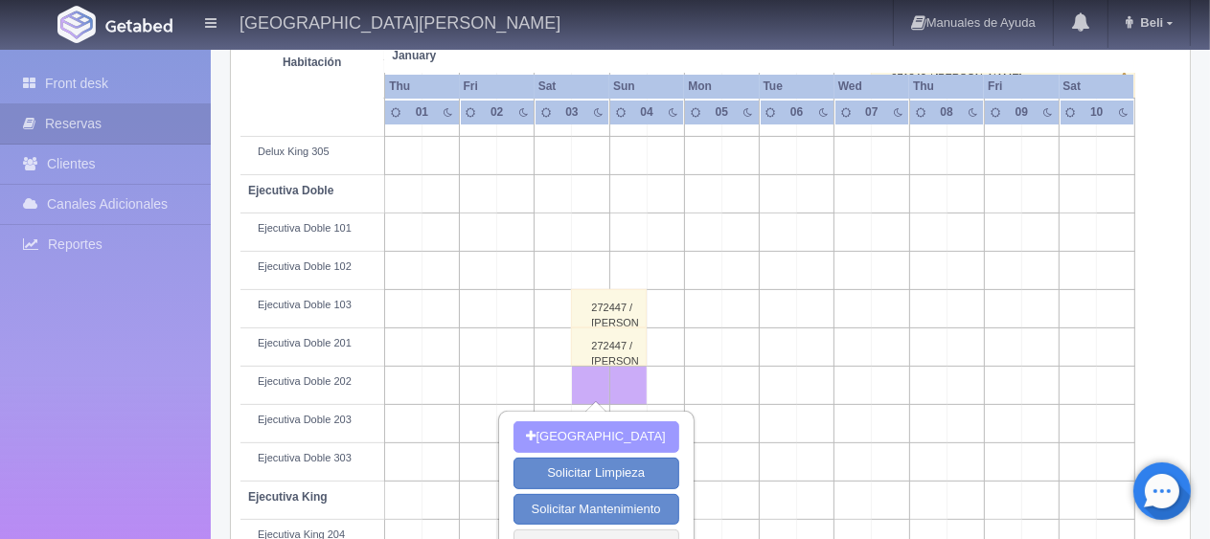
click at [601, 440] on button "[GEOGRAPHIC_DATA]" at bounding box center [596, 437] width 166 height 32
type input "03-01-2026"
type input "04-01-2026"
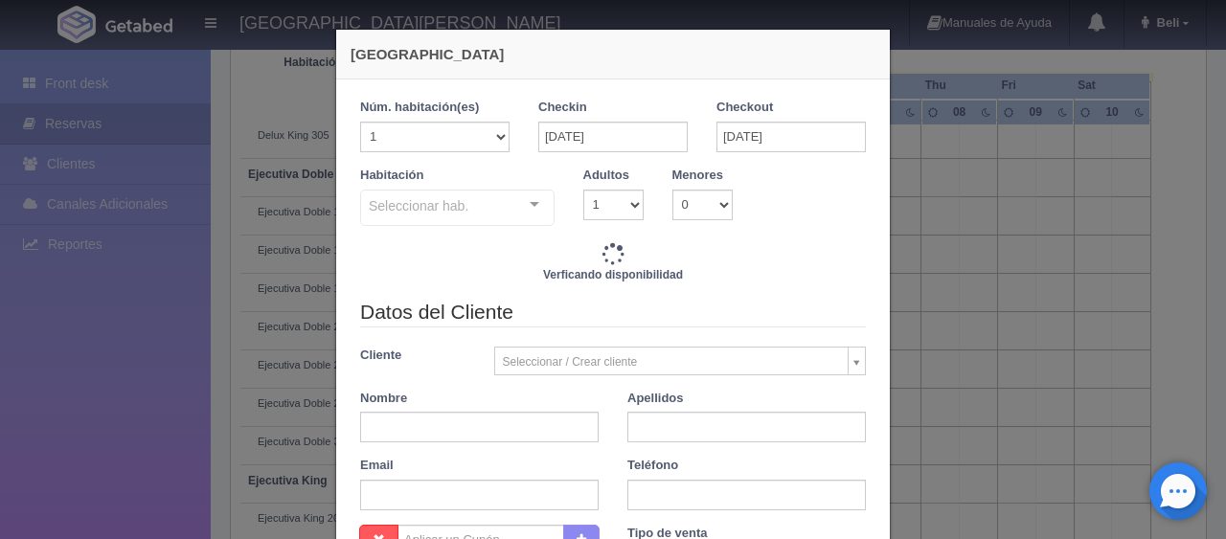
checkbox input "false"
type input "1299.00"
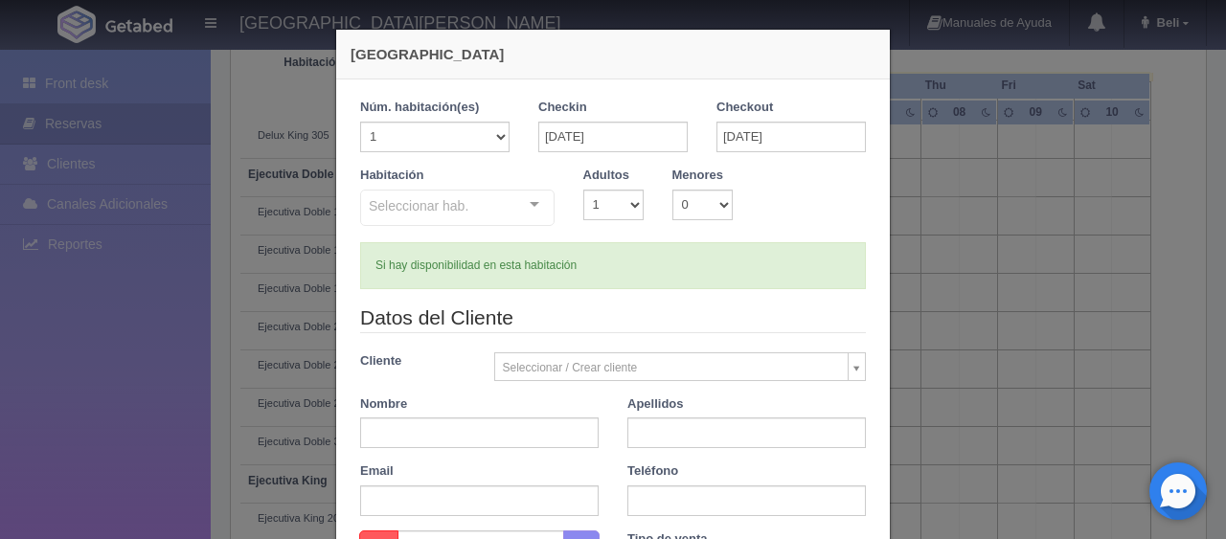
checkbox input "false"
click at [512, 193] on div "Seleccionar hab. SUITE SUITE - Sin asignar SUITE 301 Habitación Personas con Mo…" at bounding box center [457, 209] width 194 height 38
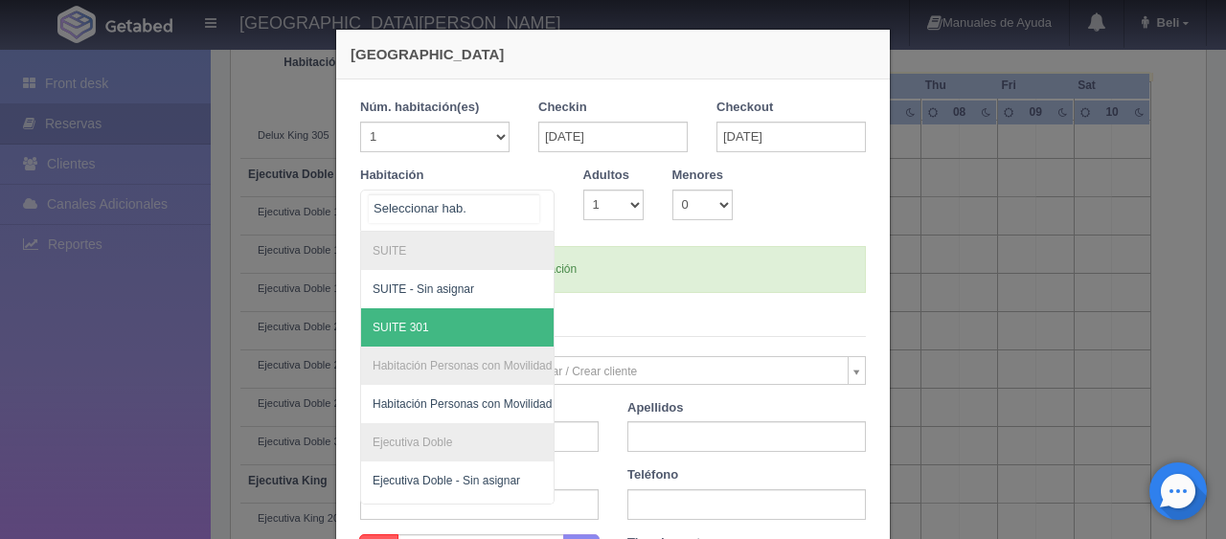
scroll to position [192, 0]
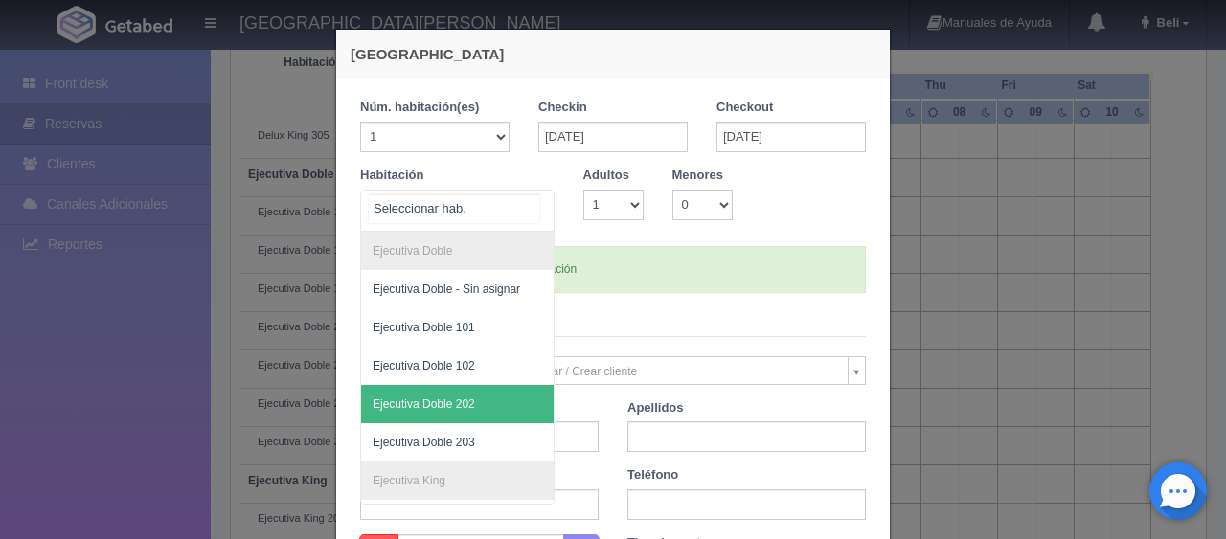
click at [465, 398] on span "Ejecutiva Doble 202" at bounding box center [424, 403] width 102 height 13
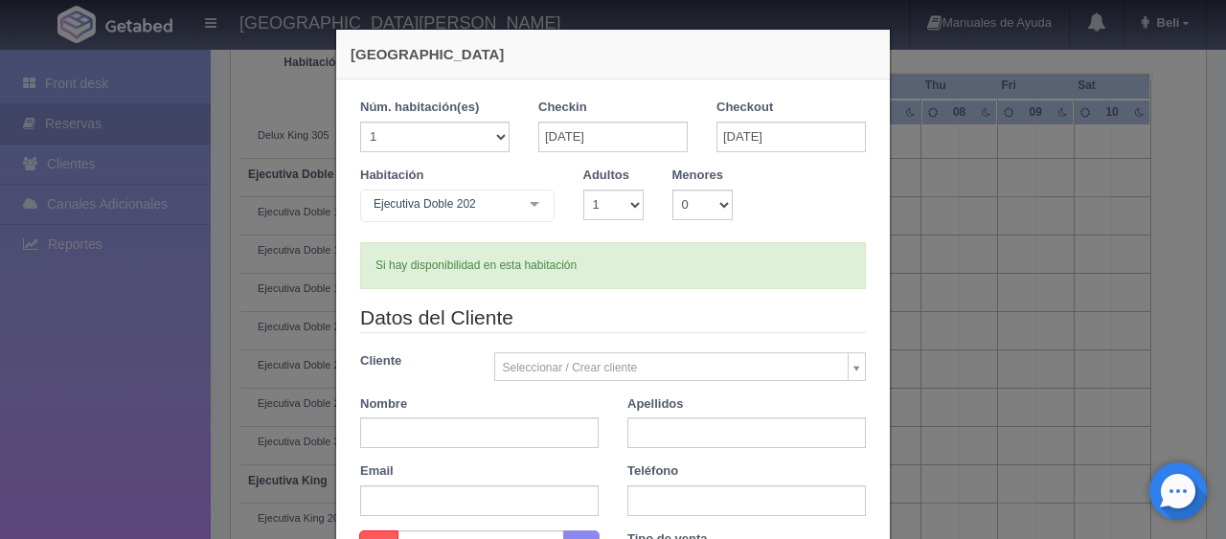
checkbox input "false"
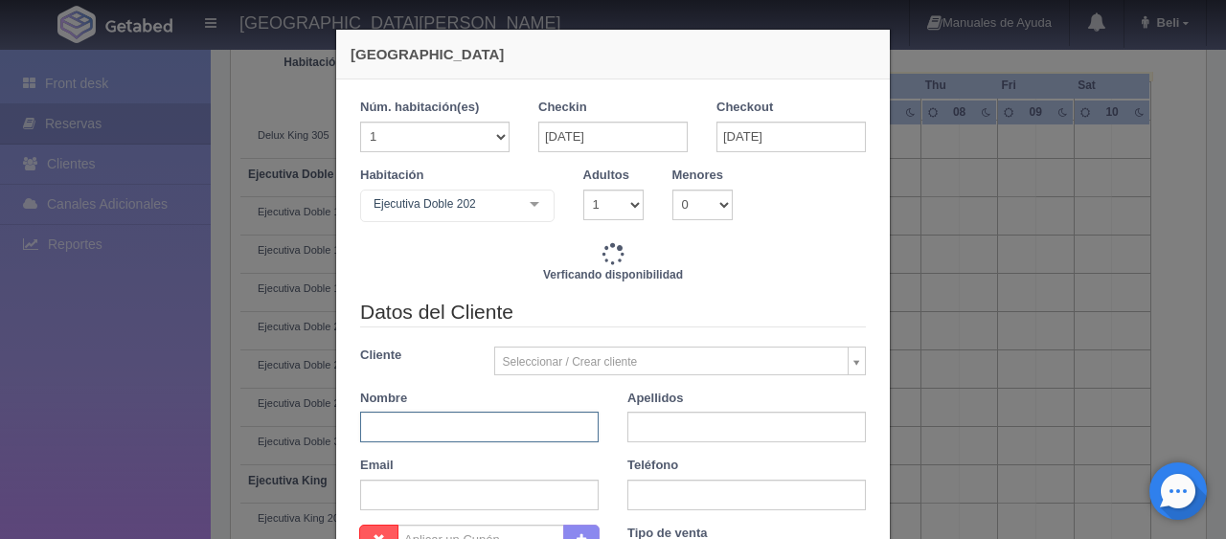
click at [466, 435] on input "text" at bounding box center [479, 427] width 238 height 31
type input "1299.00"
checkbox input "false"
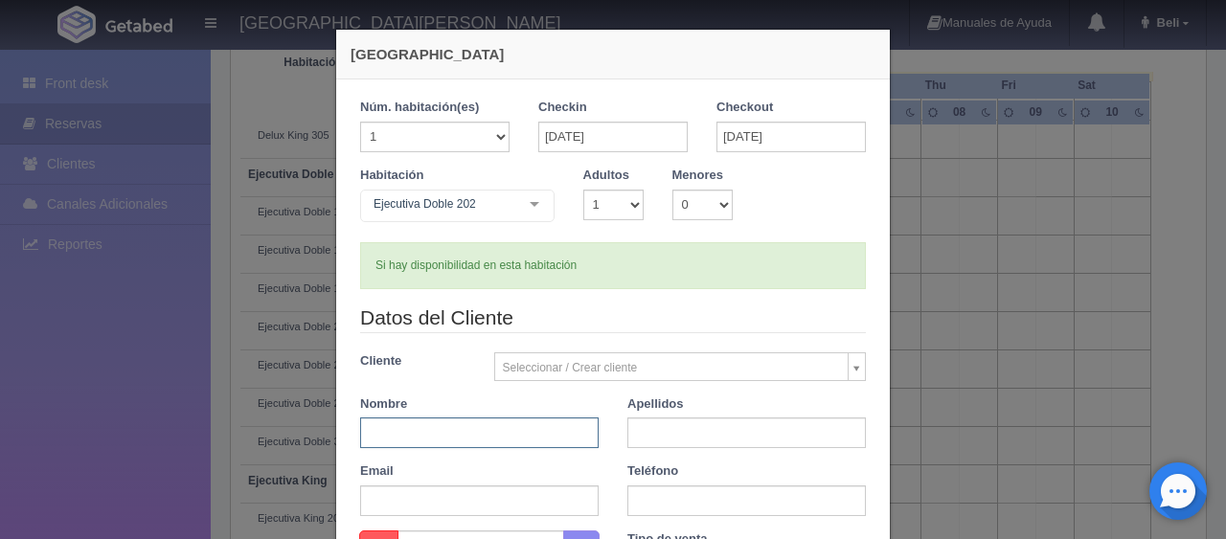
type input "R"
type input "Edgar Leyva"
click at [663, 431] on input "text" at bounding box center [746, 433] width 238 height 31
type input "."
click at [632, 500] on input "text" at bounding box center [746, 501] width 238 height 31
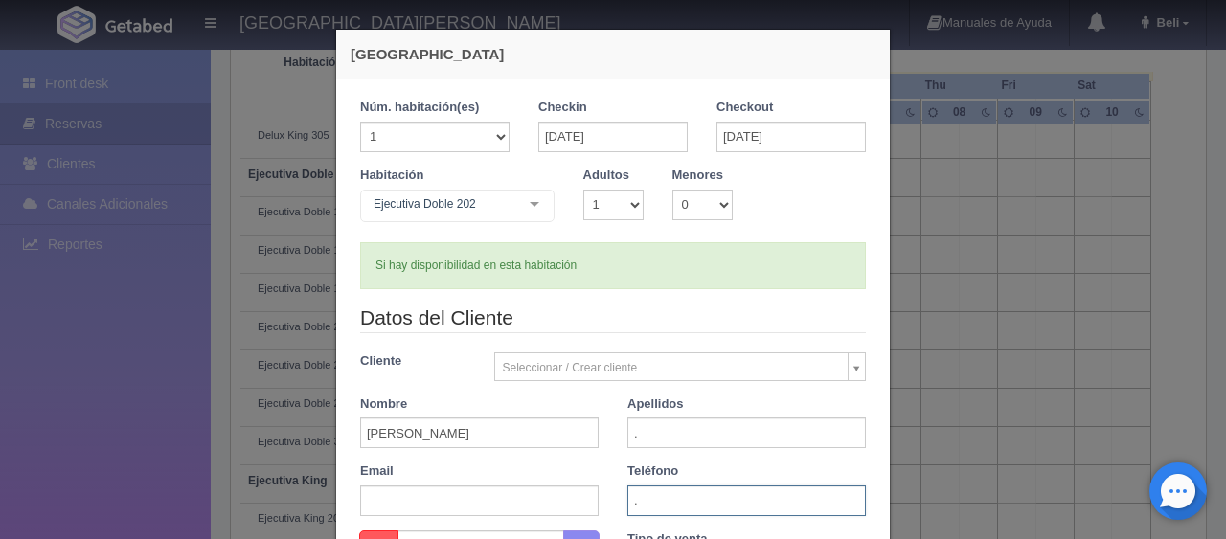
scroll to position [287, 0]
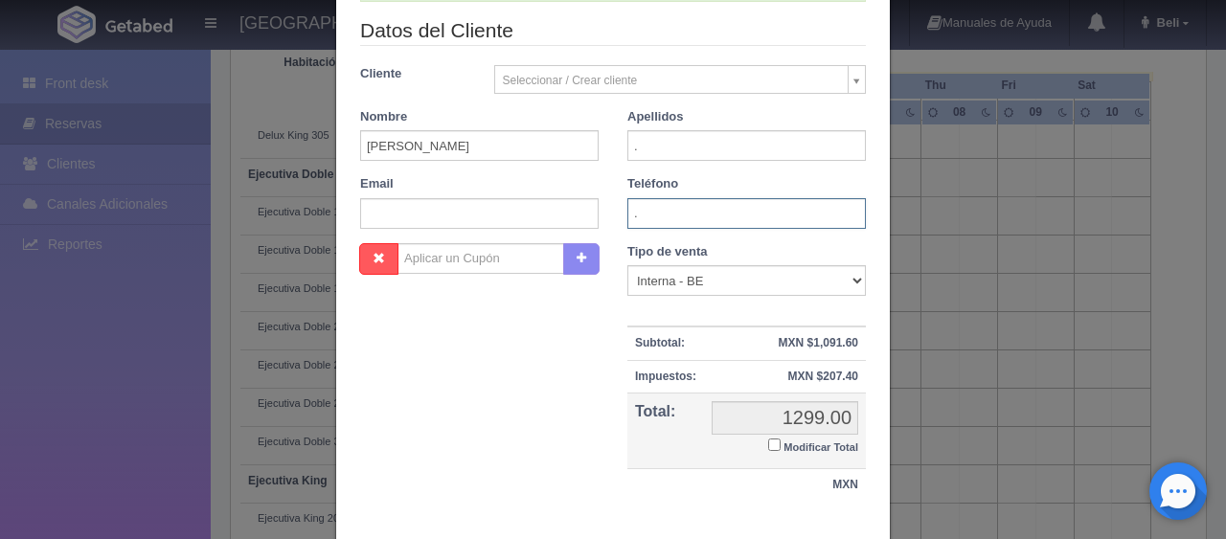
type input "."
click at [770, 440] on input "Modificar Total" at bounding box center [774, 445] width 12 height 12
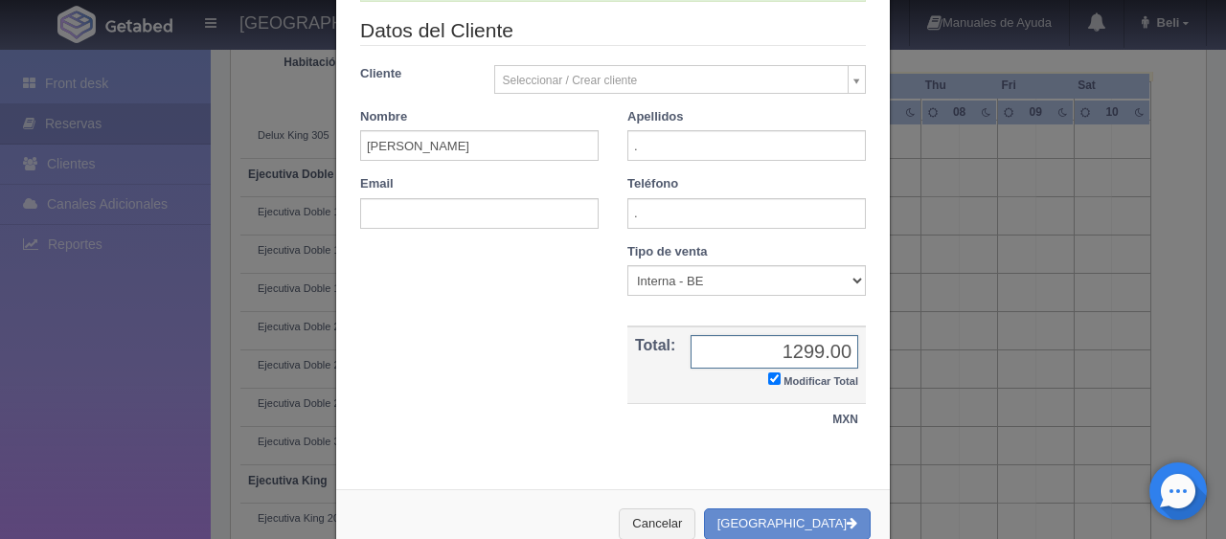
checkbox input "true"
click at [896, 410] on div "Nueva Reserva 1 Núm. habitación(es) 1 2 3 4 5 6 7 8 9 10 11 12 13 14 15 16 17 1…" at bounding box center [613, 269] width 1226 height 539
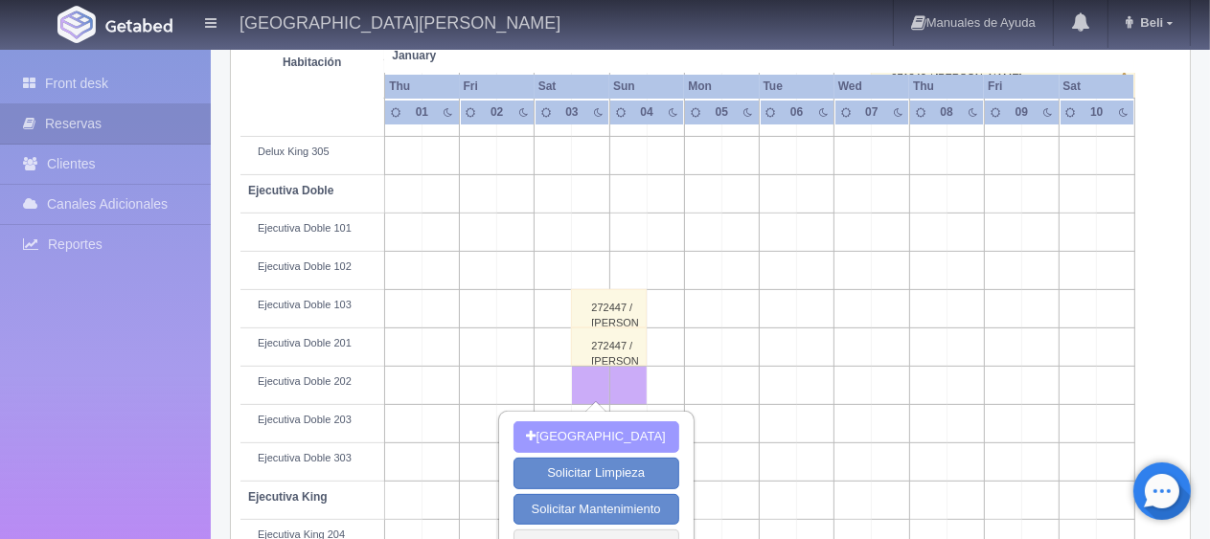
click at [601, 425] on button "[GEOGRAPHIC_DATA]" at bounding box center [596, 437] width 166 height 32
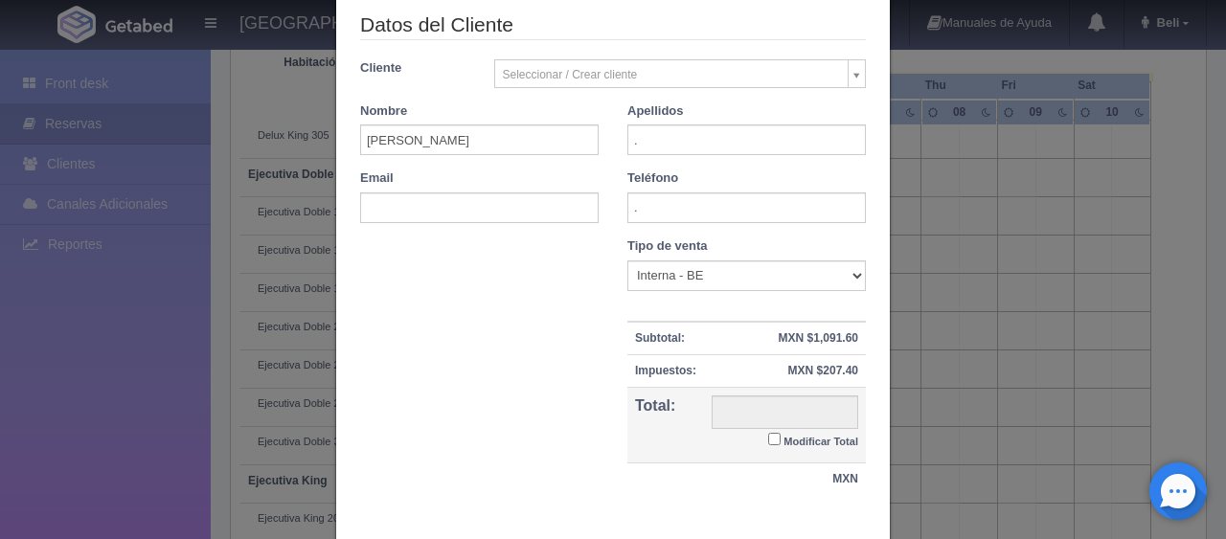
scroll to position [266, 0]
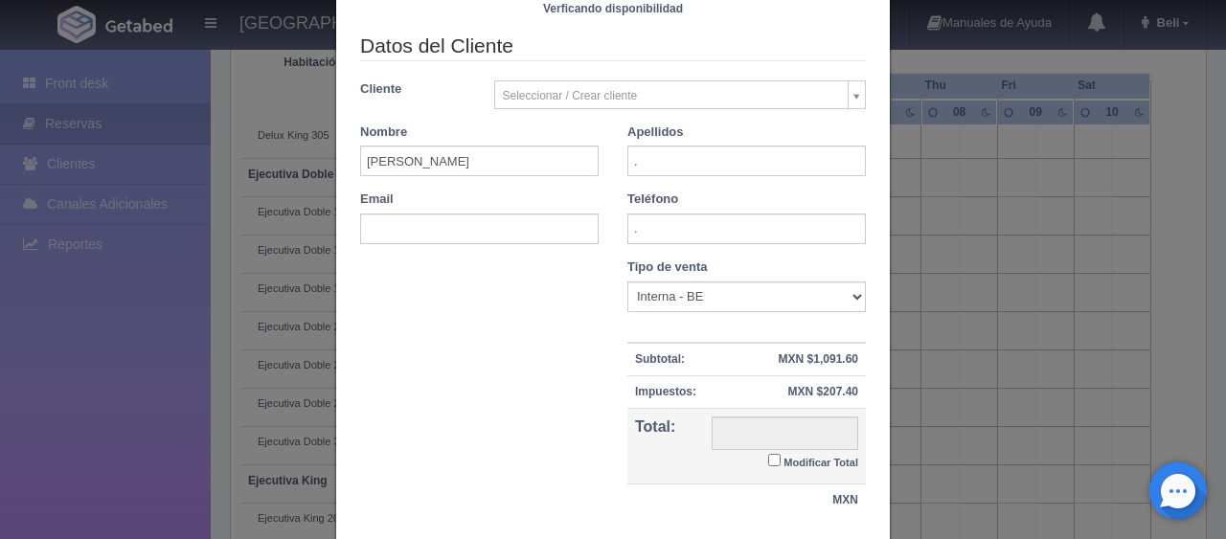
checkbox input "false"
type input "1299.00"
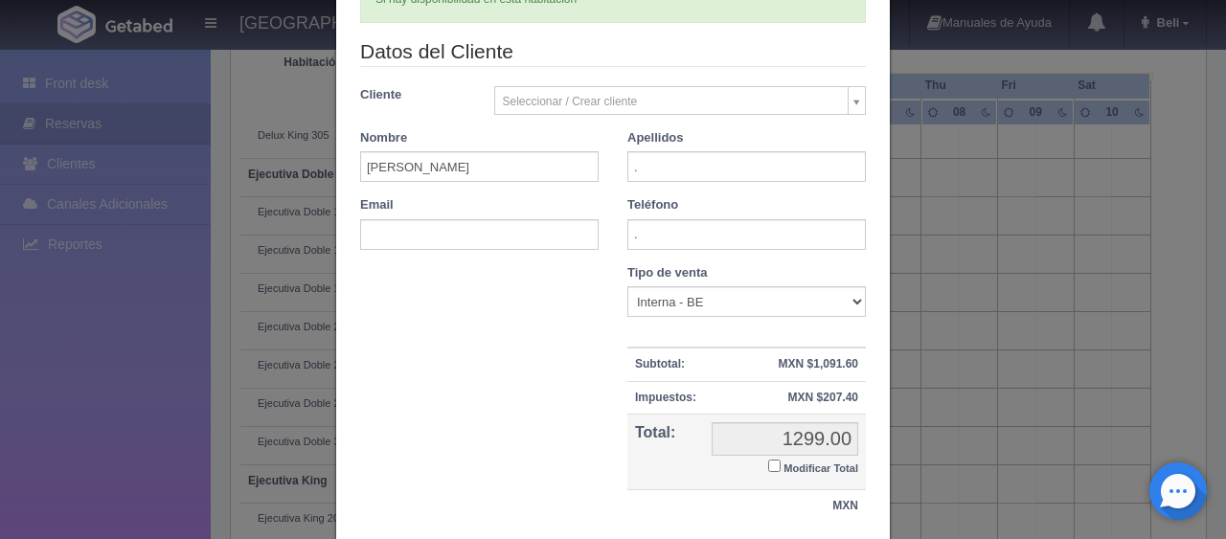
click at [805, 471] on small "Modificar Total" at bounding box center [820, 468] width 75 height 11
click at [783, 463] on small "Modificar Total" at bounding box center [820, 468] width 75 height 11
click at [781, 461] on input "Modificar Total" at bounding box center [774, 466] width 12 height 12
checkbox input "true"
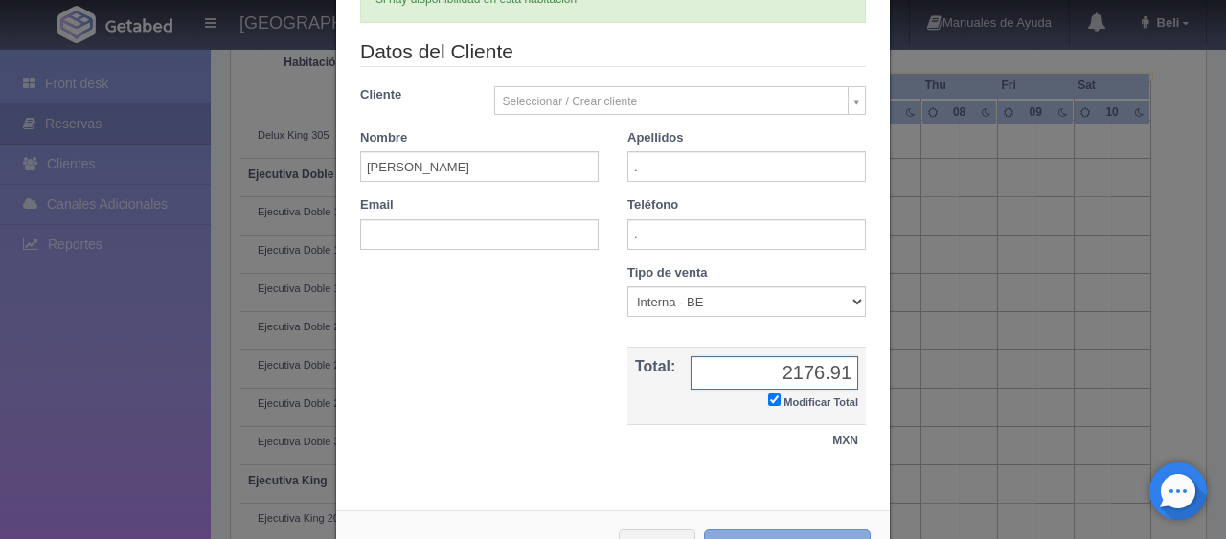
scroll to position [333, 0]
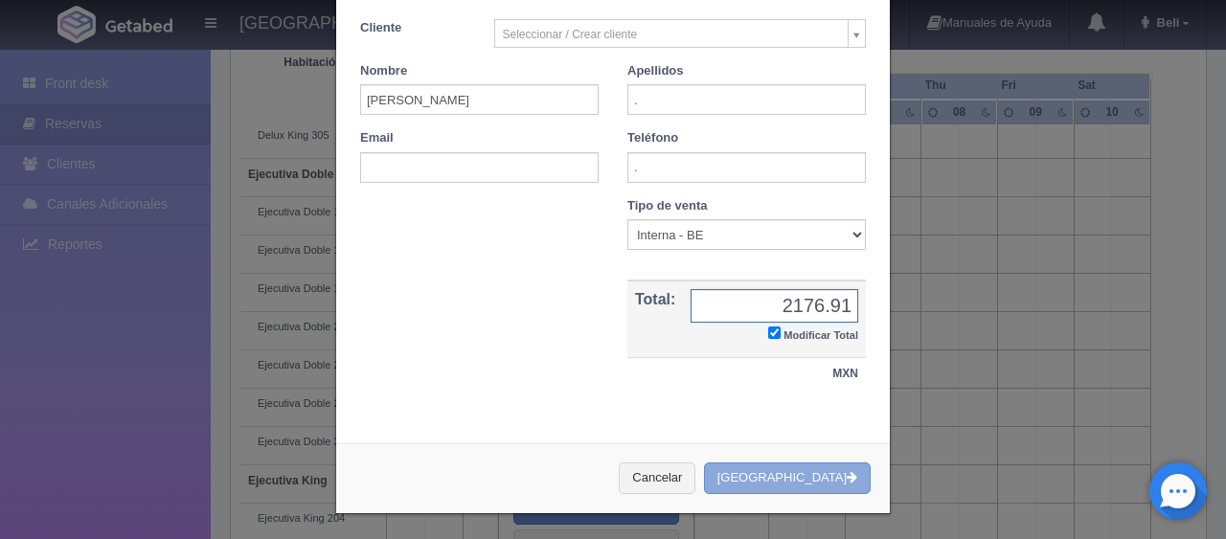
type input "2176.91"
click at [801, 478] on button "Crear Reserva" at bounding box center [787, 479] width 167 height 32
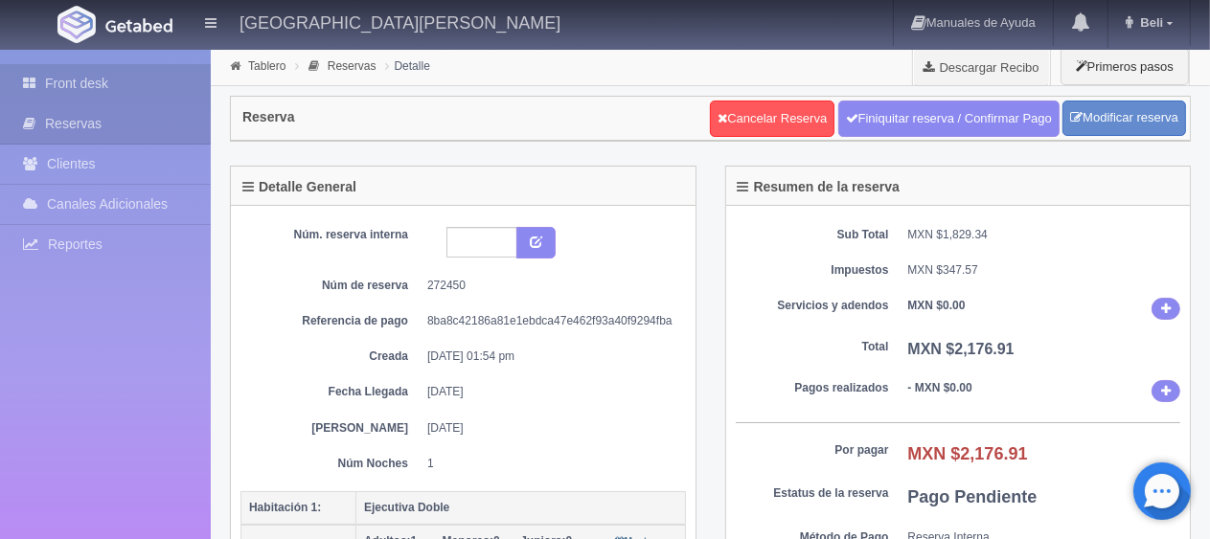
click at [146, 88] on link "Front desk" at bounding box center [105, 83] width 211 height 39
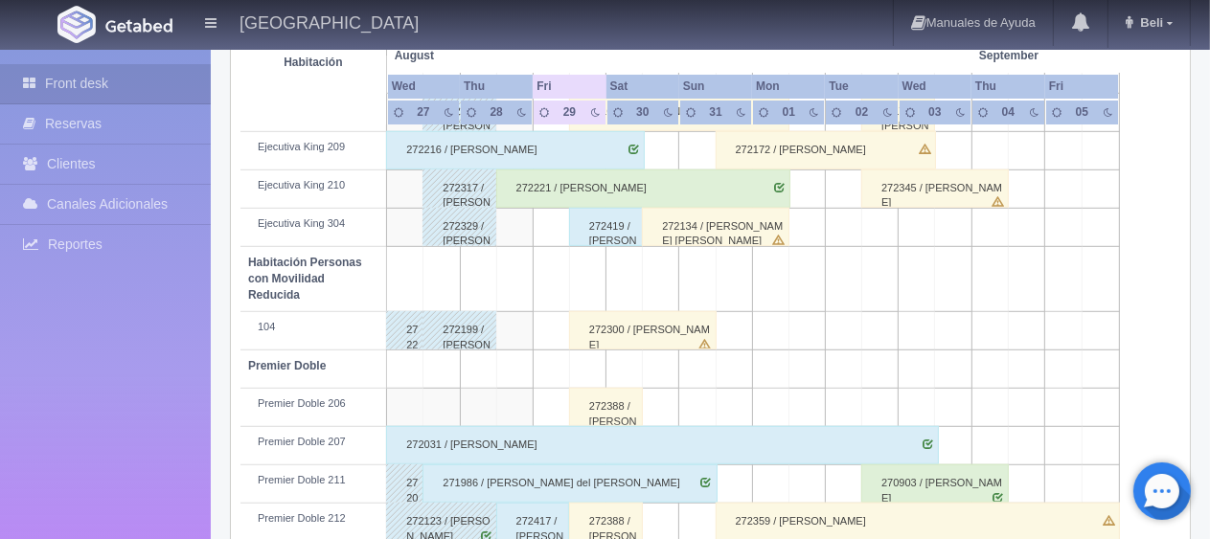
scroll to position [1123, 0]
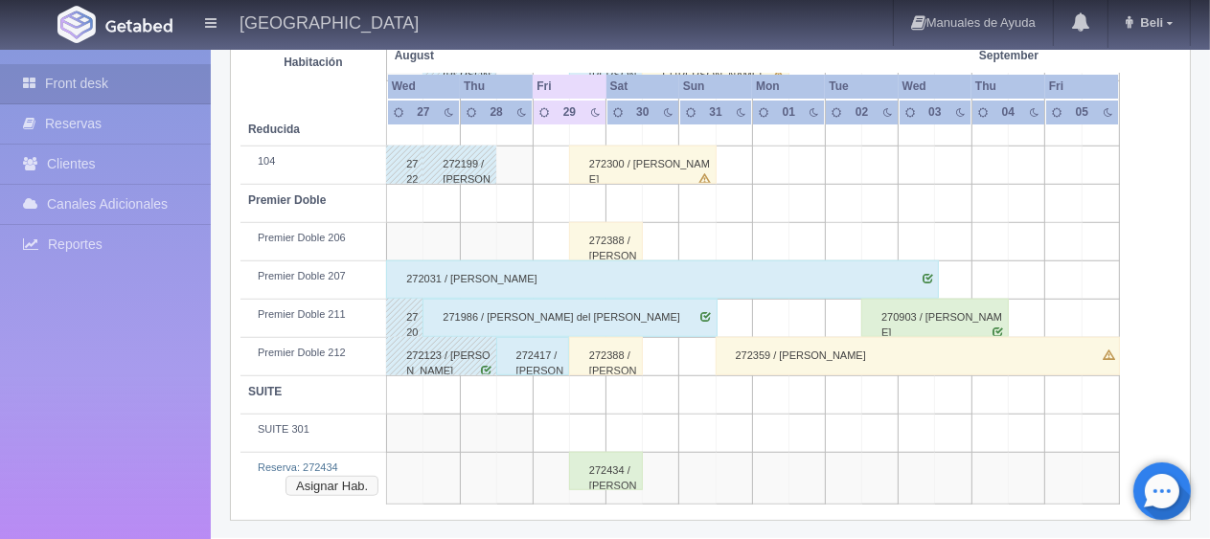
click at [338, 477] on button "Asignar Hab." at bounding box center [331, 486] width 93 height 21
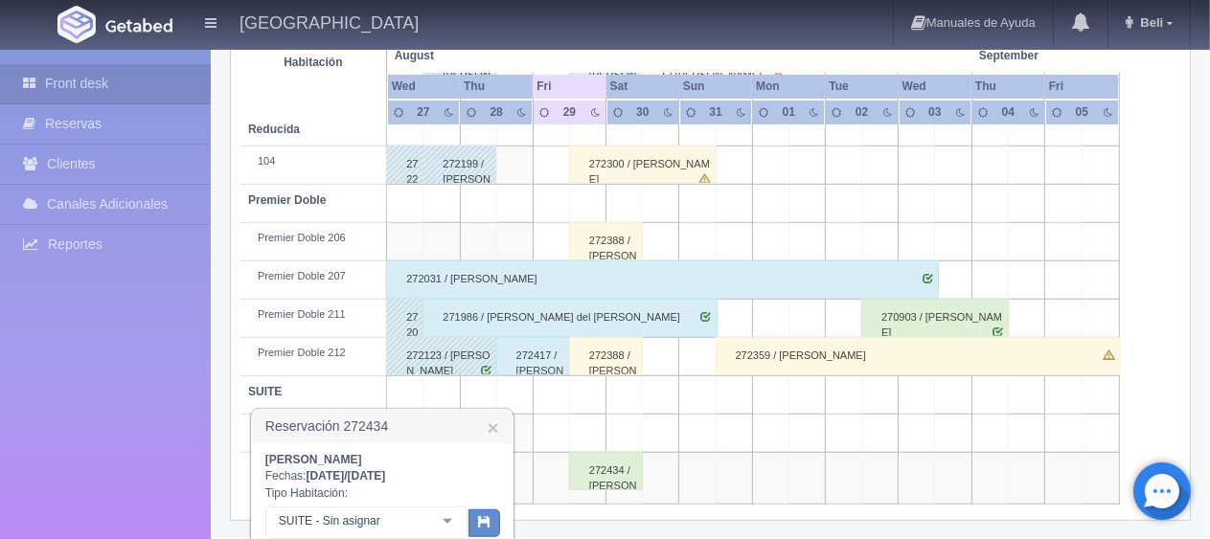
scroll to position [1311, 0]
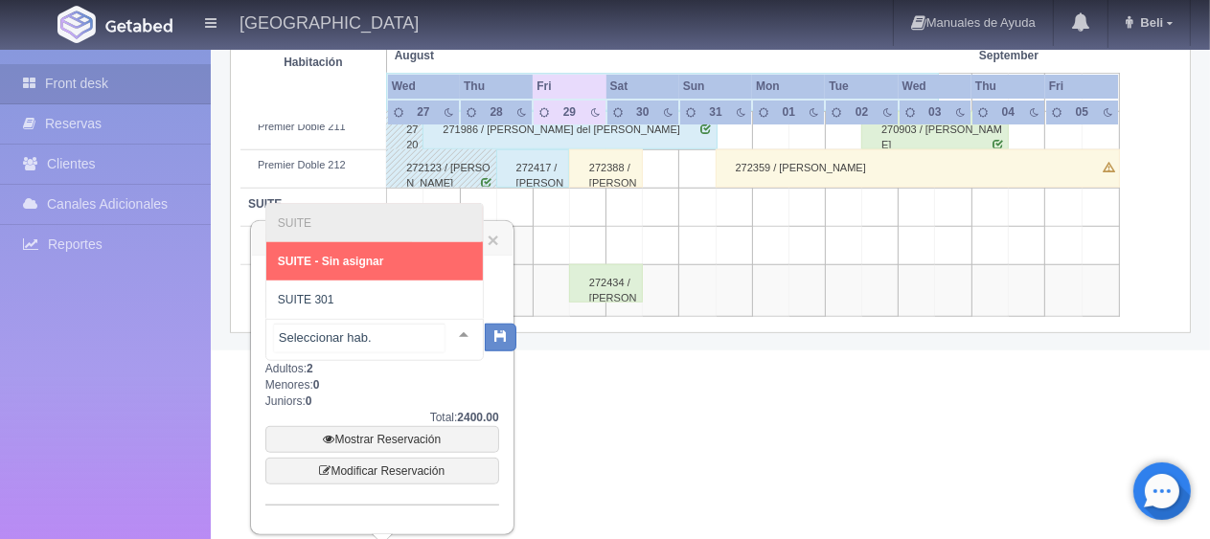
click at [444, 332] on div at bounding box center [463, 334] width 38 height 29
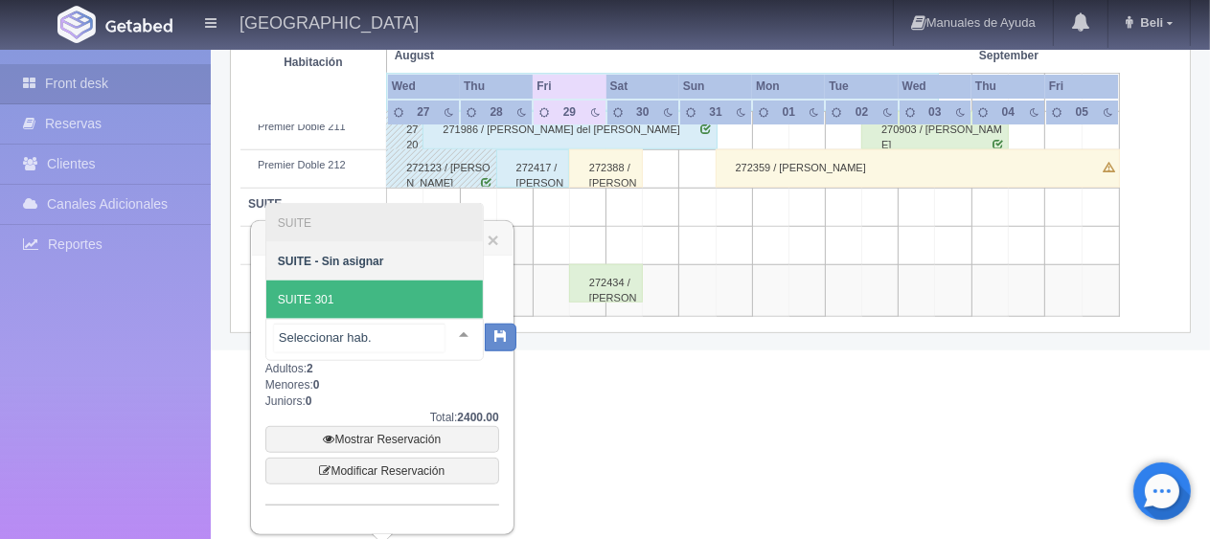
click at [422, 296] on span "SUITE 301" at bounding box center [374, 300] width 216 height 38
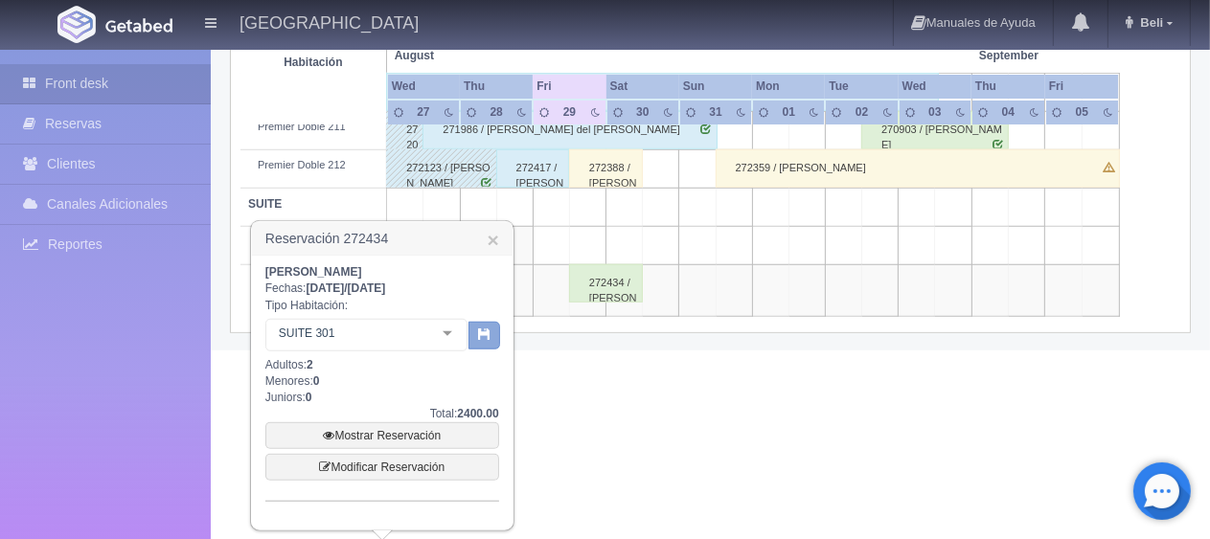
click at [478, 337] on icon "button" at bounding box center [484, 334] width 12 height 12
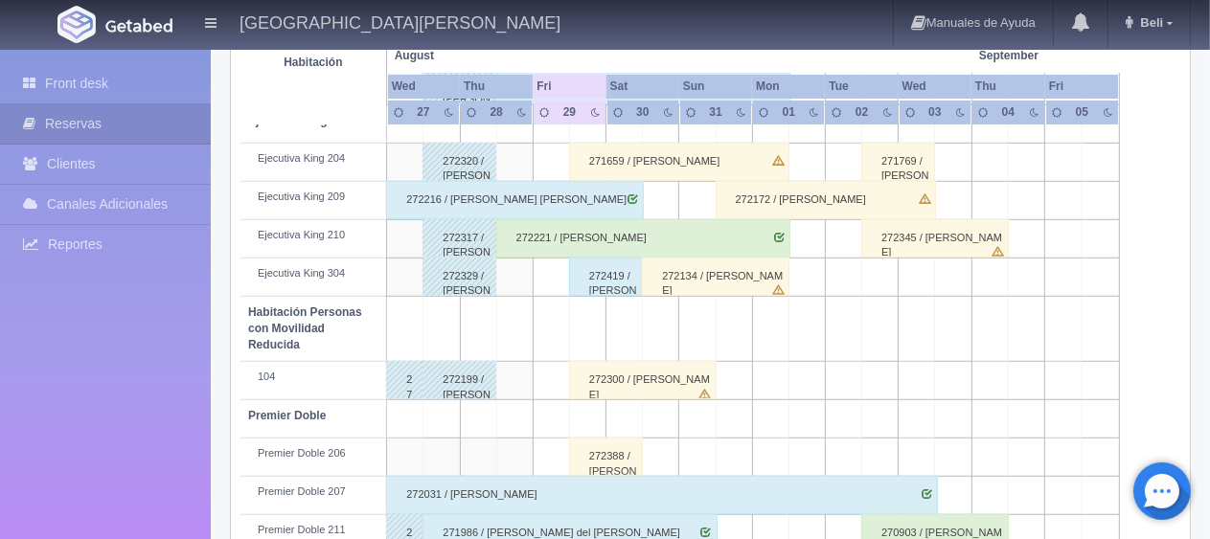
scroll to position [1073, 0]
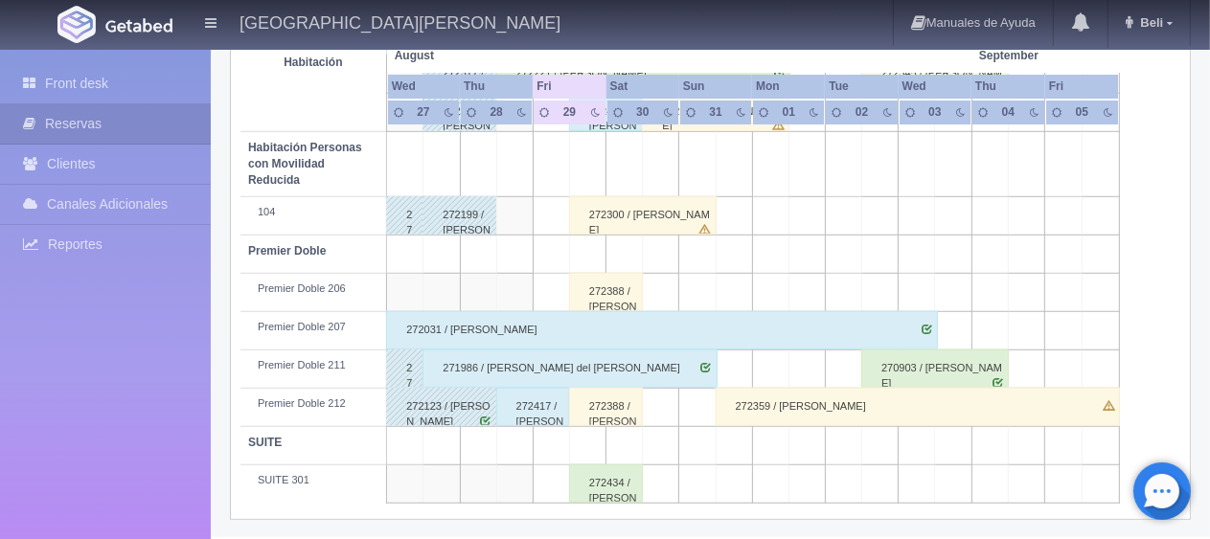
click at [628, 481] on div "272434 / [PERSON_NAME]" at bounding box center [606, 484] width 74 height 38
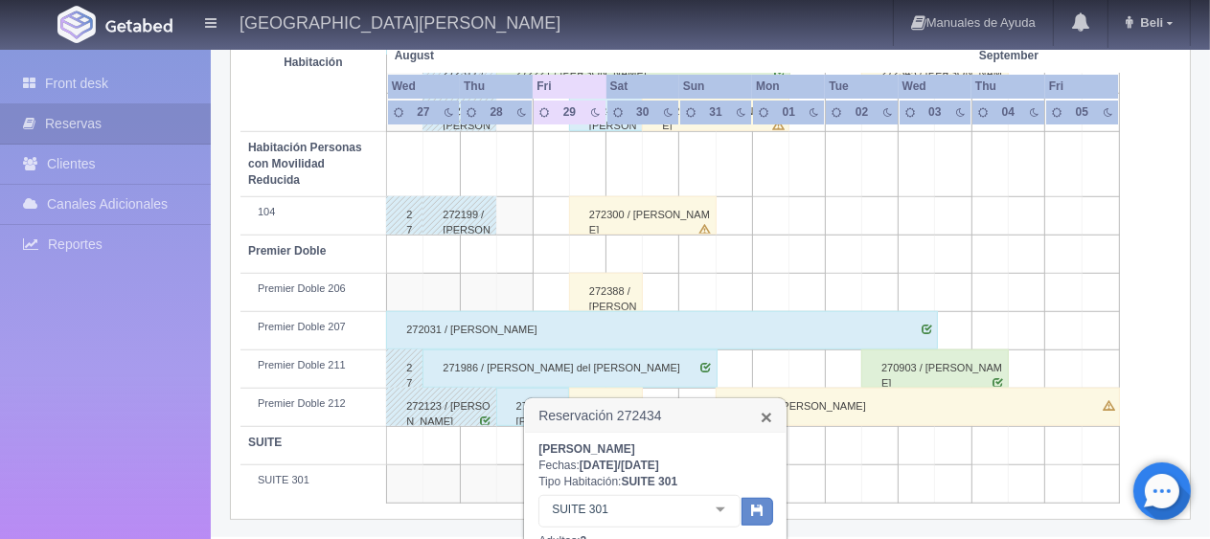
click at [769, 419] on link "×" at bounding box center [765, 417] width 11 height 20
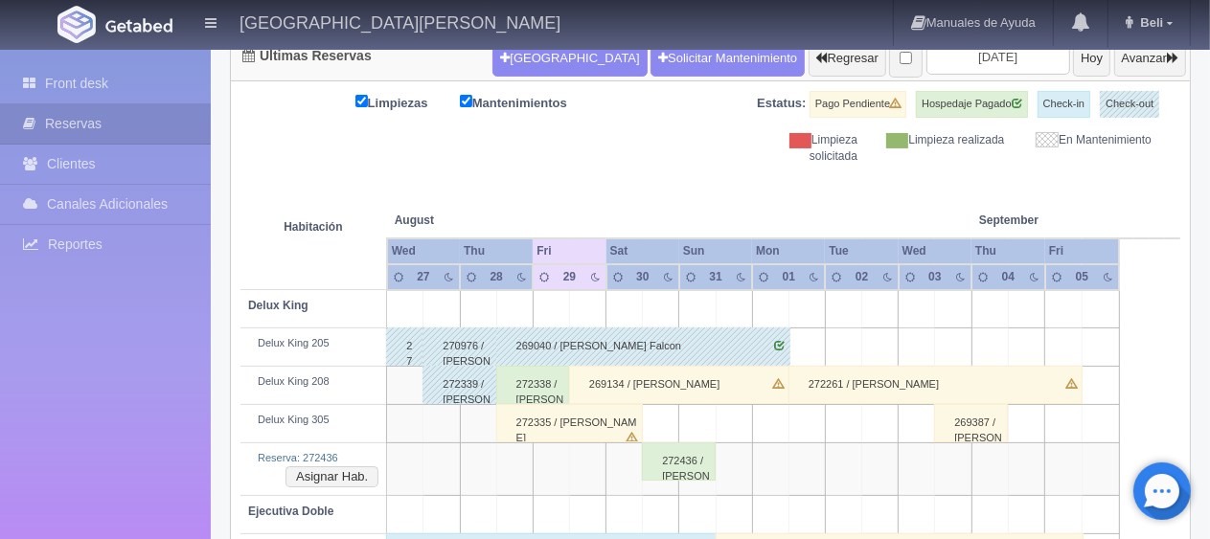
scroll to position [19, 0]
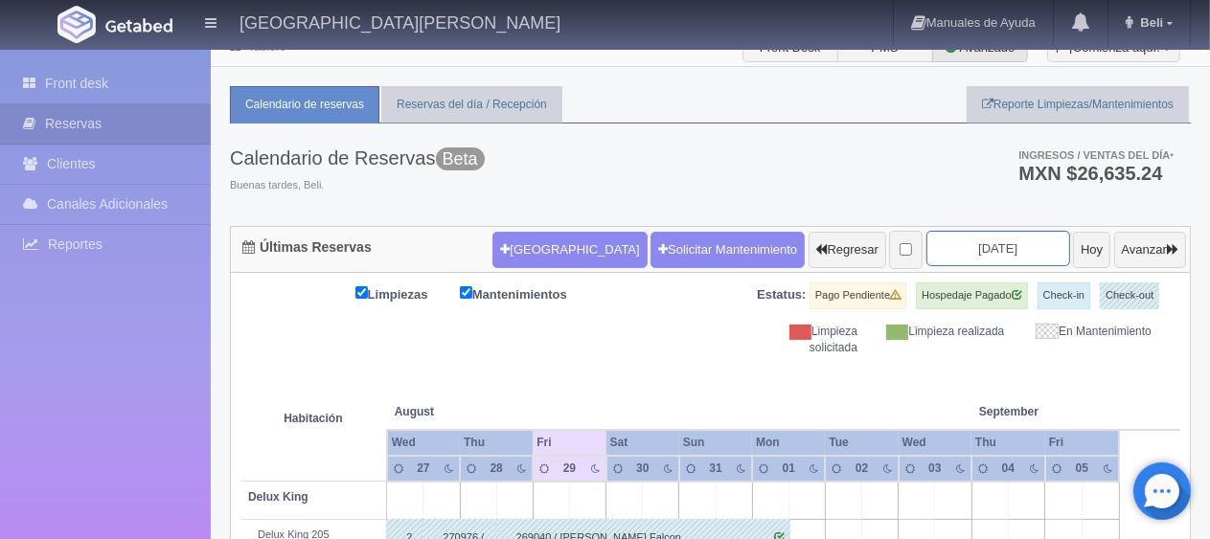
click at [950, 241] on input "[DATE]" at bounding box center [998, 248] width 144 height 35
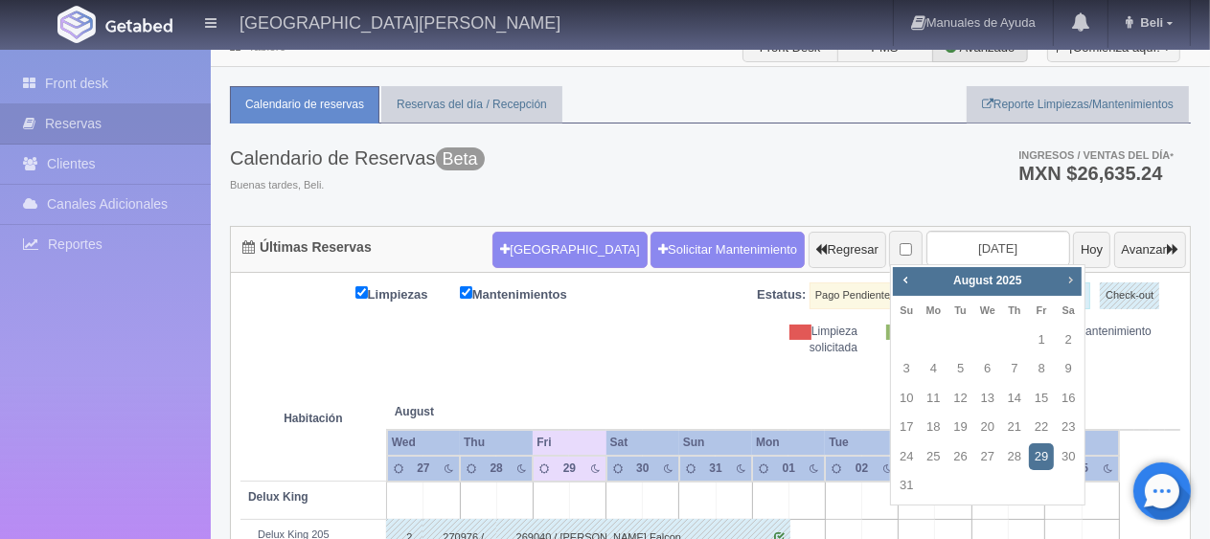
click at [1063, 281] on span "Next" at bounding box center [1069, 279] width 15 height 15
click at [1015, 405] on link "18" at bounding box center [1014, 399] width 25 height 28
type input "2025-09-18"
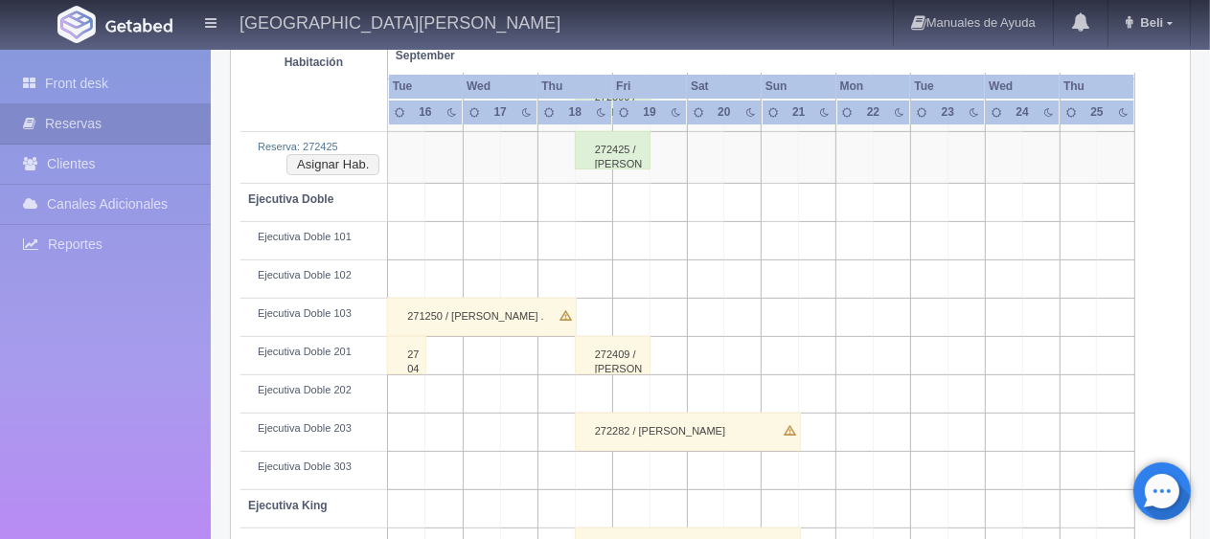
scroll to position [479, 0]
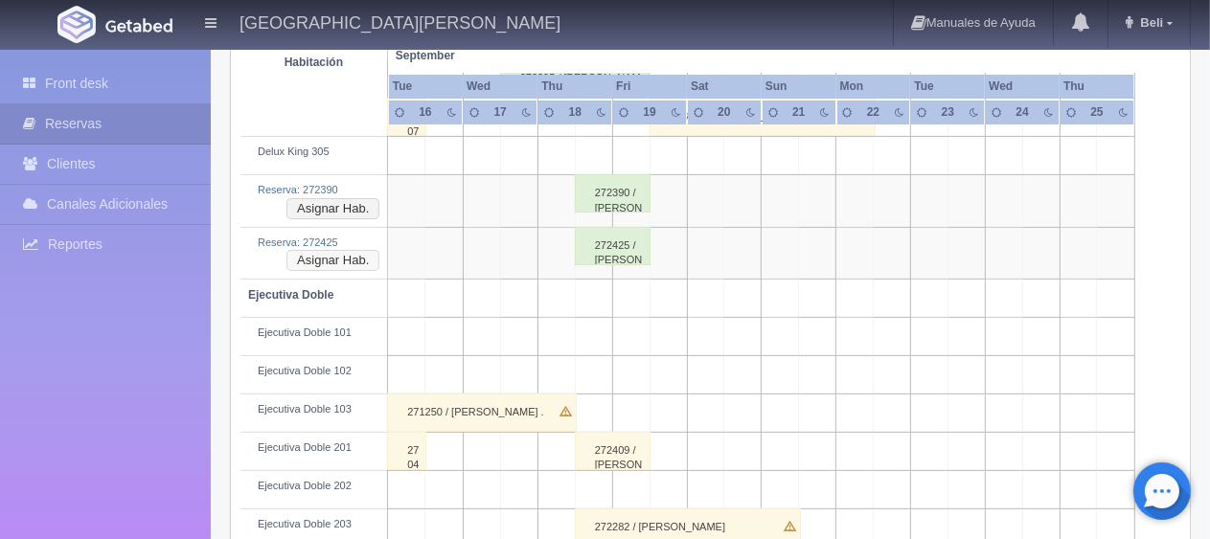
click at [349, 250] on button "Asignar Hab." at bounding box center [332, 260] width 93 height 21
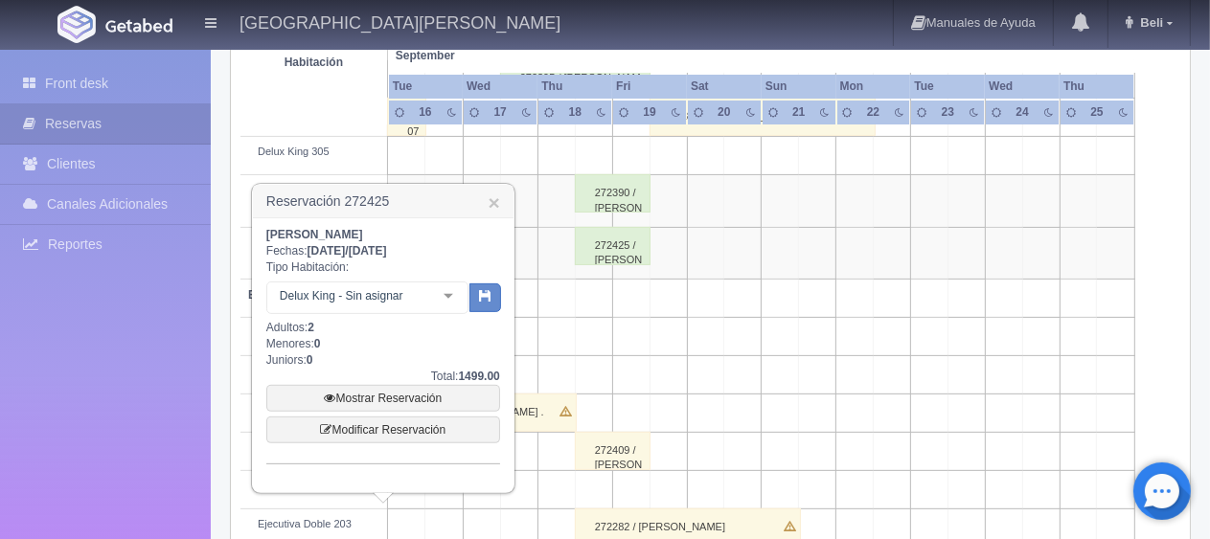
click at [447, 297] on div at bounding box center [448, 297] width 38 height 29
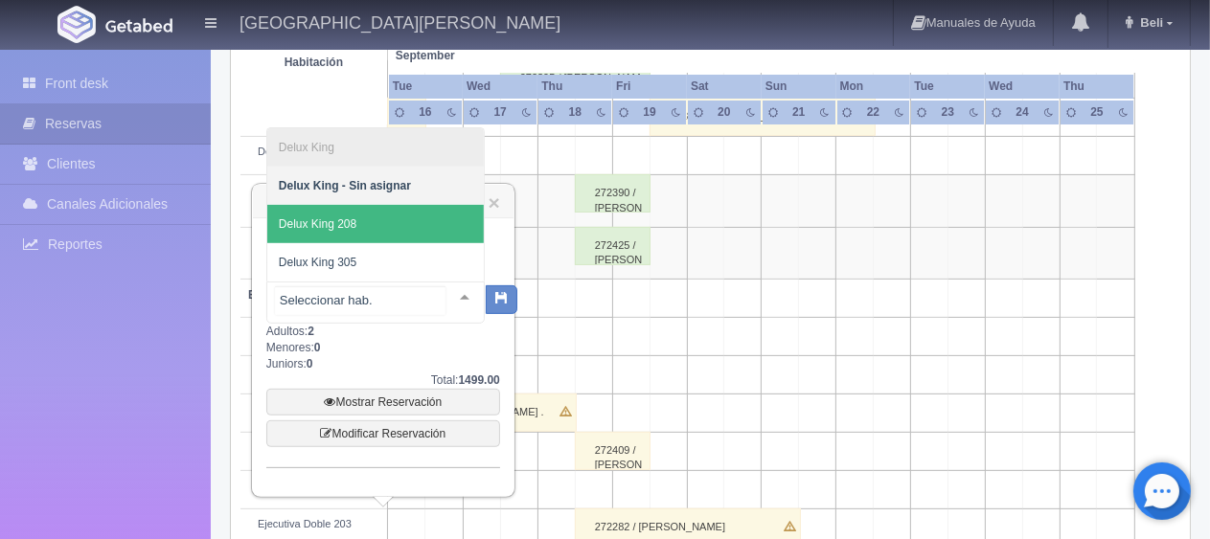
click at [398, 231] on span "Delux King 208" at bounding box center [375, 224] width 216 height 38
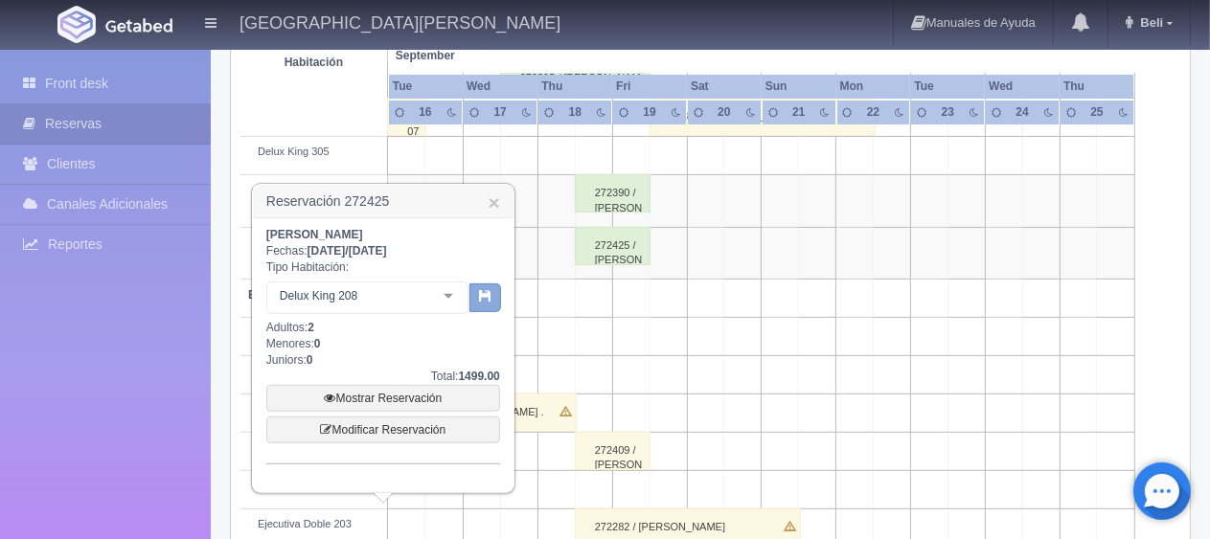
click at [487, 305] on button "button" at bounding box center [485, 297] width 32 height 29
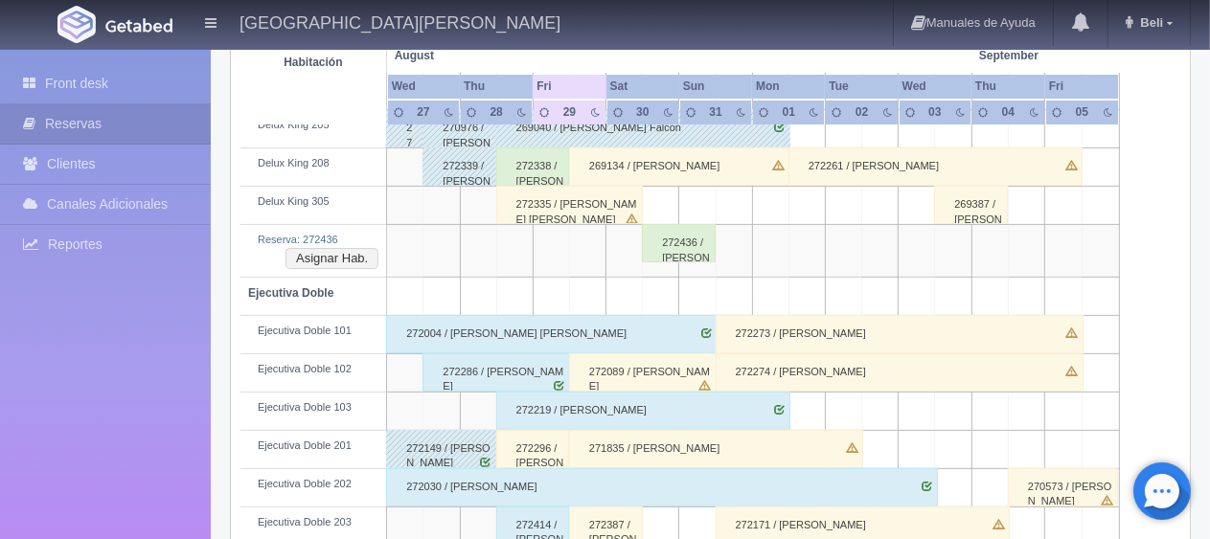
scroll to position [142, 0]
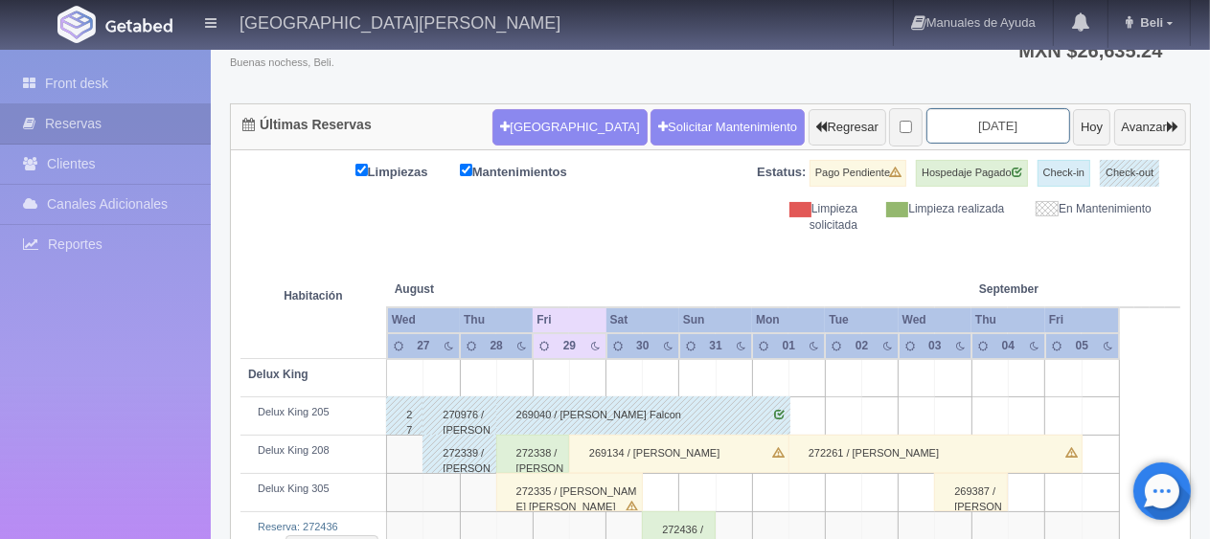
click at [983, 125] on input "[DATE]" at bounding box center [998, 125] width 144 height 35
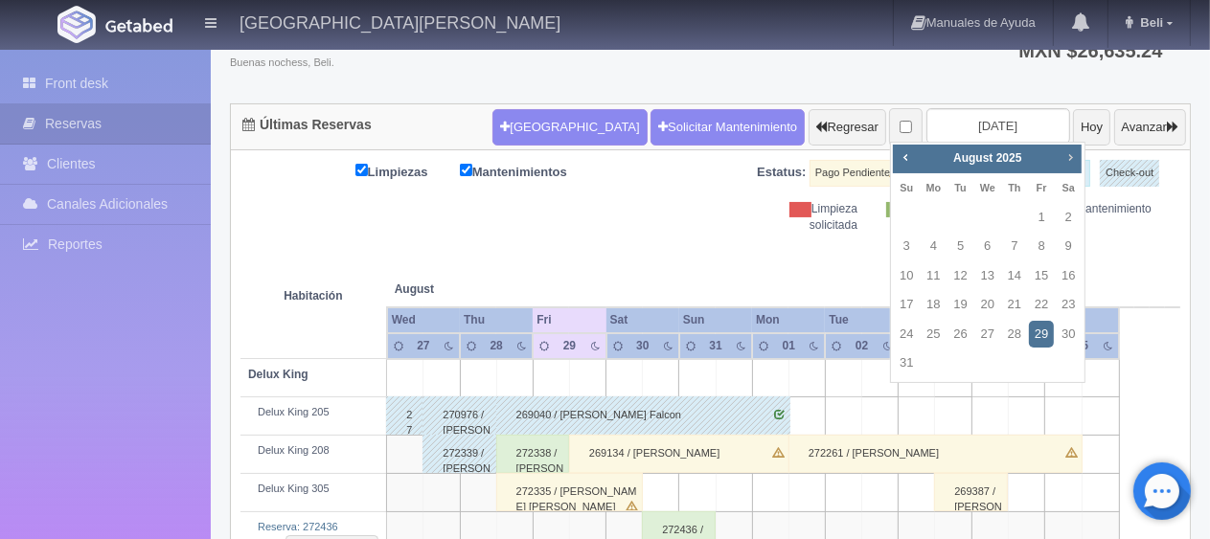
click at [1067, 155] on span "Next" at bounding box center [1069, 156] width 15 height 15
click at [1021, 278] on link "18" at bounding box center [1014, 276] width 25 height 28
type input "[DATE]"
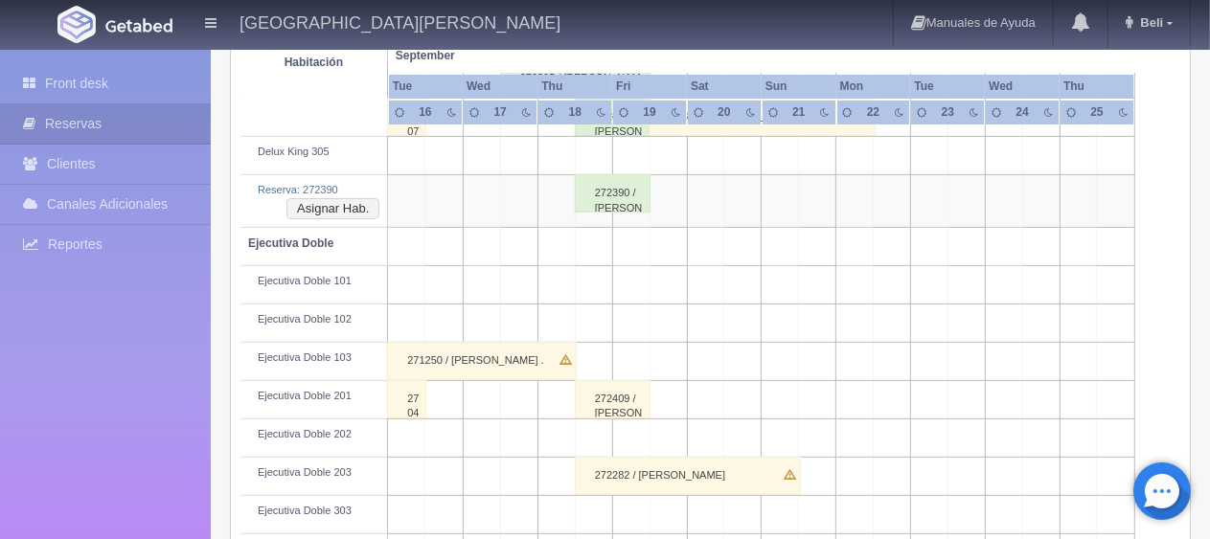
scroll to position [192, 0]
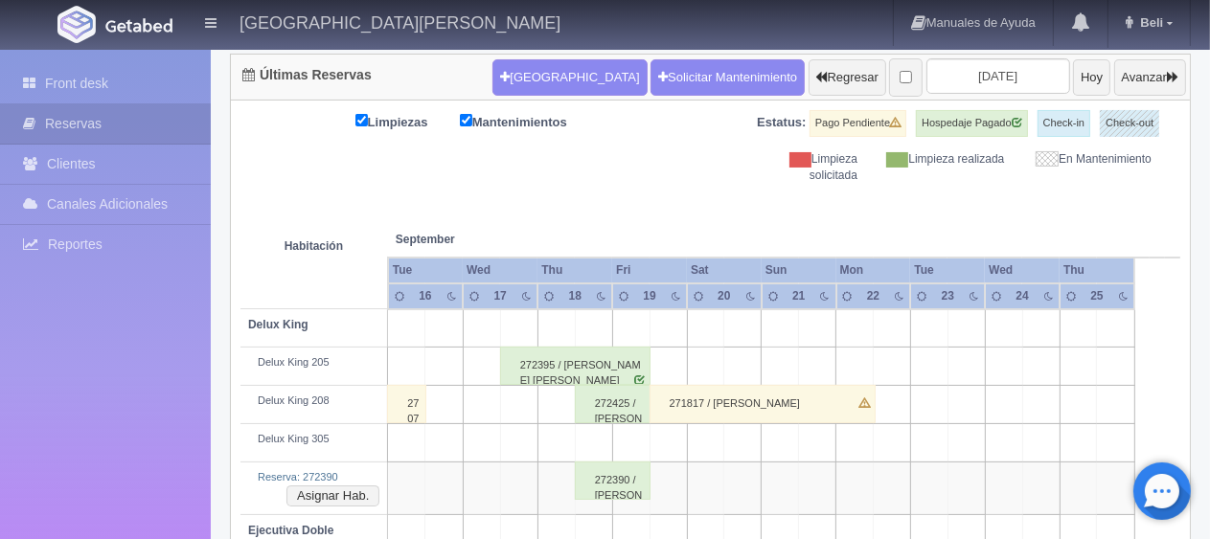
click at [600, 406] on div "272425 / Octavio Javier Quesada Vieyra" at bounding box center [613, 404] width 76 height 38
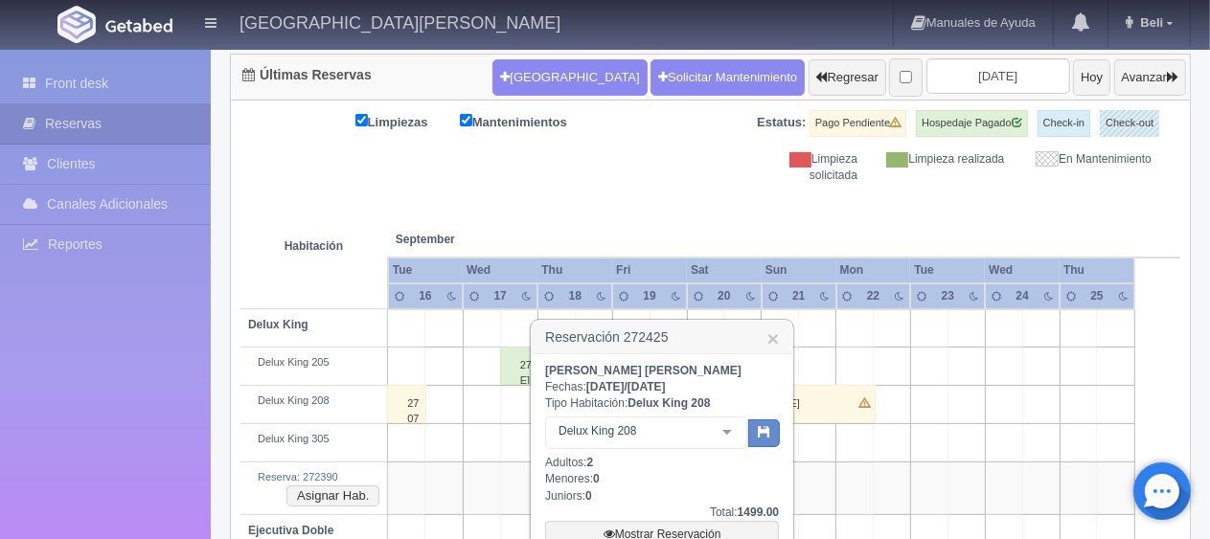
scroll to position [287, 0]
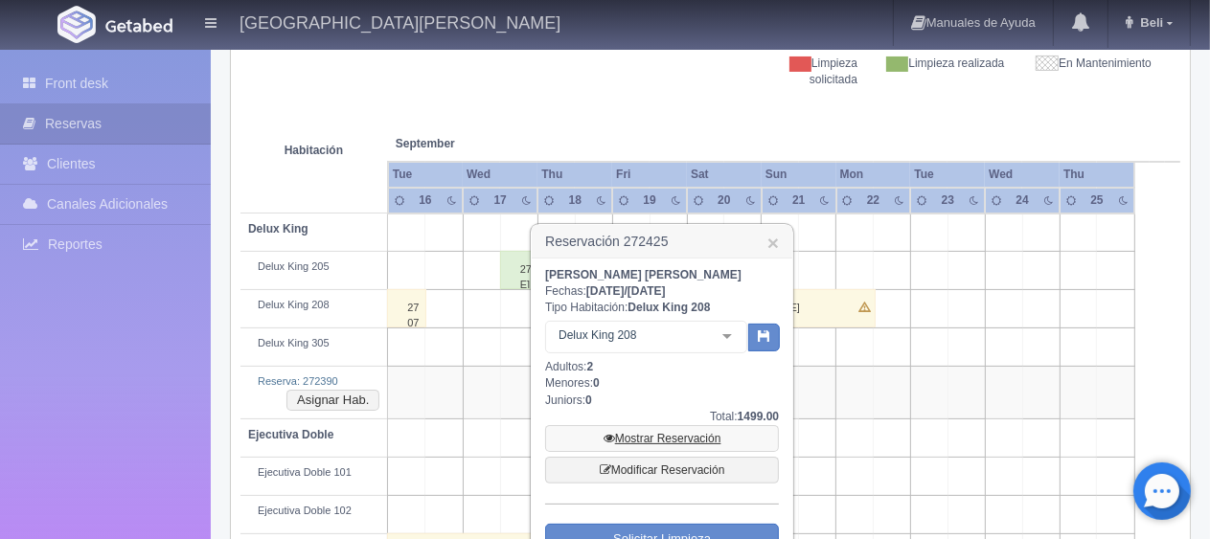
drag, startPoint x: 701, startPoint y: 439, endPoint x: 699, endPoint y: 412, distance: 26.9
click at [700, 439] on link "Mostrar Reservación" at bounding box center [662, 438] width 234 height 27
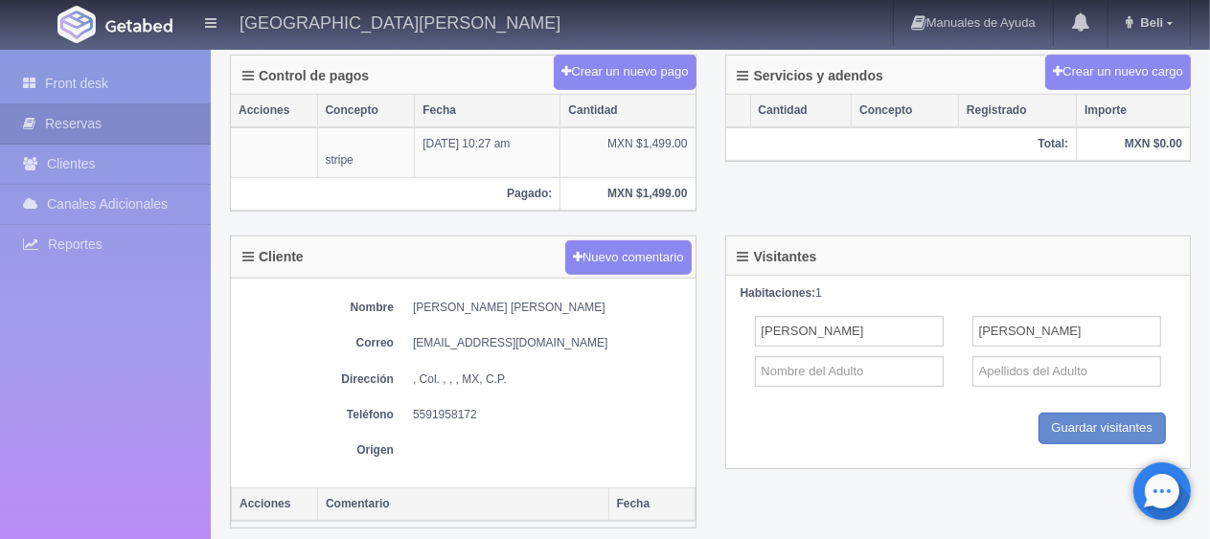
scroll to position [904, 0]
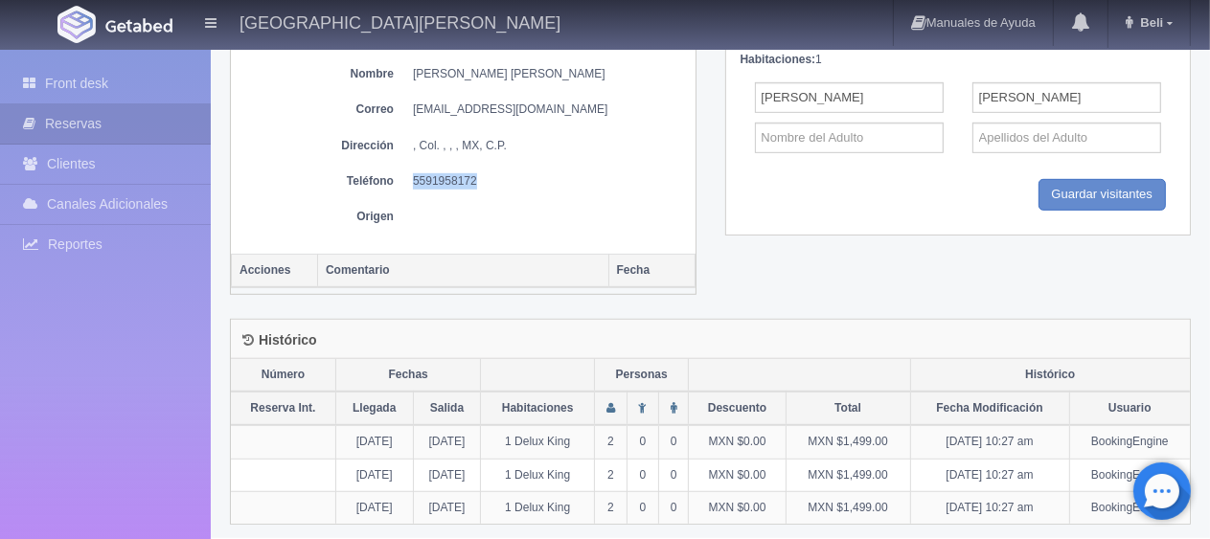
drag, startPoint x: 483, startPoint y: 175, endPoint x: 408, endPoint y: 178, distance: 74.8
click at [408, 178] on dl "Teléfono [PHONE_NUMBER]" at bounding box center [462, 181] width 445 height 16
copy dd "5591958172"
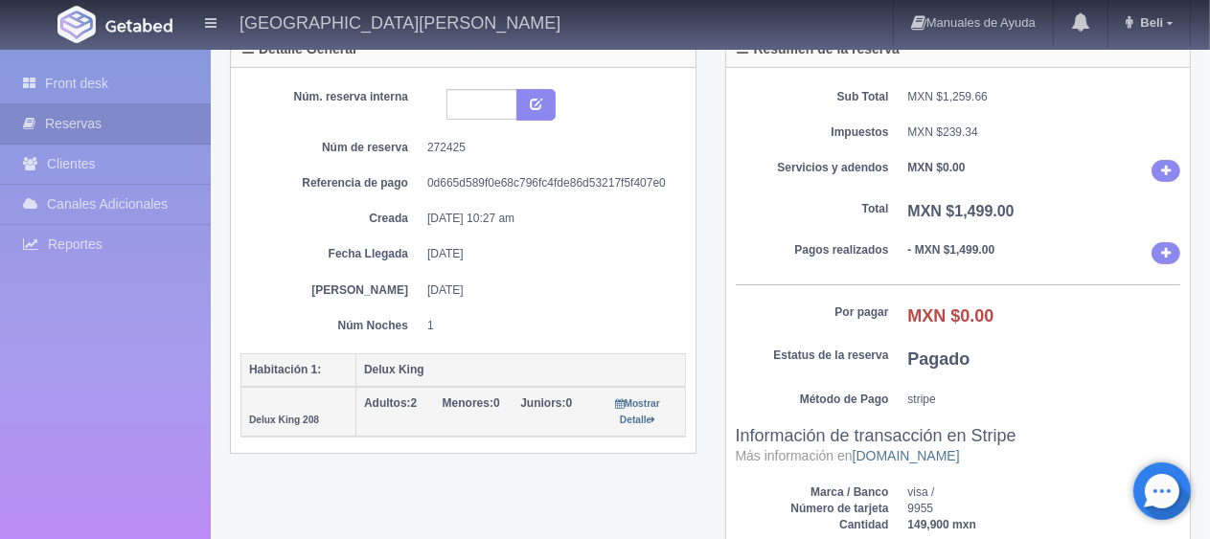
scroll to position [0, 0]
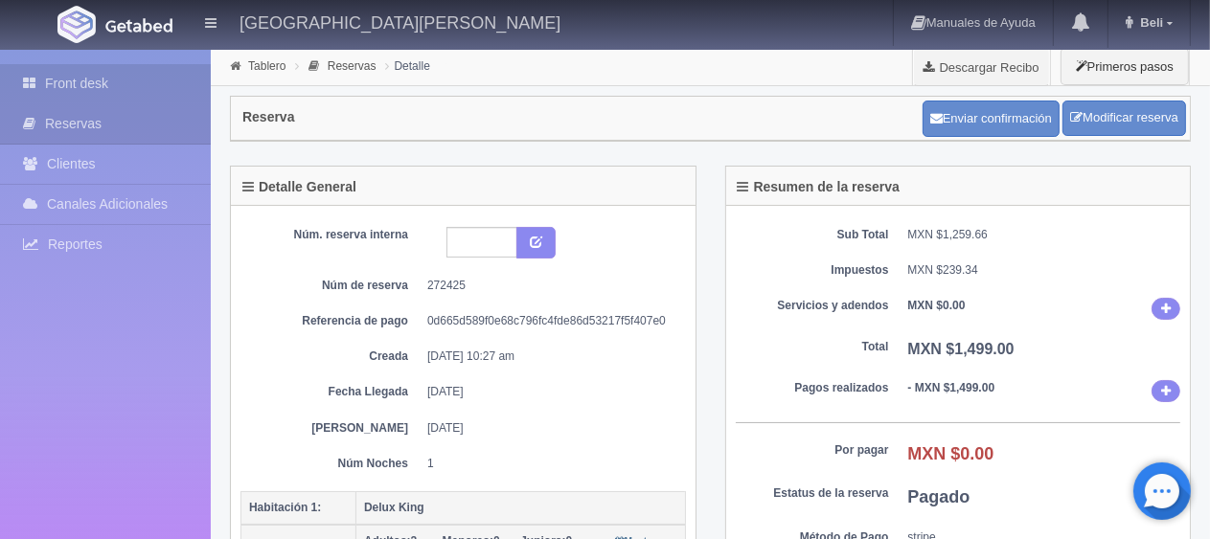
click at [69, 90] on link "Front desk" at bounding box center [105, 83] width 211 height 39
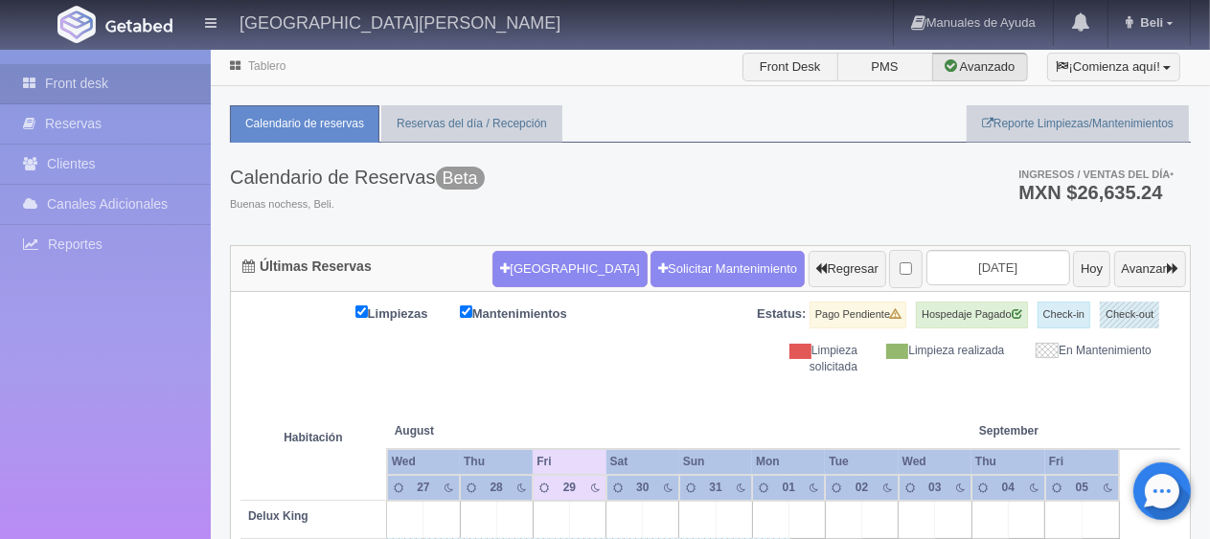
scroll to position [383, 0]
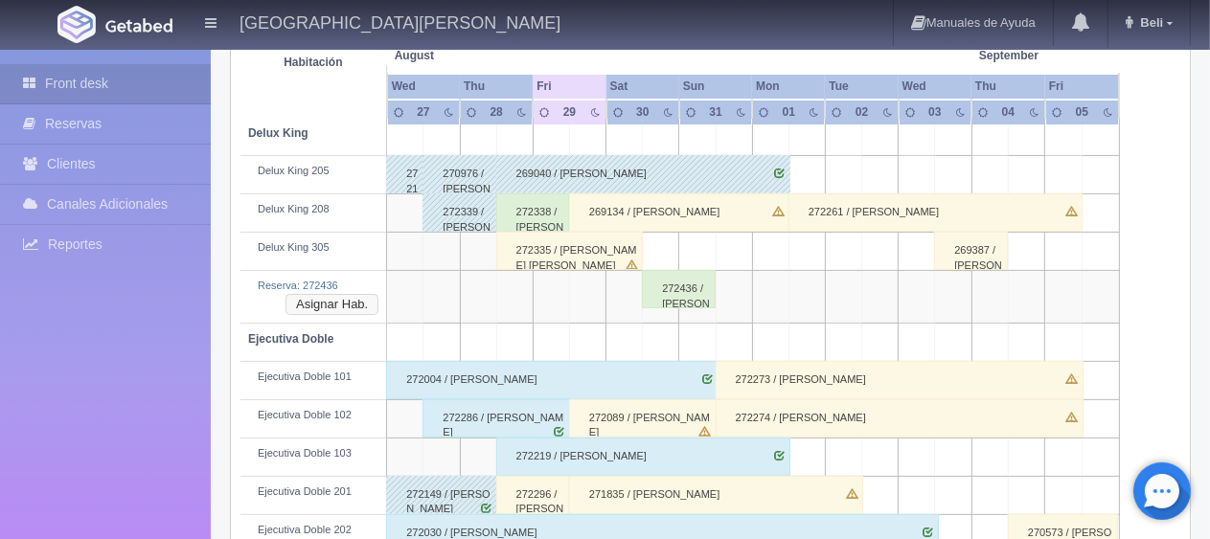
click at [351, 297] on button "Asignar Hab." at bounding box center [331, 304] width 93 height 21
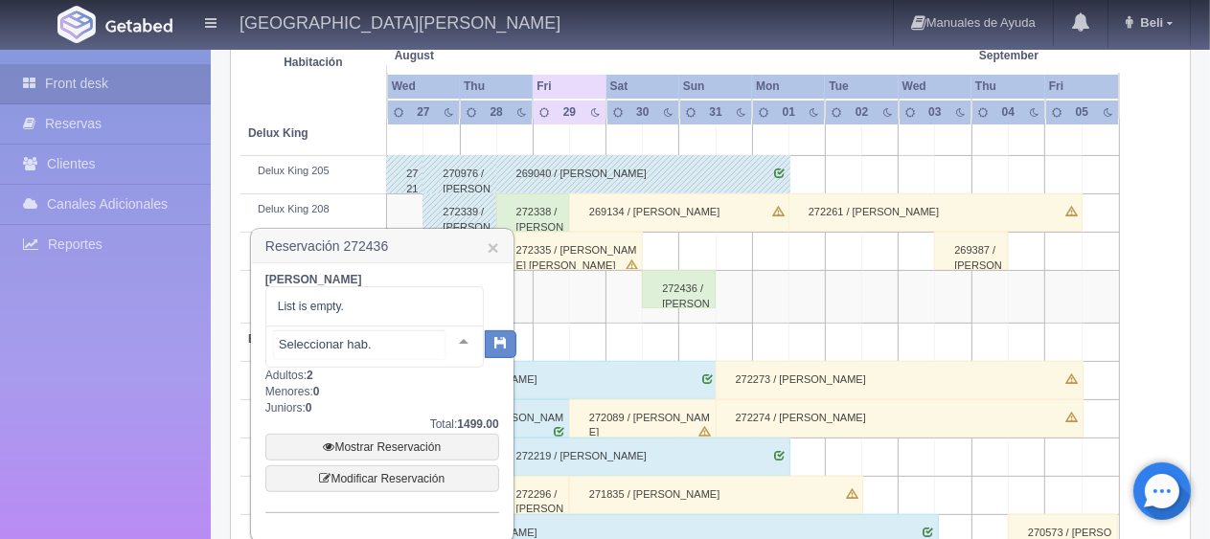
click at [452, 343] on div at bounding box center [463, 341] width 38 height 29
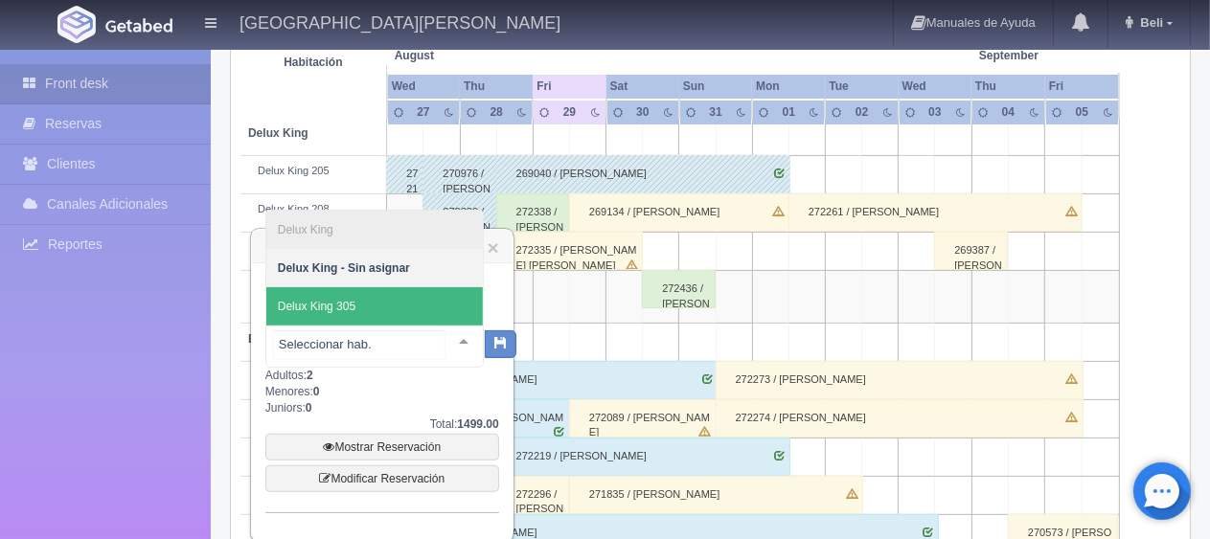
click at [432, 297] on span "Delux King 305" at bounding box center [374, 306] width 216 height 38
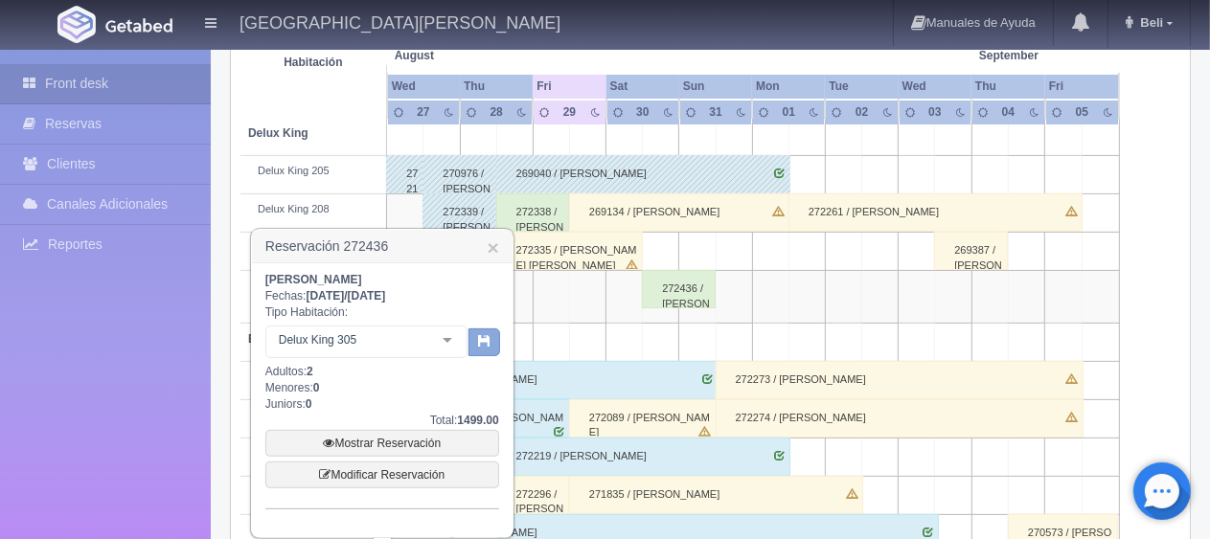
click at [475, 350] on button "button" at bounding box center [484, 343] width 32 height 29
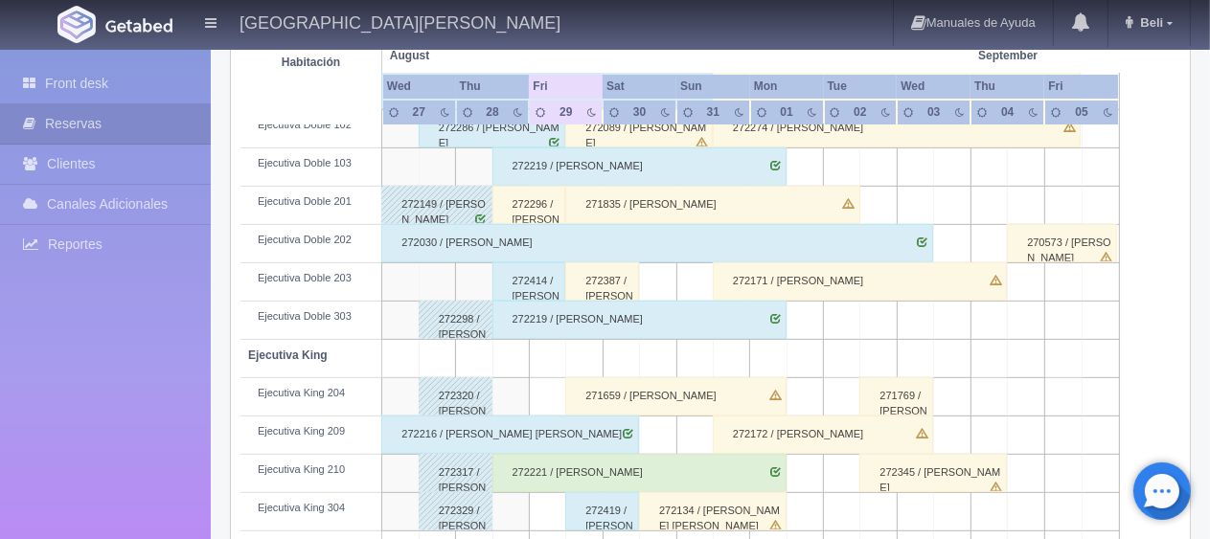
scroll to position [716, 0]
